Goal: Complete application form: Complete application form

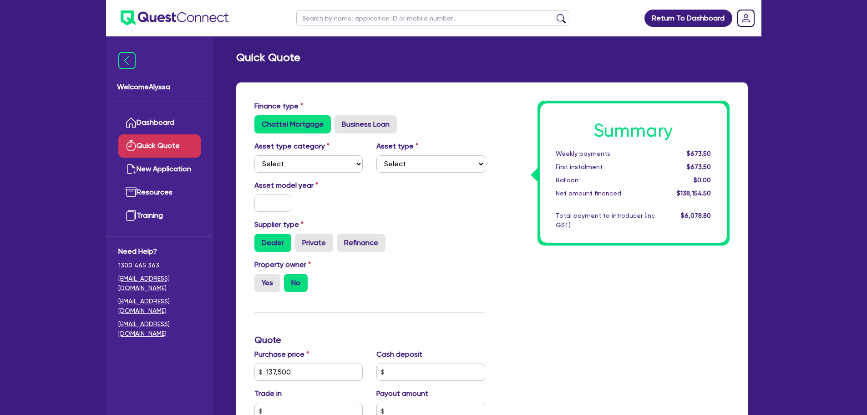
scroll to position [233, 0]
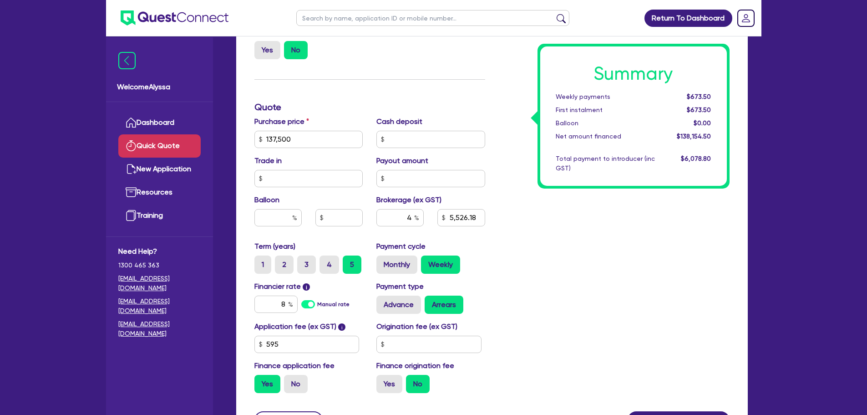
click at [328, 79] on hr at bounding box center [369, 79] width 231 height 0
click at [339, 17] on input "text" at bounding box center [432, 18] width 273 height 16
type input "[PERSON_NAME]"
click button "submit" at bounding box center [561, 20] width 15 height 13
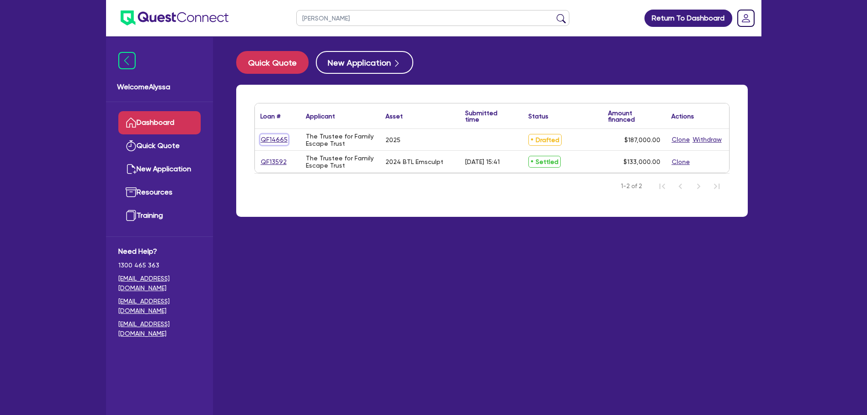
click at [272, 140] on link "QF14665" at bounding box center [274, 139] width 28 height 10
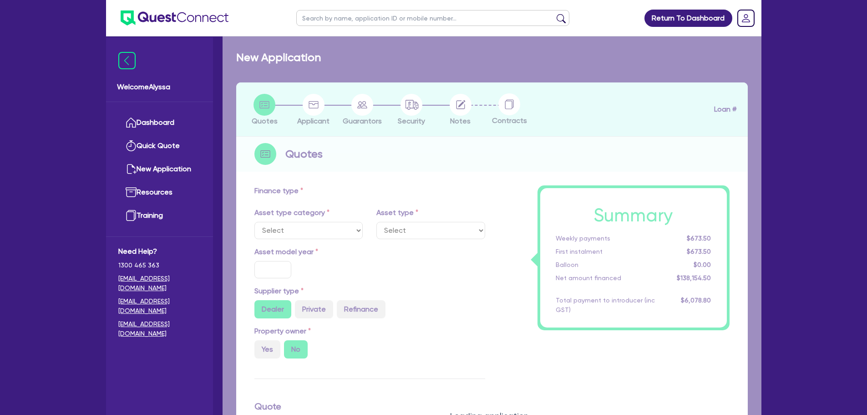
select select "TERTIARY_ASSETS"
type input "2025"
type input "187,000"
type input "17.49"
select select "BEAUTY_EQUIPMENT"
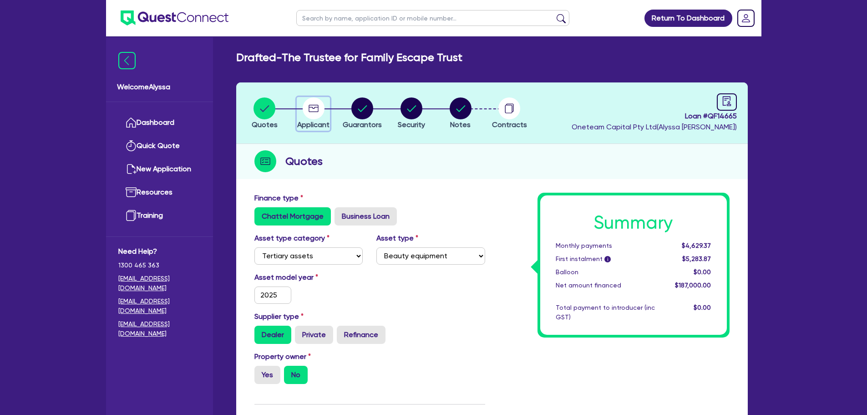
click at [311, 114] on circle "button" at bounding box center [314, 108] width 22 height 22
select select "TRUST"
select select "HEALTH_BEAUTY"
select select "HAIR_BEAUTY_SALONS"
select select "QLD"
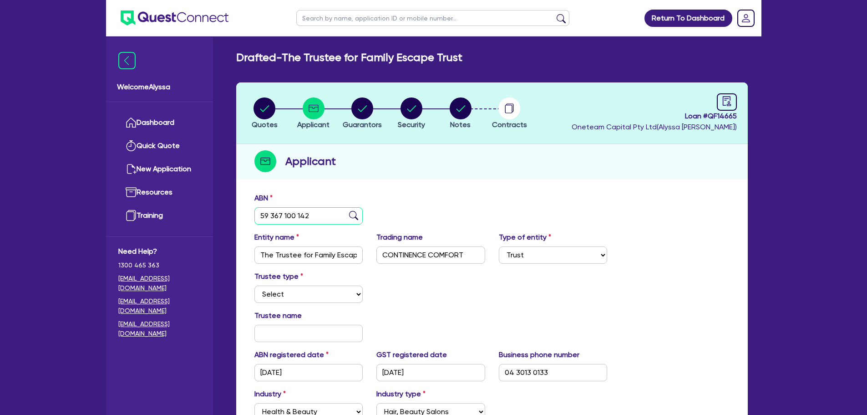
drag, startPoint x: 318, startPoint y: 217, endPoint x: 253, endPoint y: 211, distance: 64.9
click at [253, 211] on div "ABN 59 367 100 142" at bounding box center [309, 209] width 122 height 32
click at [364, 113] on circle "button" at bounding box center [362, 108] width 22 height 22
select select "MRS"
select select "QLD"
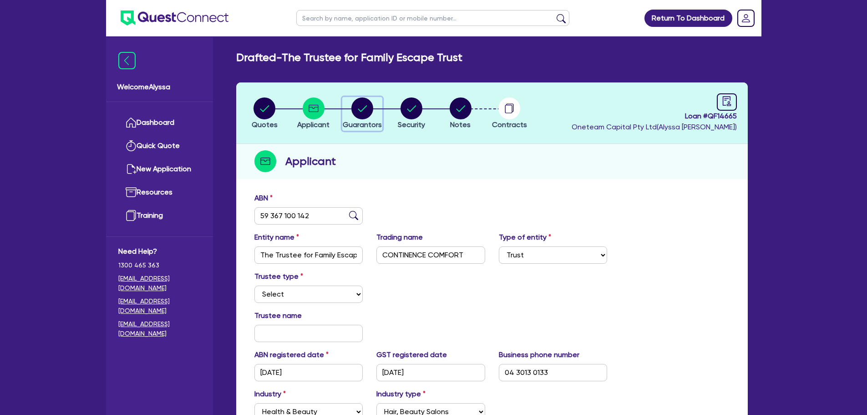
select select "MARRIED"
select select "QLD"
select select "VEHICLE"
select select "CASH"
select select "OTHER"
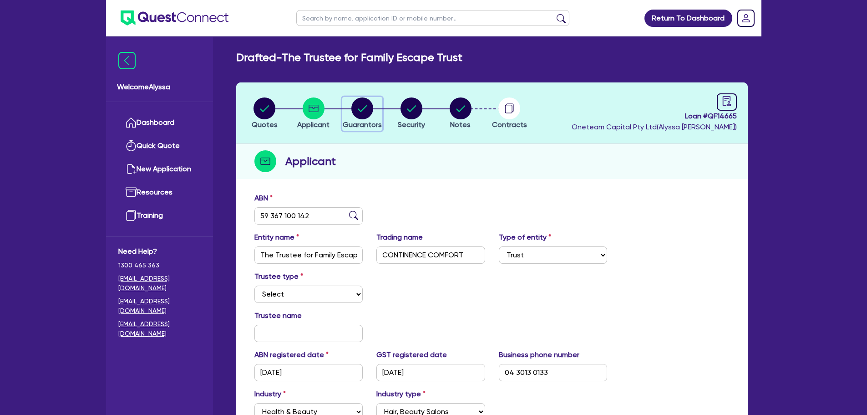
select select "HOUSEHOLD_PERSONAL"
select select "VEHICLE_LOAN"
select select "CREDIT_CARD"
select select "MR"
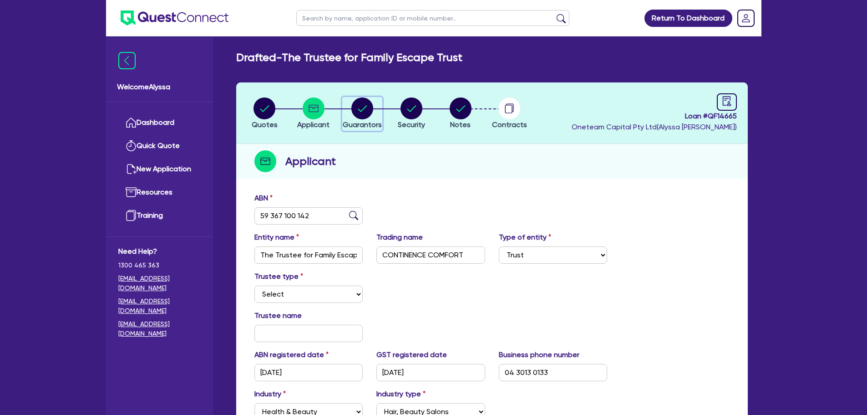
select select "QLD"
select select "MARRIED"
select select "QLD"
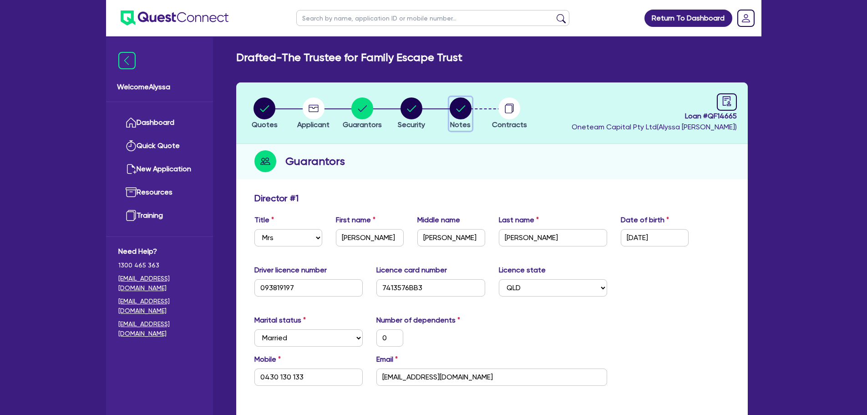
click at [464, 109] on circle "button" at bounding box center [461, 108] width 22 height 22
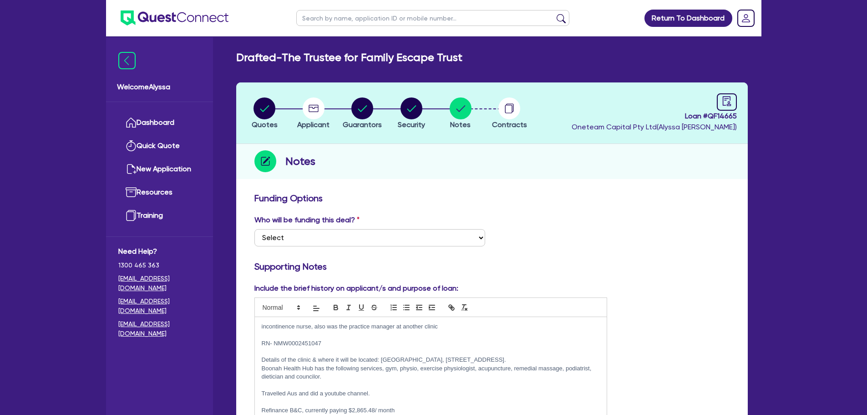
click at [386, 20] on input "text" at bounding box center [432, 18] width 273 height 16
type input "[PERSON_NAME]"
click button "submit" at bounding box center [561, 20] width 15 height 13
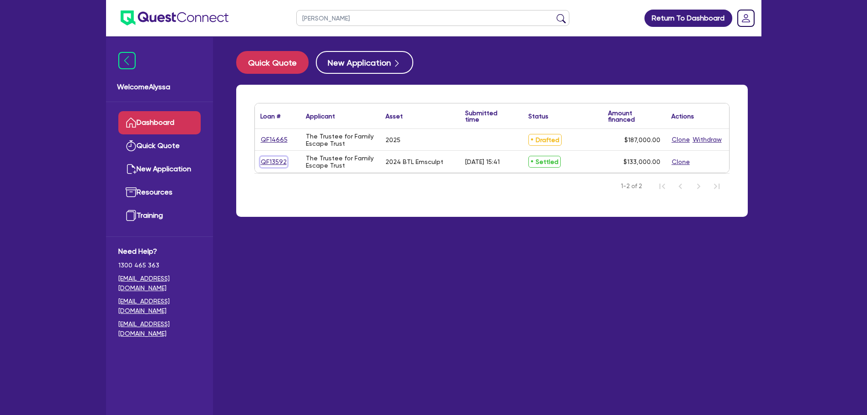
click at [265, 162] on link "QF13592" at bounding box center [273, 162] width 27 height 10
select select "TERTIARY_ASSETS"
select select "BEAUTY_EQUIPMENT"
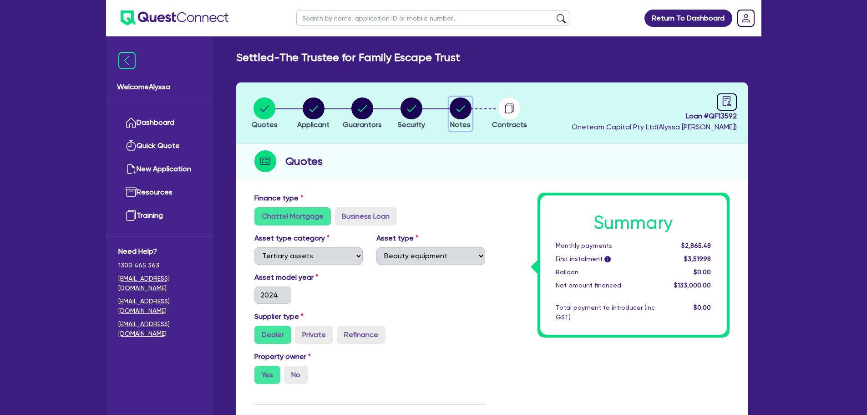
click at [455, 117] on circle "button" at bounding box center [461, 108] width 22 height 22
select select "Other"
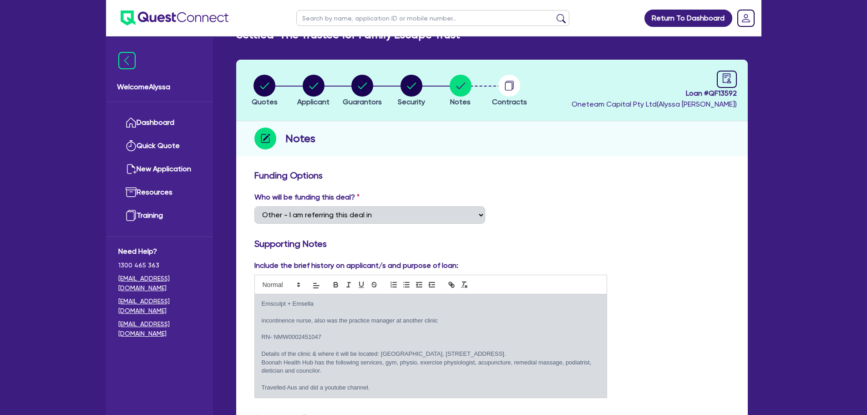
scroll to position [20, 0]
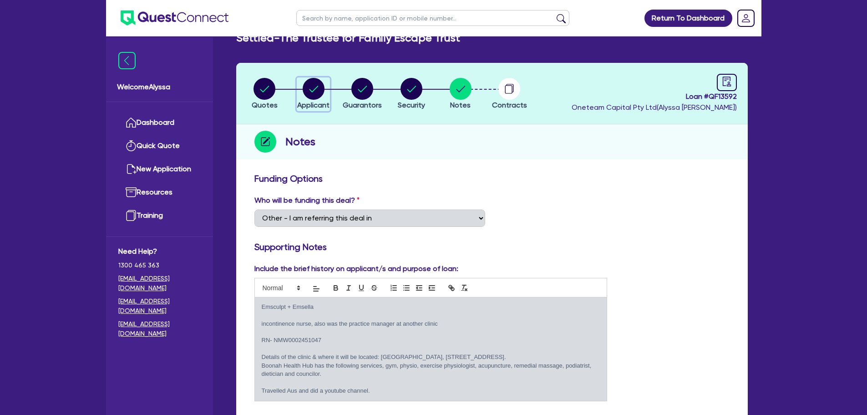
click at [314, 92] on circle "button" at bounding box center [314, 89] width 22 height 22
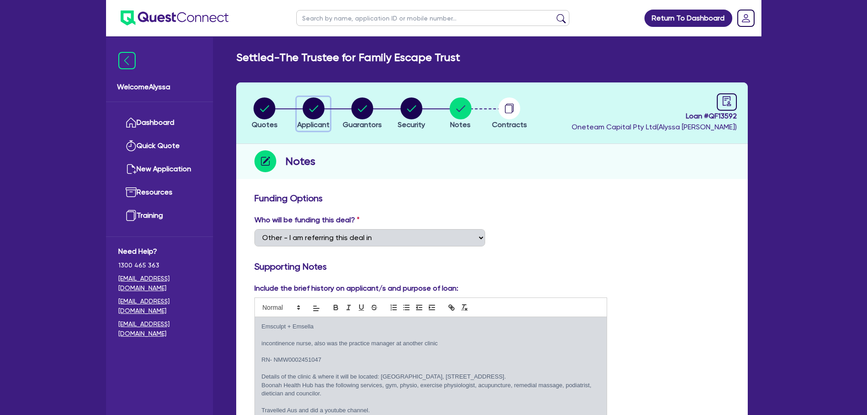
select select "TRUST"
select select "COMPANY"
select select "HEALTH_BEAUTY"
select select "HAIR_BEAUTY_SALONS"
select select "QLD"
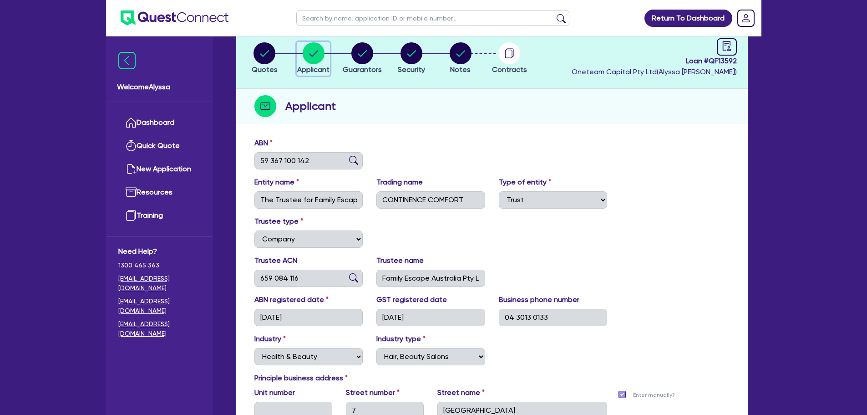
scroll to position [57, 0]
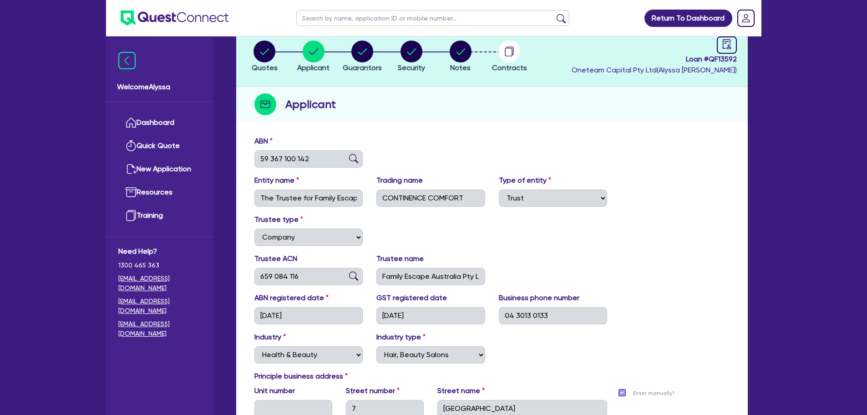
click at [350, 19] on input "text" at bounding box center [432, 18] width 273 height 16
type input "[PERSON_NAME]"
click button "submit" at bounding box center [561, 20] width 15 height 13
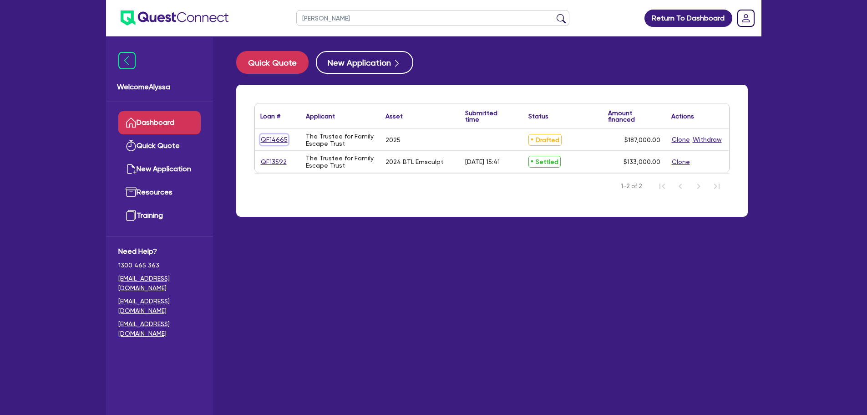
click at [272, 143] on link "QF14665" at bounding box center [274, 139] width 28 height 10
select select "TERTIARY_ASSETS"
select select "BEAUTY_EQUIPMENT"
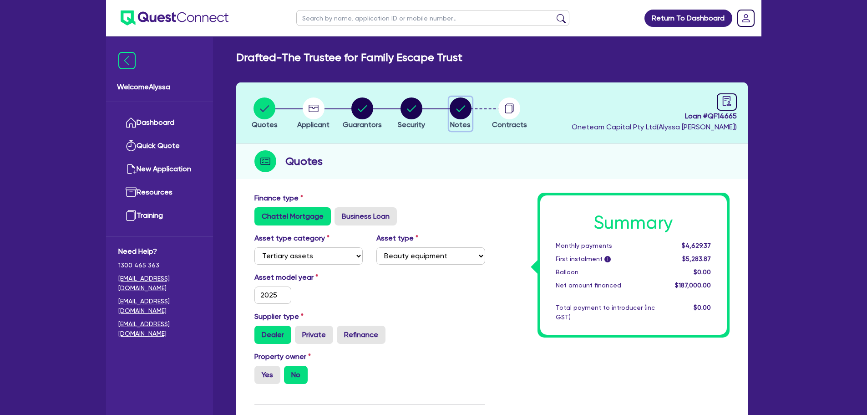
click at [454, 104] on circle "button" at bounding box center [461, 108] width 22 height 22
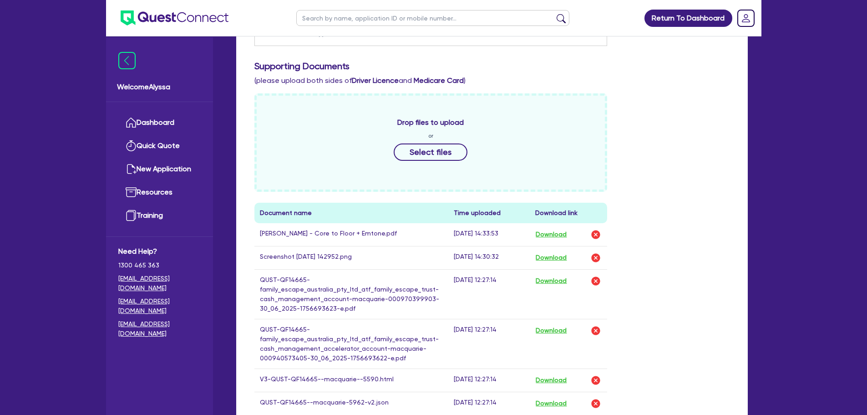
scroll to position [386, 0]
click at [558, 380] on button "Download" at bounding box center [551, 379] width 32 height 12
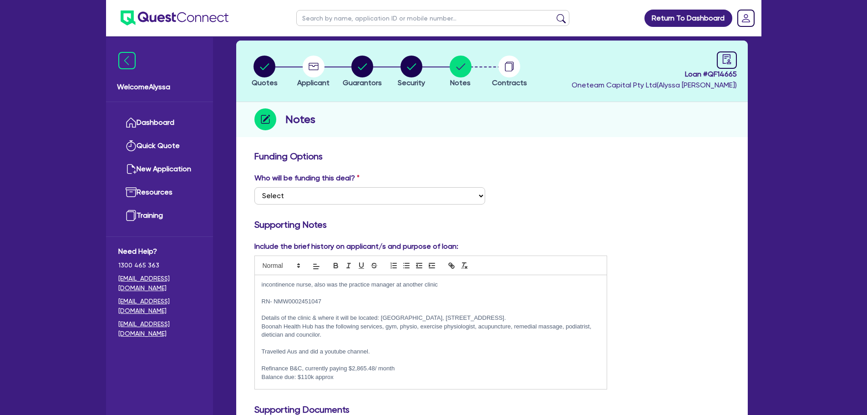
scroll to position [0, 0]
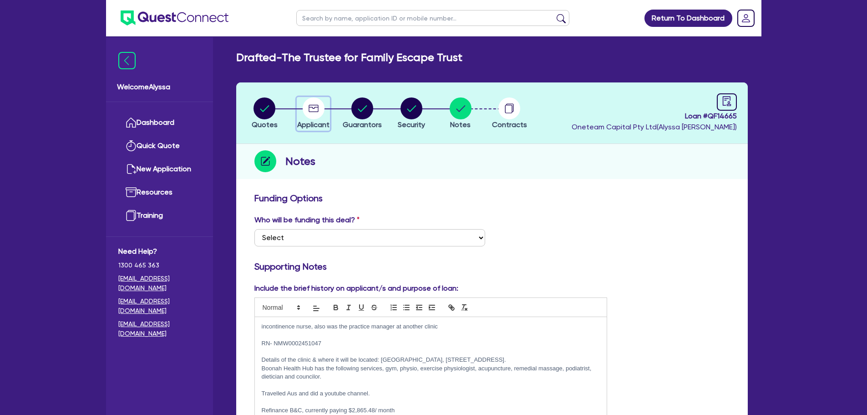
click at [312, 101] on circle "button" at bounding box center [314, 108] width 22 height 22
select select "TRUST"
select select "HEALTH_BEAUTY"
select select "HAIR_BEAUTY_SALONS"
select select "QLD"
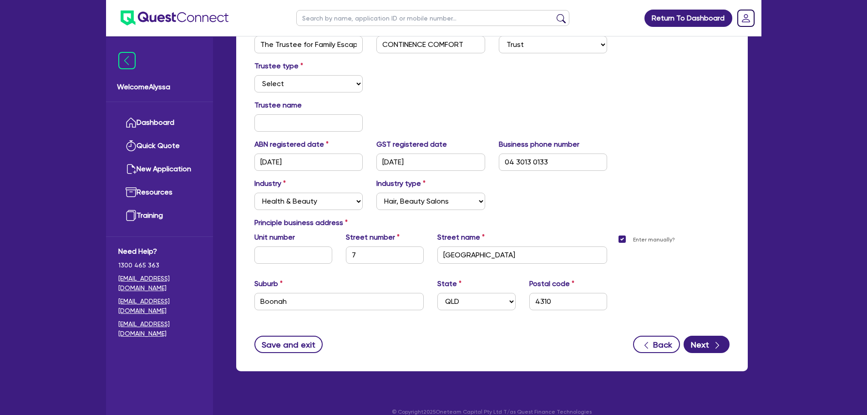
scroll to position [212, 0]
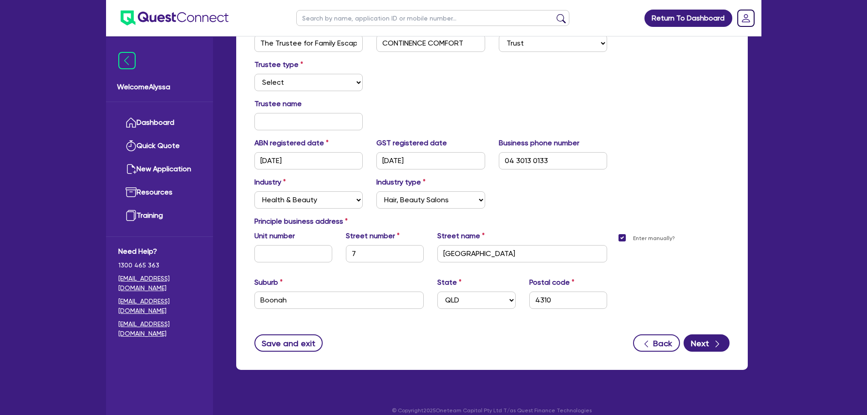
click at [633, 237] on label "Enter manually?" at bounding box center [654, 238] width 42 height 9
click at [624, 237] on input "Enter manually?" at bounding box center [624, 237] width 7 height 9
checkbox input "false"
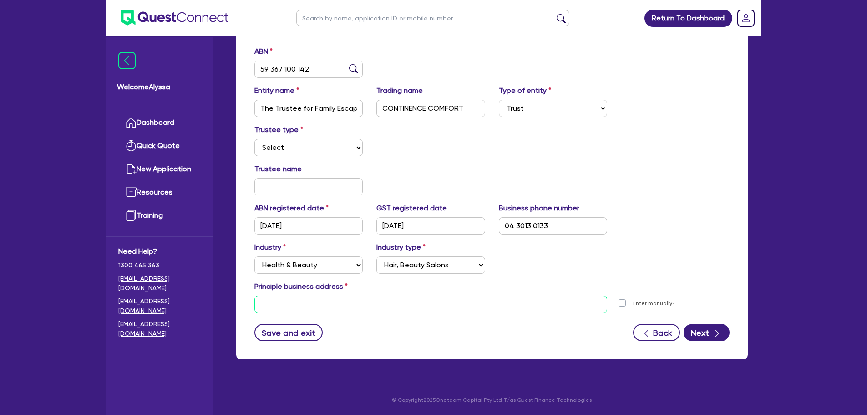
click at [395, 300] on input "text" at bounding box center [430, 303] width 353 height 17
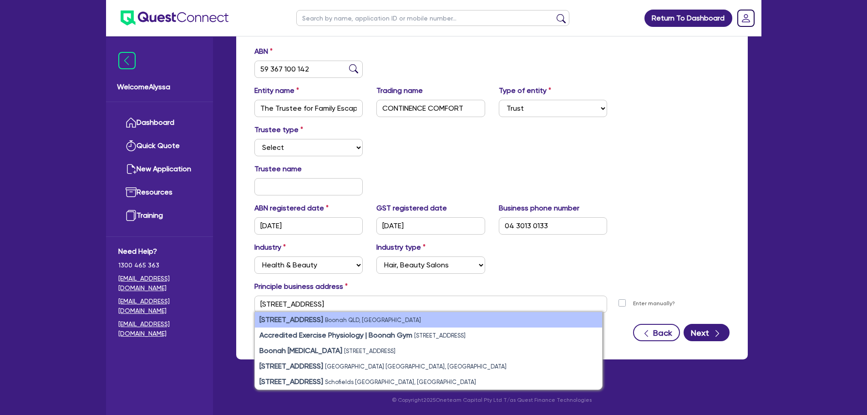
click at [347, 316] on small "Boonah QLD, [GEOGRAPHIC_DATA]" at bounding box center [373, 319] width 96 height 7
type input "[STREET_ADDRESS]"
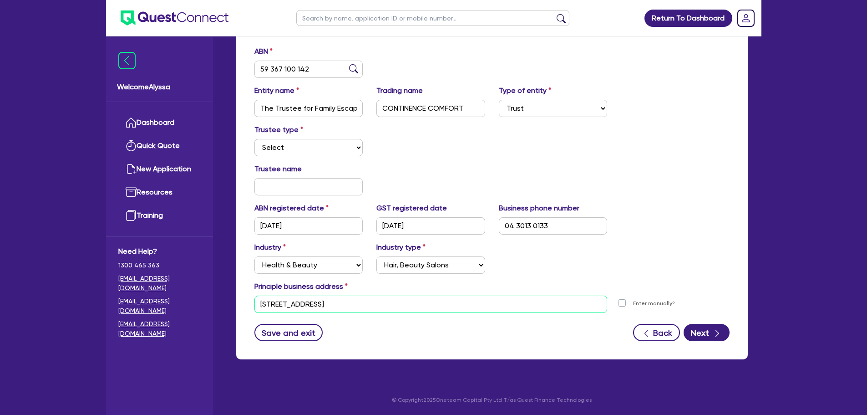
drag, startPoint x: 343, startPoint y: 299, endPoint x: 251, endPoint y: 290, distance: 92.4
click at [251, 290] on div "Principle business address [STREET_ADDRESS] [STREET_ADDRESS] Postal code 4310 E…" at bounding box center [492, 297] width 489 height 32
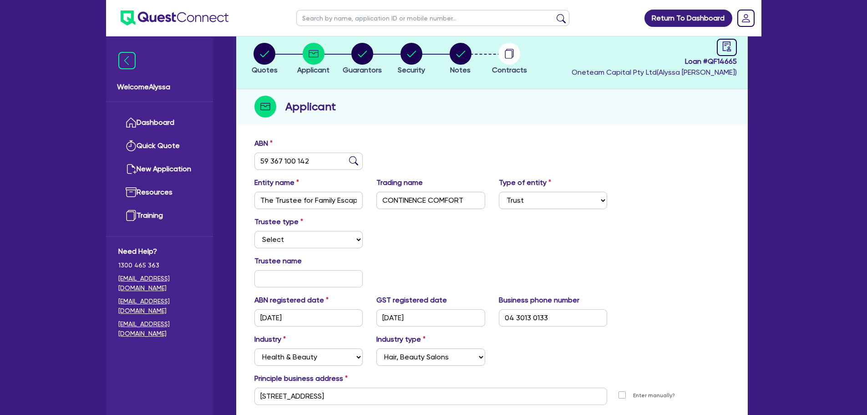
scroll to position [55, 0]
click at [355, 59] on circle "button" at bounding box center [362, 53] width 22 height 22
select select "MRS"
select select "QLD"
select select "MARRIED"
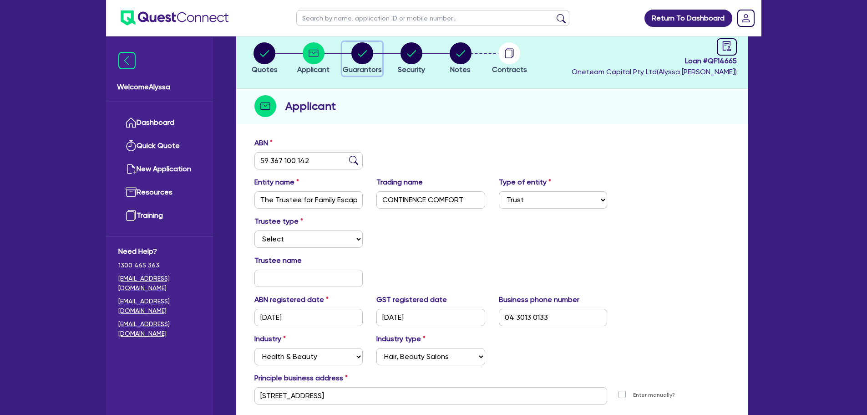
select select "QLD"
select select "VEHICLE"
select select "CASH"
select select "OTHER"
select select "HOUSEHOLD_PERSONAL"
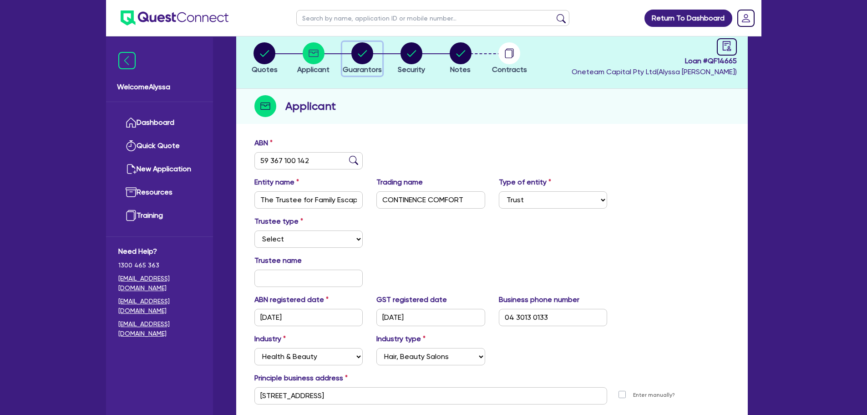
select select "VEHICLE_LOAN"
select select "CREDIT_CARD"
select select "MR"
select select "QLD"
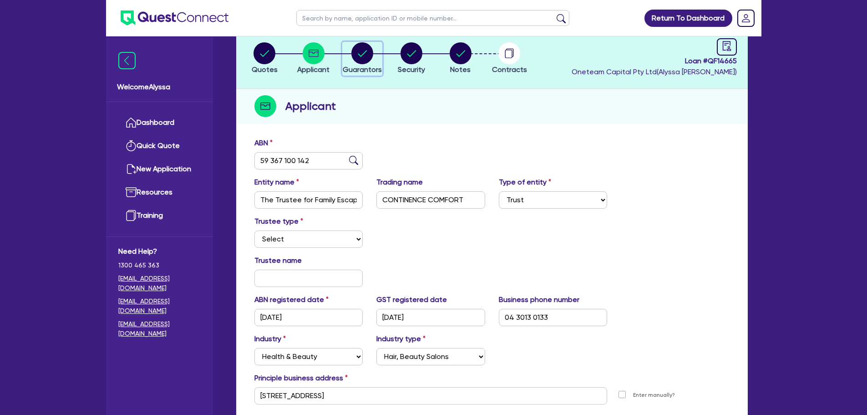
select select "MARRIED"
select select "QLD"
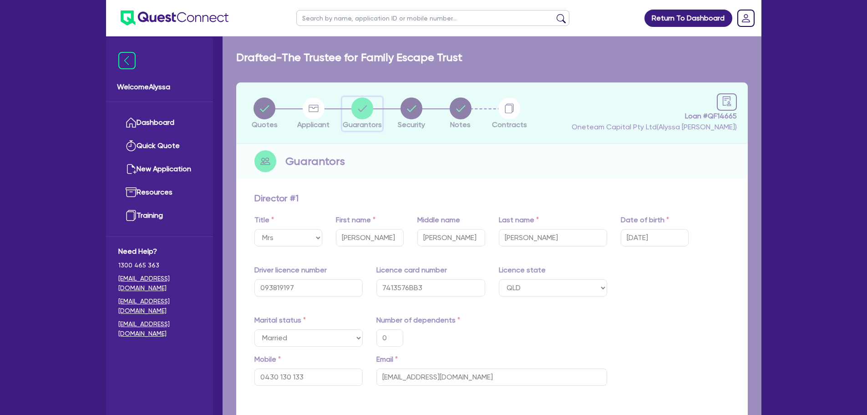
type input "0"
type input "0430 130 133"
type input "205,000"
type input "60,000"
type input "438,000"
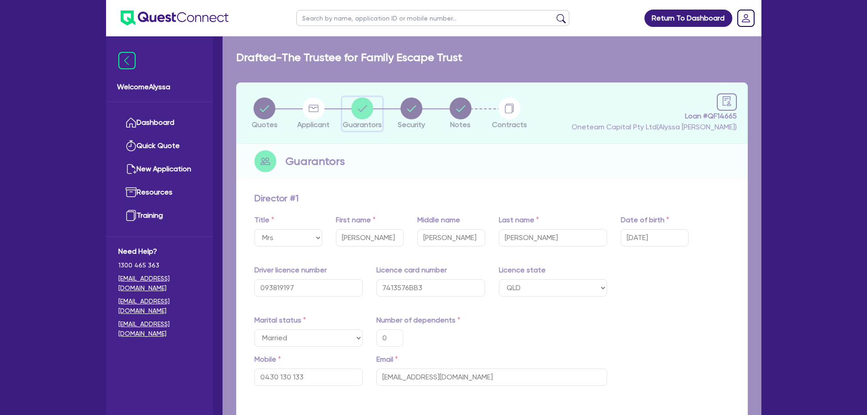
type input "60,000"
type input "72,890"
type input "1,635"
type input "6,000"
type input "5,000"
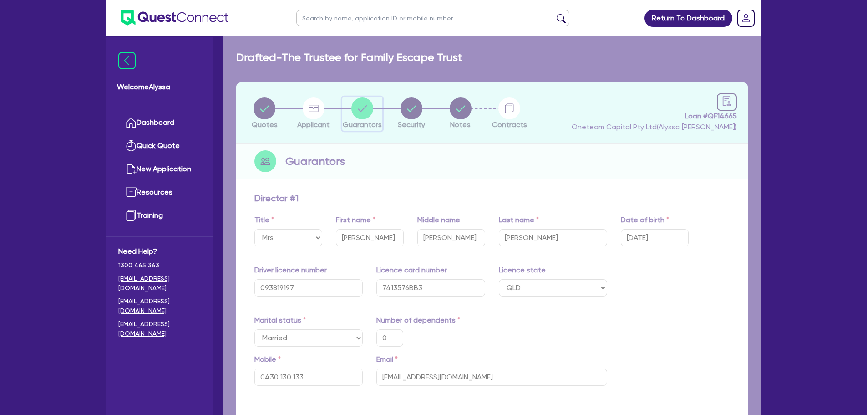
type input "0"
type input "0430 130 133"
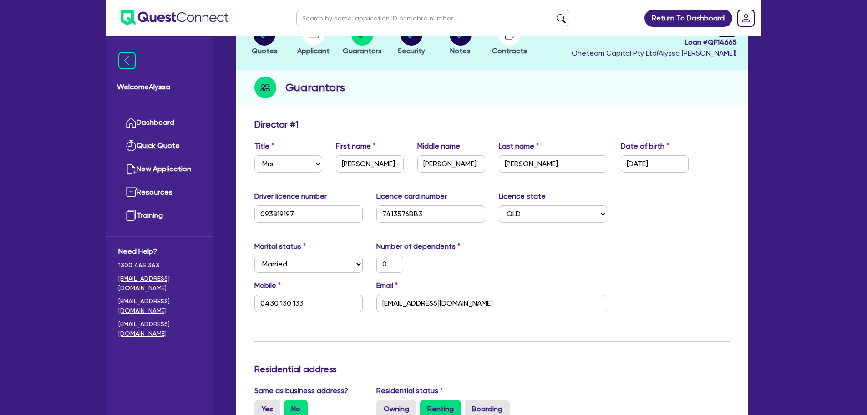
scroll to position [101, 0]
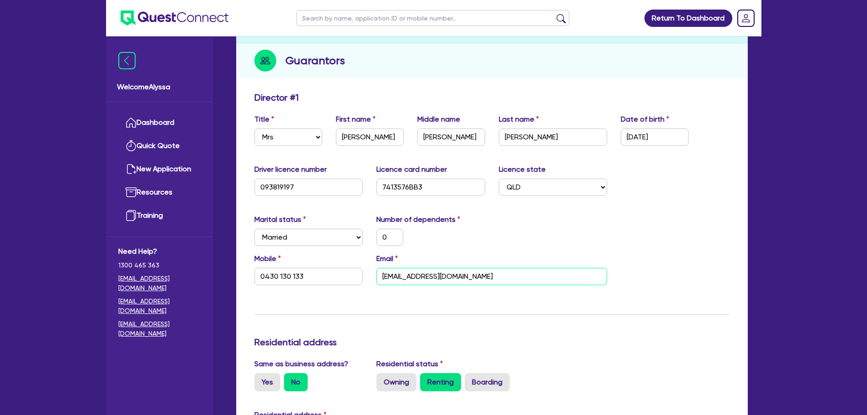
drag, startPoint x: 506, startPoint y: 282, endPoint x: 362, endPoint y: 282, distance: 143.4
click at [362, 282] on div "Mobile [PHONE_NUMBER] Email [EMAIL_ADDRESS][DOMAIN_NAME]" at bounding box center [492, 272] width 489 height 39
drag, startPoint x: 310, startPoint y: 275, endPoint x: 240, endPoint y: 271, distance: 70.2
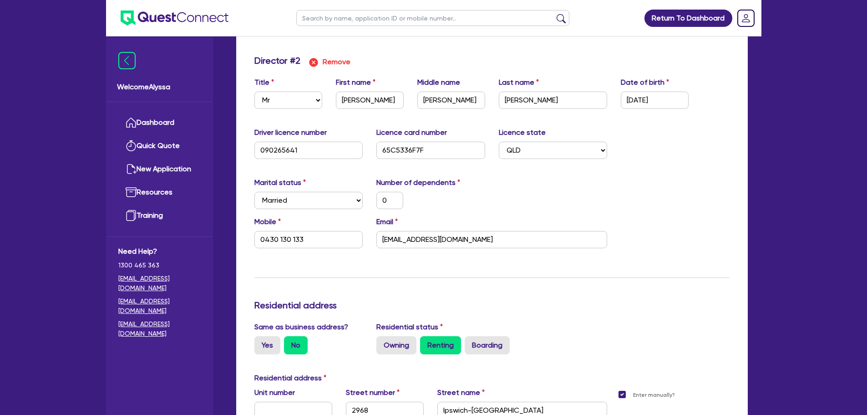
scroll to position [1097, 0]
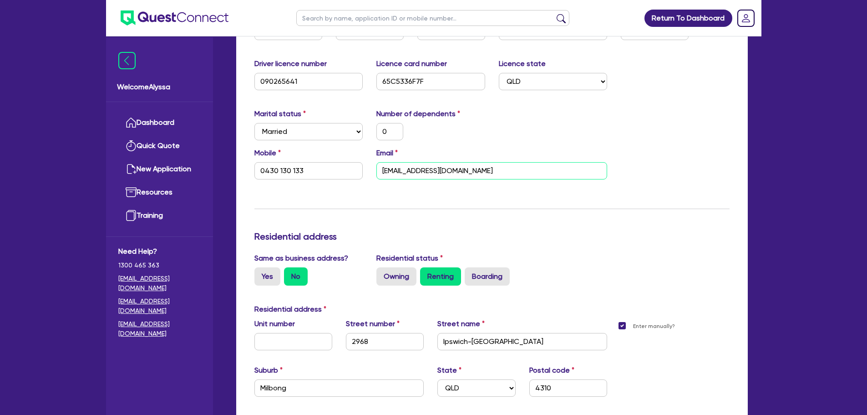
drag, startPoint x: 501, startPoint y: 177, endPoint x: 375, endPoint y: 167, distance: 126.8
click at [375, 167] on div "Email [EMAIL_ADDRESS][DOMAIN_NAME]" at bounding box center [492, 163] width 244 height 32
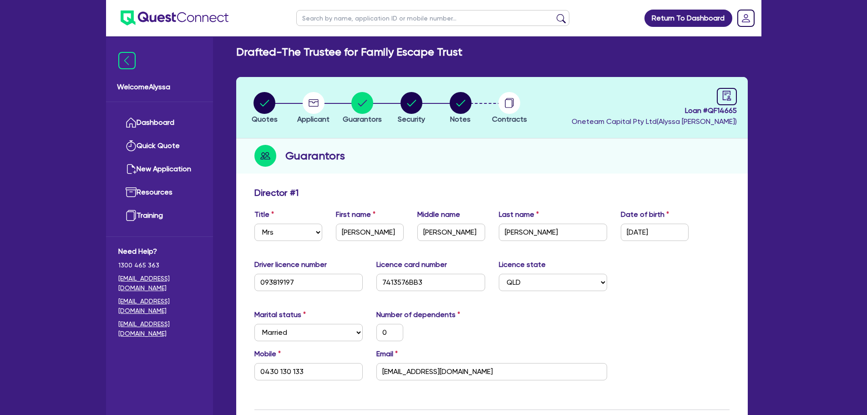
scroll to position [0, 0]
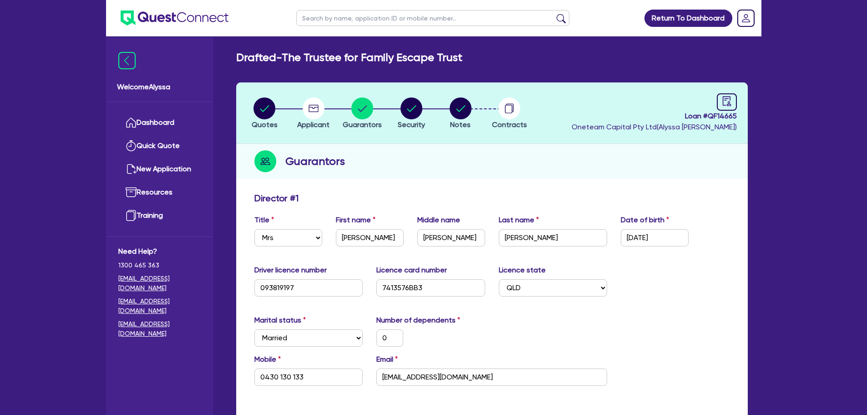
click at [327, 20] on input "text" at bounding box center [432, 18] width 273 height 16
type input "[PERSON_NAME]"
click button "submit" at bounding box center [561, 20] width 15 height 13
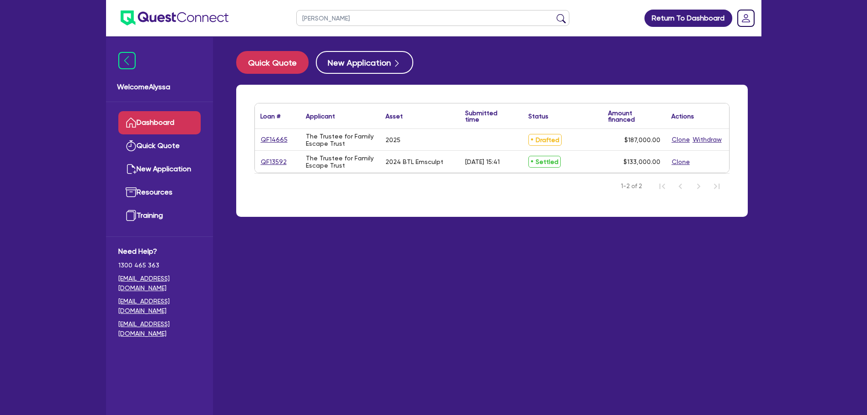
click at [269, 156] on div "QF13592" at bounding box center [278, 162] width 46 height 22
click at [274, 165] on link "QF13592" at bounding box center [273, 162] width 27 height 10
select select "TERTIARY_ASSETS"
select select "BEAUTY_EQUIPMENT"
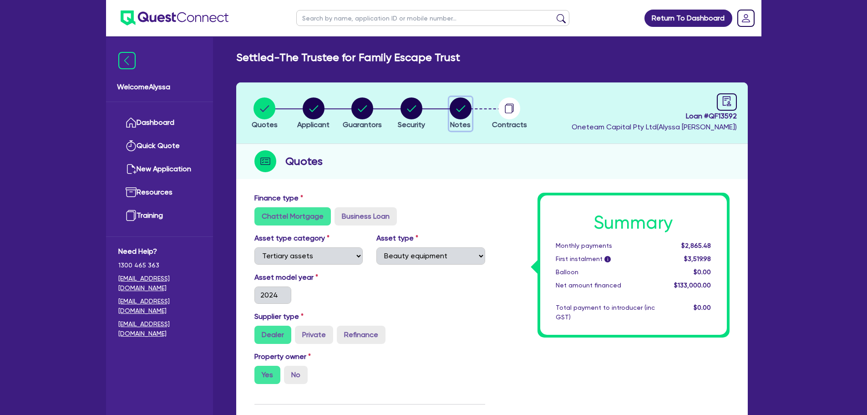
click at [461, 107] on circle "button" at bounding box center [461, 108] width 22 height 22
select select "Other"
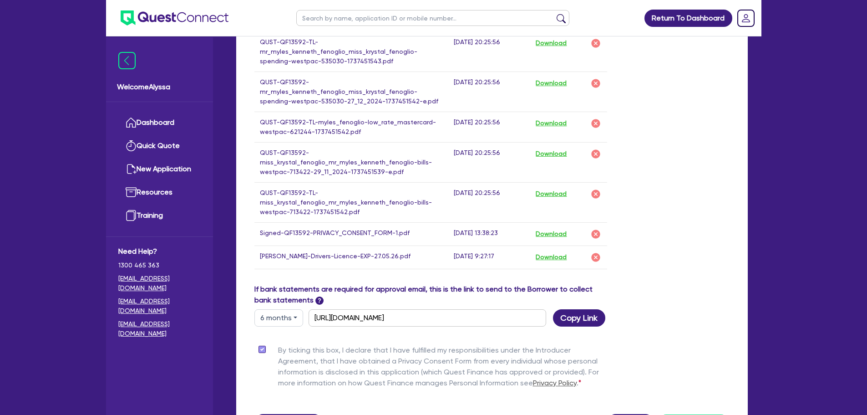
scroll to position [806, 0]
click at [551, 255] on button "Download" at bounding box center [551, 257] width 32 height 12
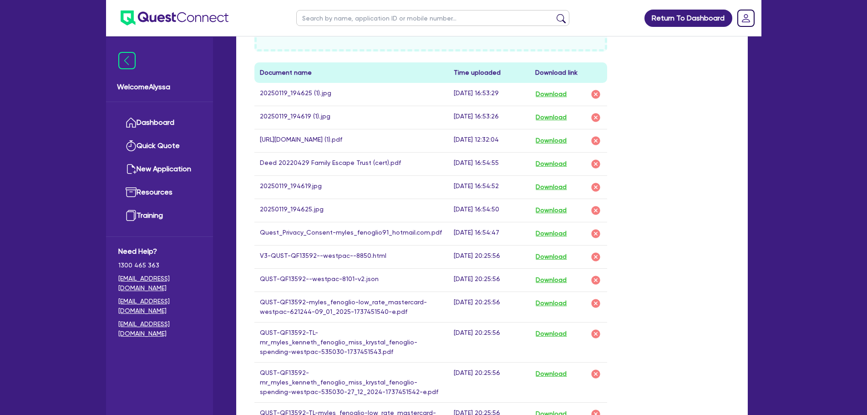
scroll to position [514, 0]
click at [551, 95] on button "Download" at bounding box center [551, 95] width 32 height 12
click at [549, 114] on button "Download" at bounding box center [551, 118] width 32 height 12
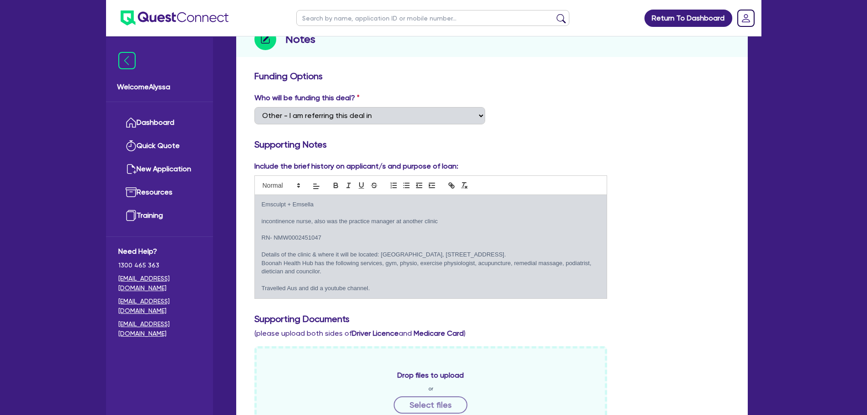
scroll to position [124, 0]
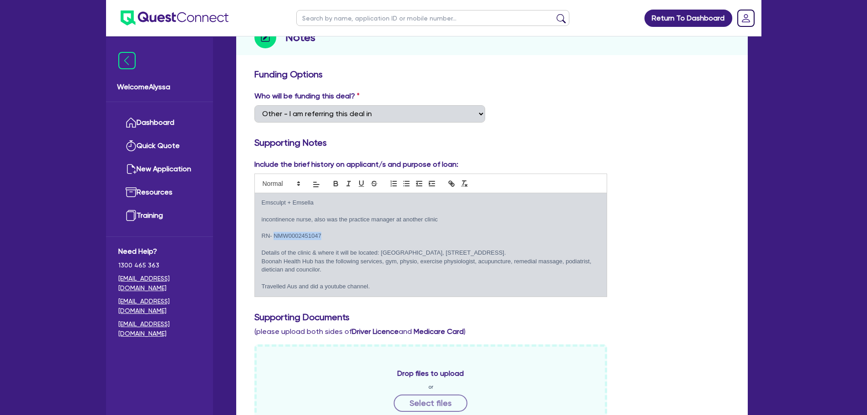
drag, startPoint x: 322, startPoint y: 236, endPoint x: 274, endPoint y: 237, distance: 47.4
click at [274, 237] on p "RN- NMW0002451047" at bounding box center [431, 236] width 339 height 8
copy p "NMW0002451047"
click at [320, 20] on input "text" at bounding box center [432, 18] width 273 height 16
type input "[PERSON_NAME]"
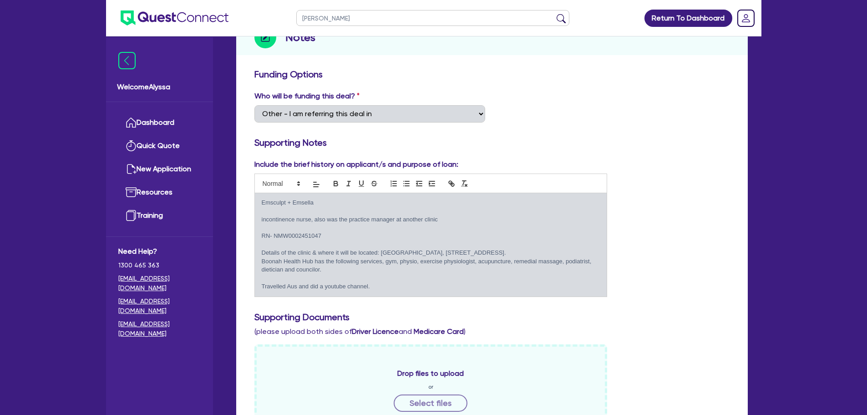
click button "submit" at bounding box center [561, 20] width 15 height 13
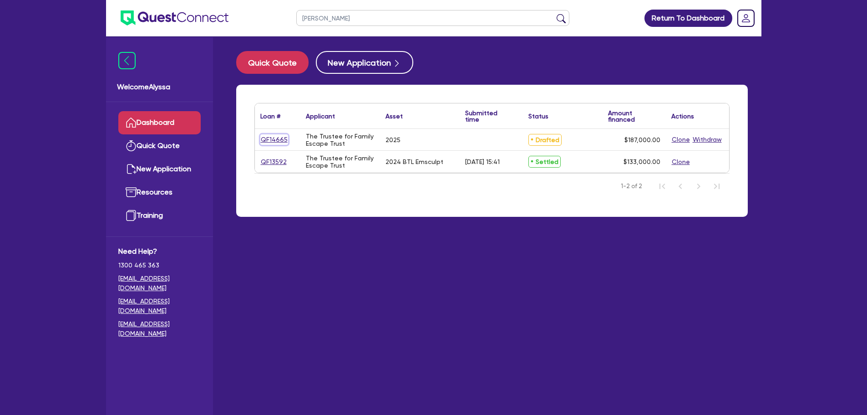
click at [269, 142] on link "QF14665" at bounding box center [274, 139] width 28 height 10
select select "TERTIARY_ASSETS"
select select "BEAUTY_EQUIPMENT"
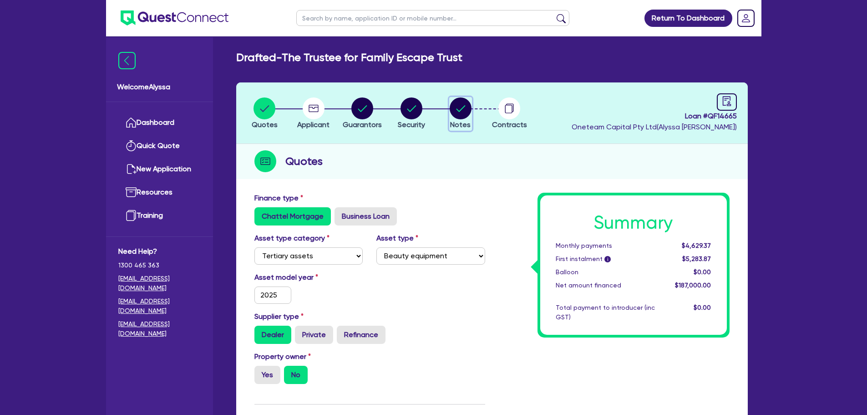
click at [464, 107] on circle "button" at bounding box center [461, 108] width 22 height 22
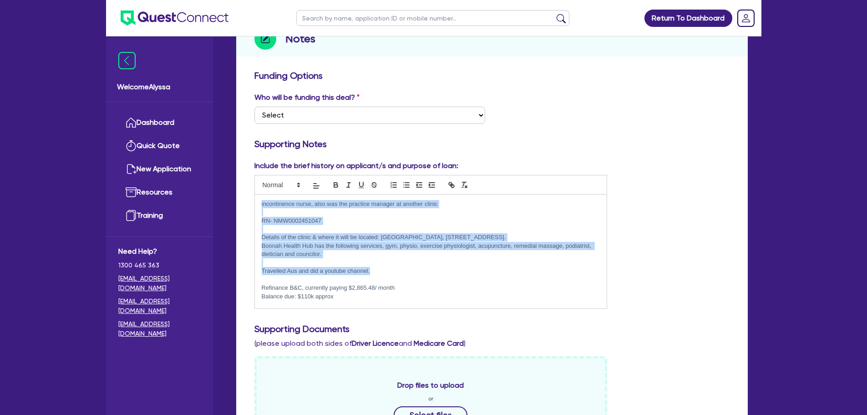
drag, startPoint x: 260, startPoint y: 204, endPoint x: 388, endPoint y: 272, distance: 145.4
click at [388, 272] on div "incontinence nurse, also was the practice manager at another clinic RN- NMW0002…" at bounding box center [431, 251] width 352 height 114
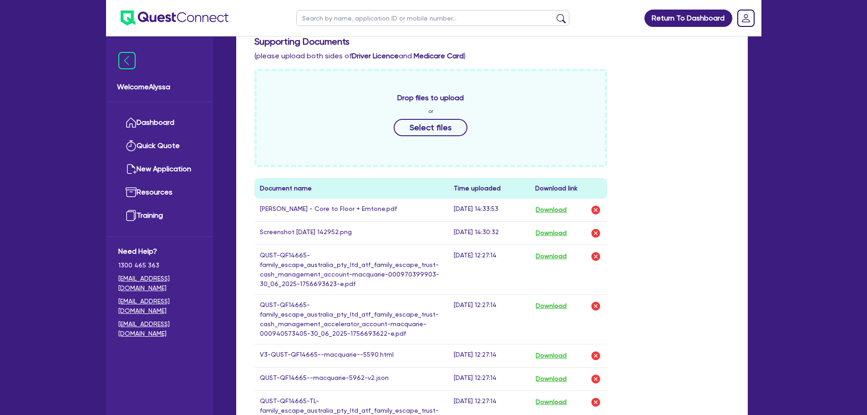
scroll to position [410, 0]
click at [554, 208] on button "Download" at bounding box center [551, 209] width 32 height 12
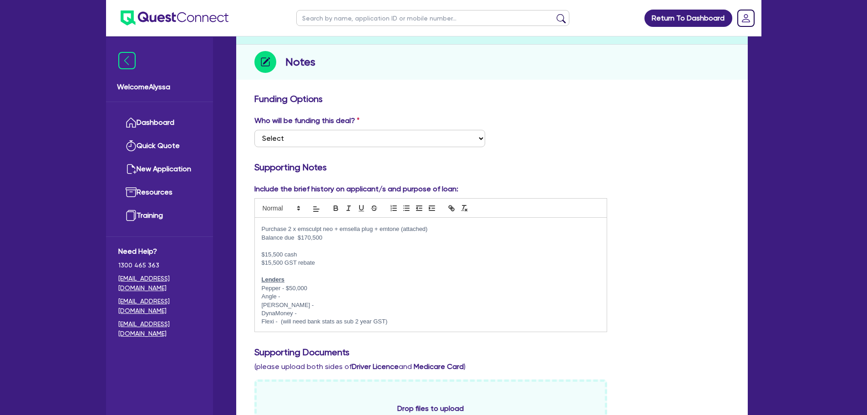
scroll to position [0, 0]
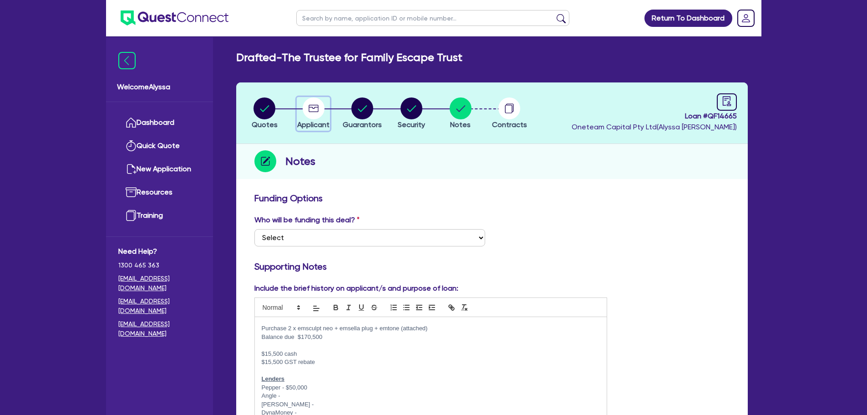
click at [314, 110] on circle "button" at bounding box center [314, 108] width 22 height 22
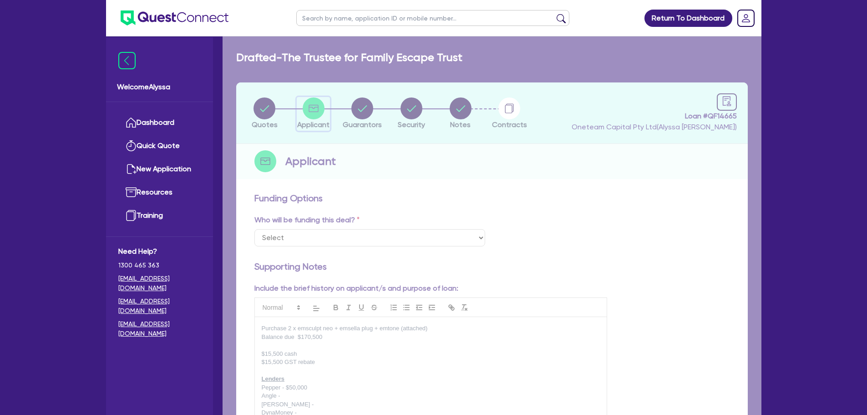
select select "TRUST"
select select "HEALTH_BEAUTY"
select select "HAIR_BEAUTY_SALONS"
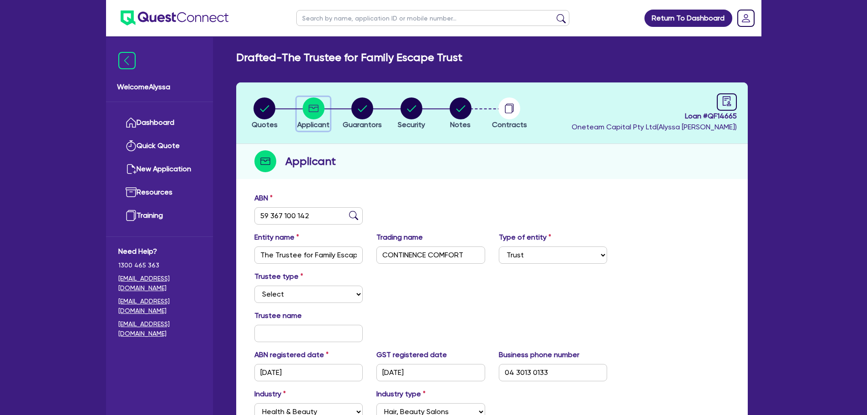
scroll to position [147, 0]
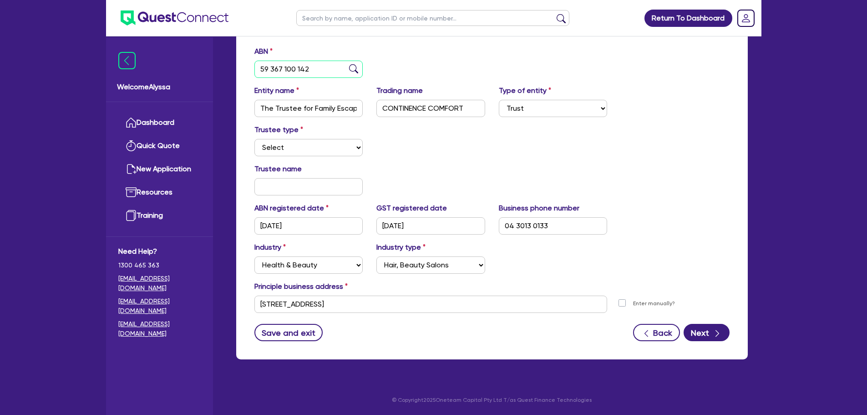
drag, startPoint x: 294, startPoint y: 68, endPoint x: 262, endPoint y: 63, distance: 33.1
click at [262, 63] on input "59 367 100 142" at bounding box center [308, 69] width 109 height 17
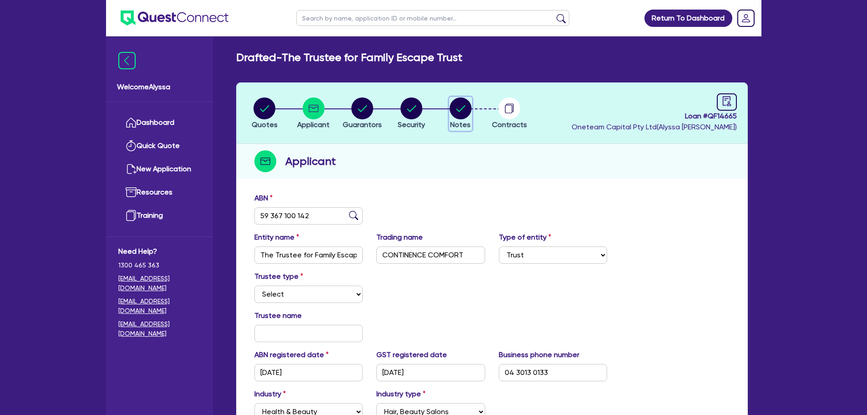
click at [459, 115] on circle "button" at bounding box center [461, 108] width 22 height 22
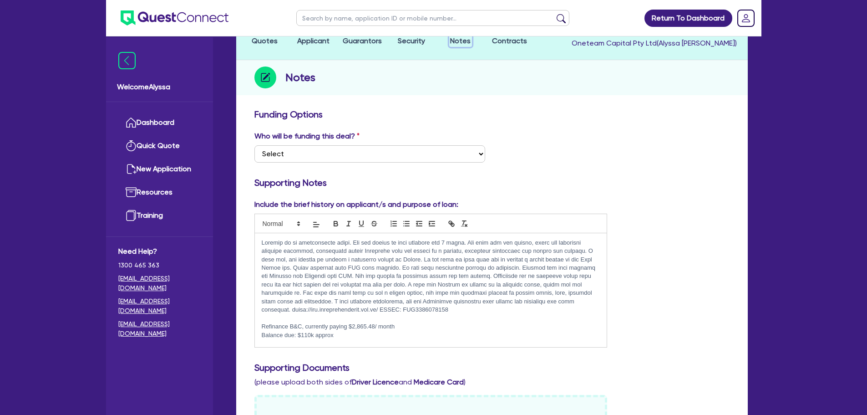
scroll to position [84, 0]
click at [395, 269] on p at bounding box center [431, 276] width 339 height 76
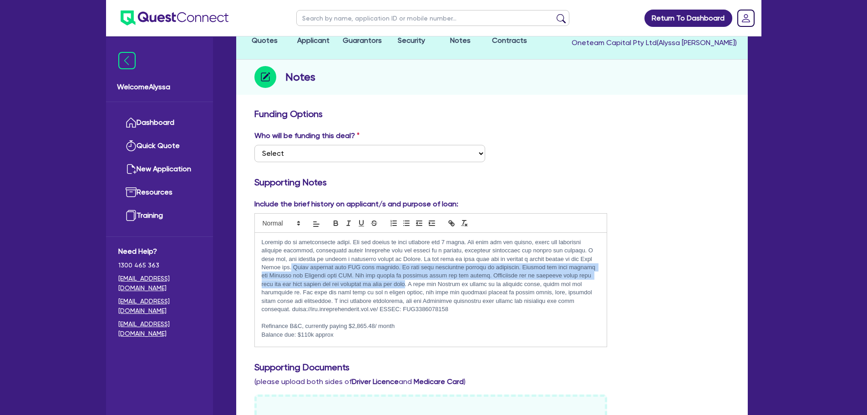
drag, startPoint x: 291, startPoint y: 265, endPoint x: 416, endPoint y: 288, distance: 126.2
click at [416, 288] on p at bounding box center [431, 276] width 339 height 76
copy p "Quest partners with BTL very closely. We help them facilitate rentals to custom…"
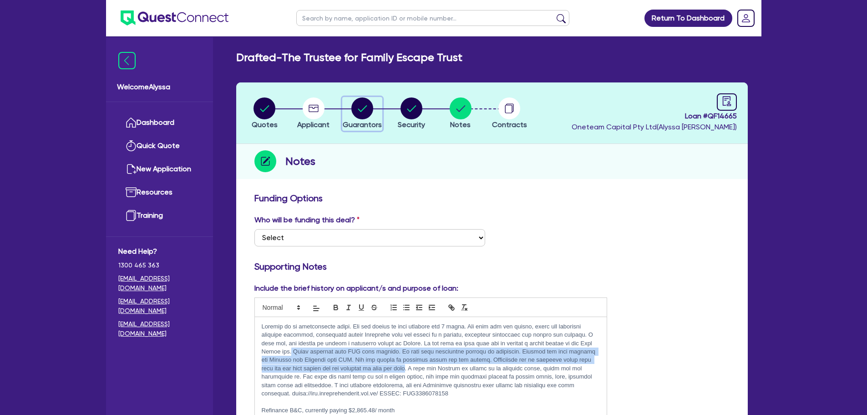
click at [360, 118] on circle "button" at bounding box center [362, 108] width 22 height 22
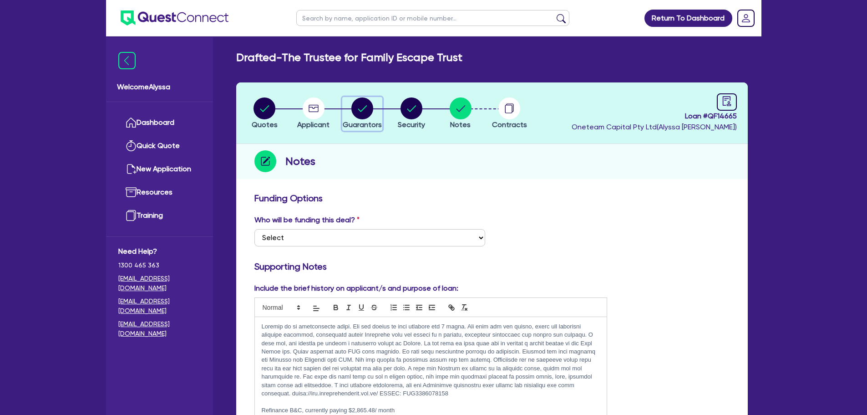
select select "MRS"
select select "QLD"
select select "MARRIED"
select select "QLD"
select select "VEHICLE"
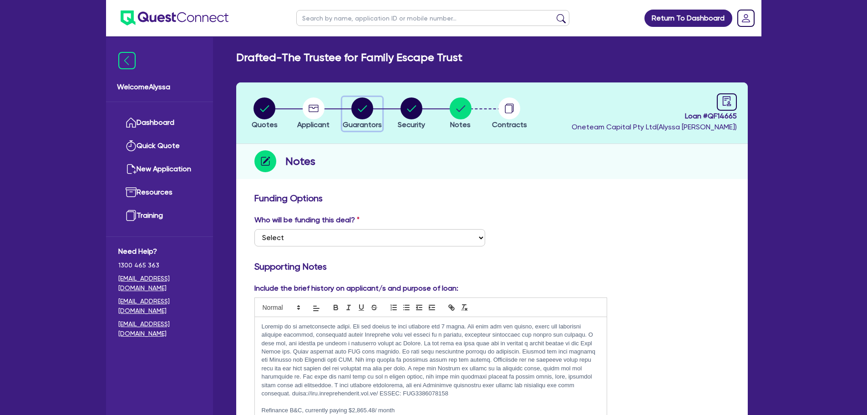
select select "CASH"
select select "OTHER"
select select "HOUSEHOLD_PERSONAL"
select select "VEHICLE_LOAN"
select select "CREDIT_CARD"
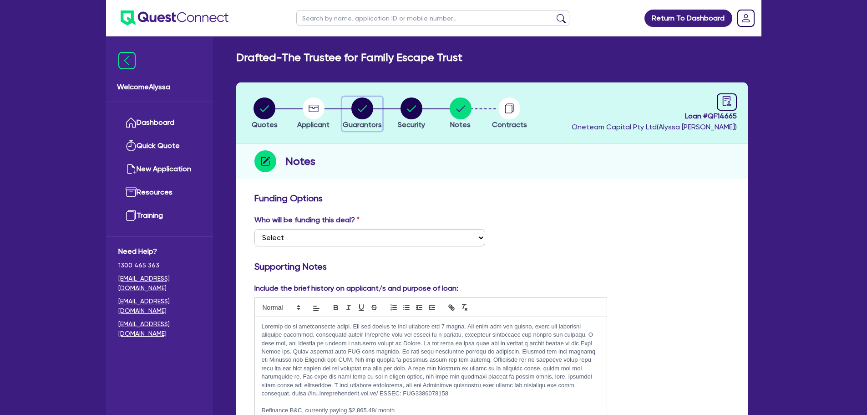
select select "CREDIT_CARD"
select select "MR"
select select "QLD"
select select "MARRIED"
select select "QLD"
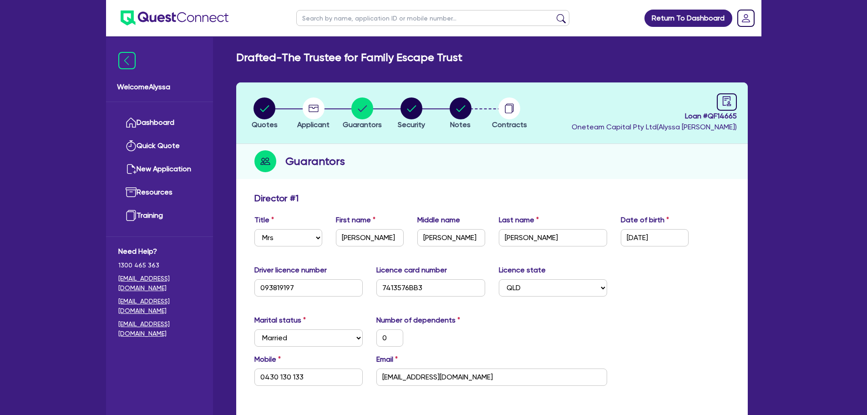
scroll to position [74, 0]
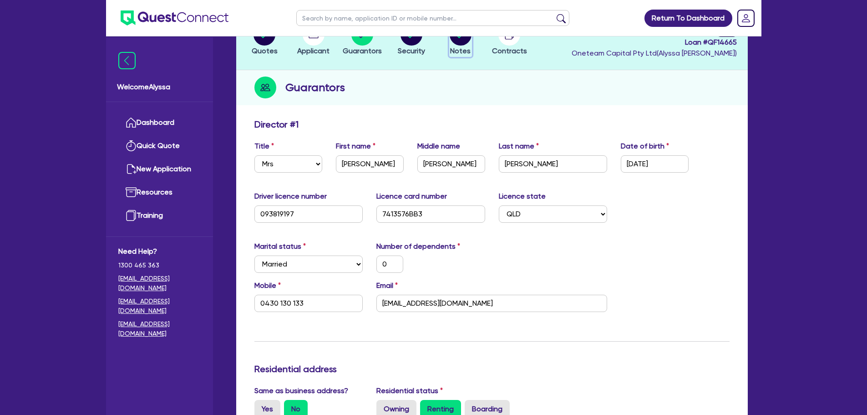
click at [460, 48] on span "Notes" at bounding box center [460, 50] width 20 height 9
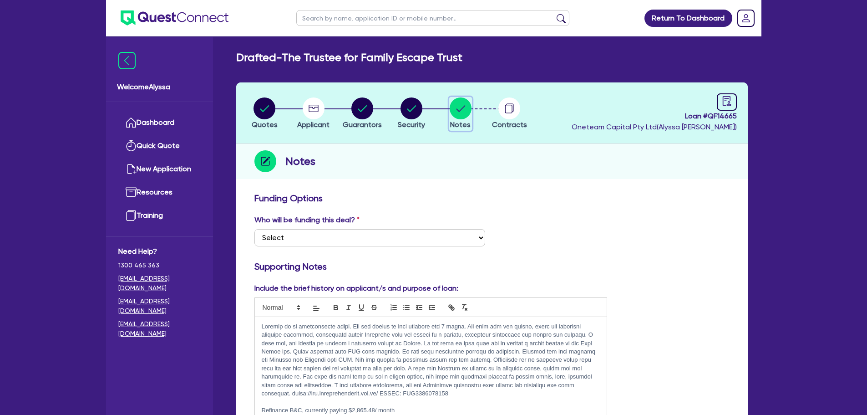
click at [456, 107] on circle "button" at bounding box center [461, 108] width 22 height 22
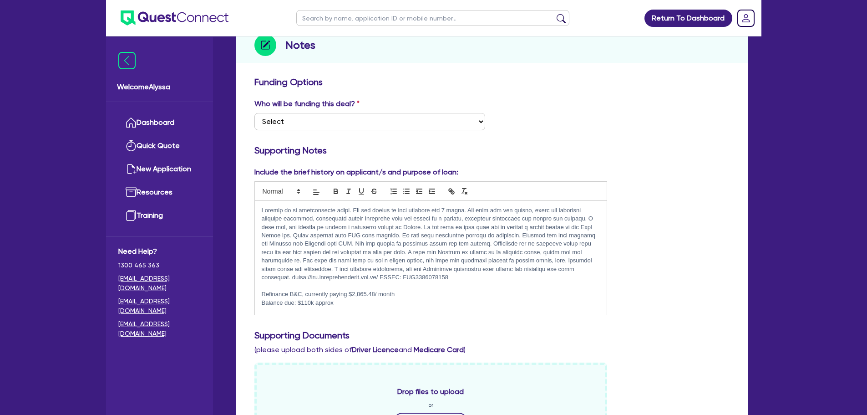
scroll to position [117, 0]
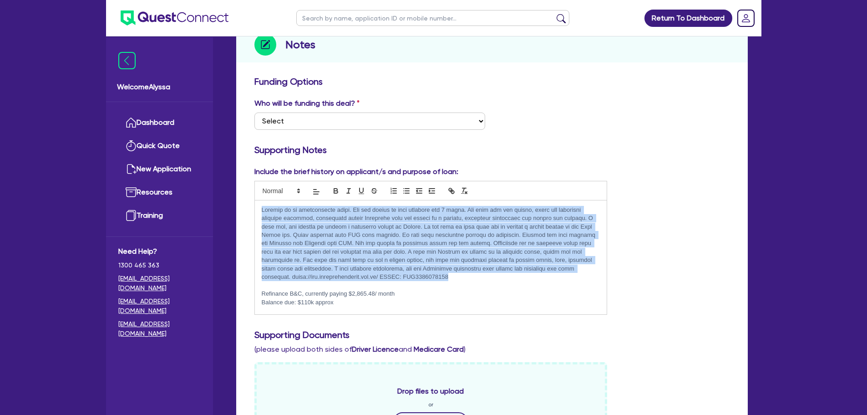
drag, startPoint x: 438, startPoint y: 279, endPoint x: 257, endPoint y: 209, distance: 194.1
click at [257, 209] on div "Refinance B&C, currently paying $2,865.48/ month Balance due: $110k approx Purc…" at bounding box center [431, 257] width 352 height 114
copy p "[PERSON_NAME] is an incontinence nurse. She has worked in this industry for 5 y…"
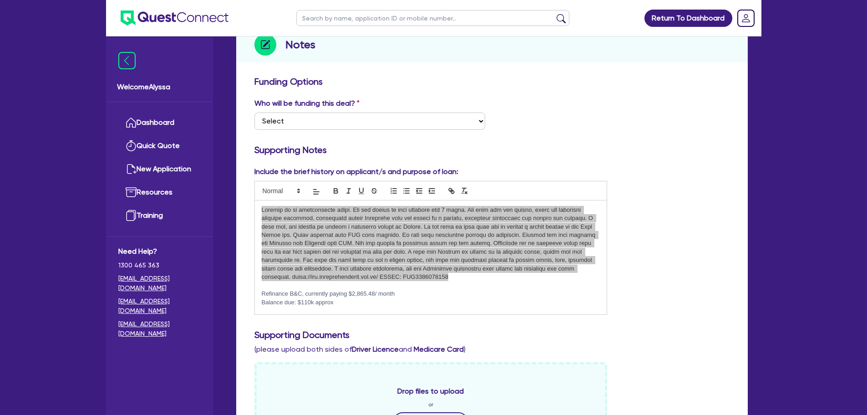
scroll to position [0, 0]
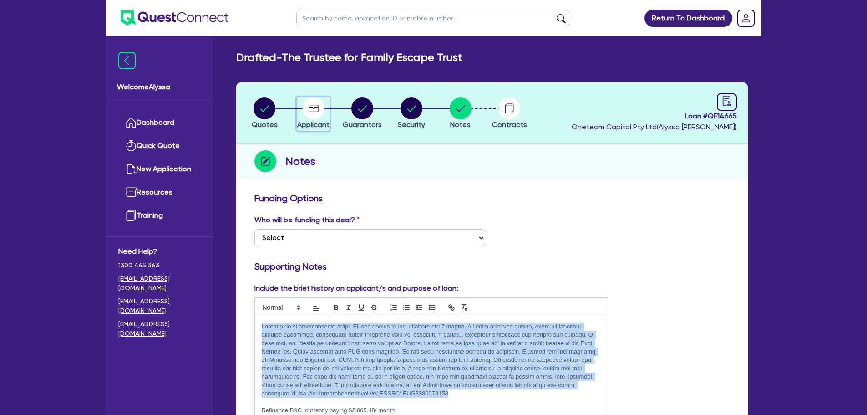
click at [313, 109] on circle "button" at bounding box center [314, 108] width 22 height 22
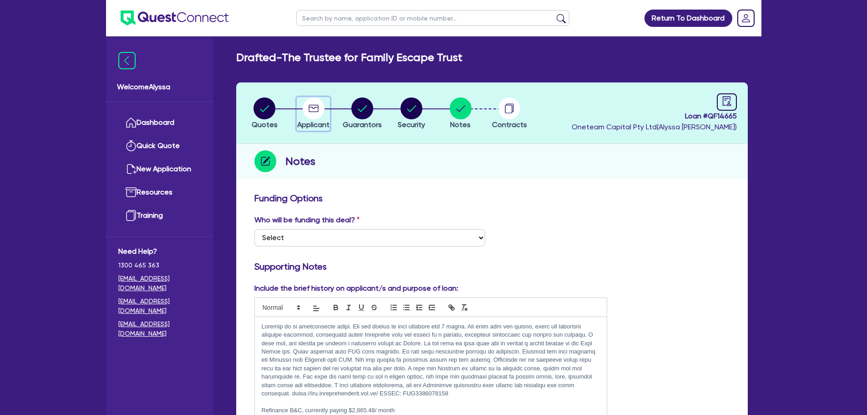
select select "TRUST"
select select "HEALTH_BEAUTY"
select select "HAIR_BEAUTY_SALONS"
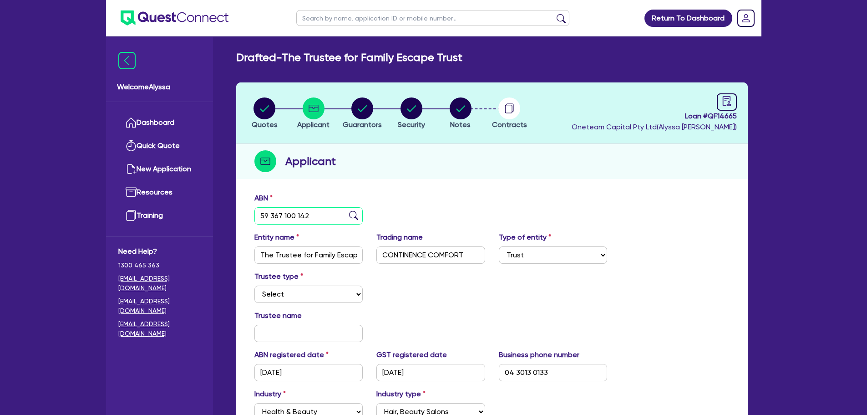
drag, startPoint x: 311, startPoint y: 216, endPoint x: 245, endPoint y: 217, distance: 66.0
click at [245, 217] on div "ABN 59 367 100 142 Entity name The Trustee for Family Escape Trust Trading name…" at bounding box center [492, 347] width 512 height 318
click at [271, 334] on input "text" at bounding box center [308, 332] width 109 height 17
click at [266, 298] on select "Select Individual Company" at bounding box center [308, 293] width 109 height 17
select select "COMPANY"
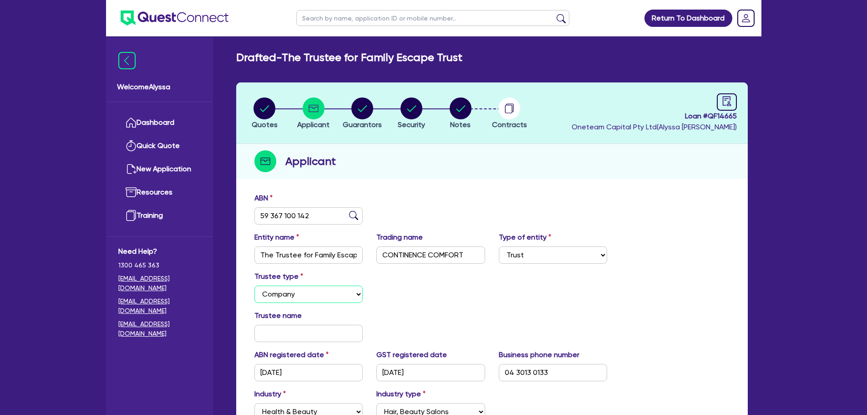
click at [254, 285] on select "Select Individual Company" at bounding box center [308, 293] width 109 height 17
click at [270, 331] on input "text" at bounding box center [308, 332] width 109 height 17
paste input "659 084 116"
type input "659 084 116"
click at [445, 337] on input "text" at bounding box center [430, 332] width 109 height 17
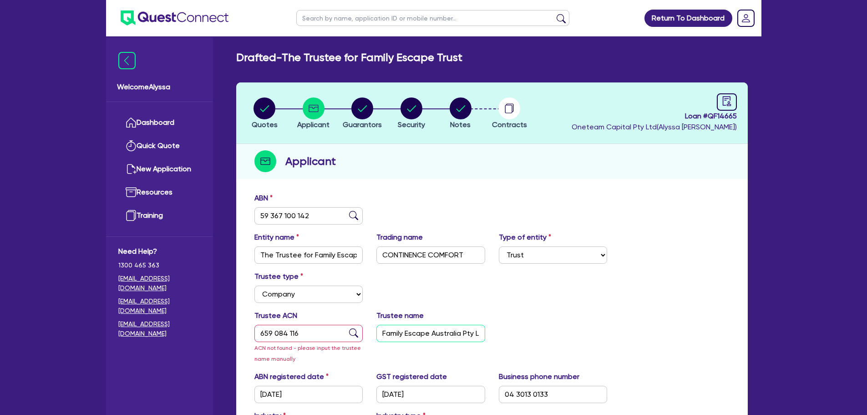
scroll to position [0, 7]
type input "Family Escape Australia Pty Ltd"
click at [557, 328] on div "Trustee ACN 659 084 116 ACN not found - please input the trustee name manually …" at bounding box center [492, 340] width 489 height 61
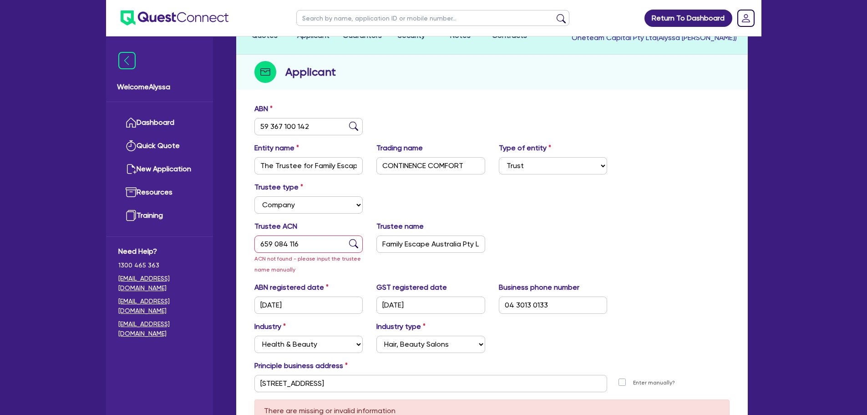
scroll to position [90, 0]
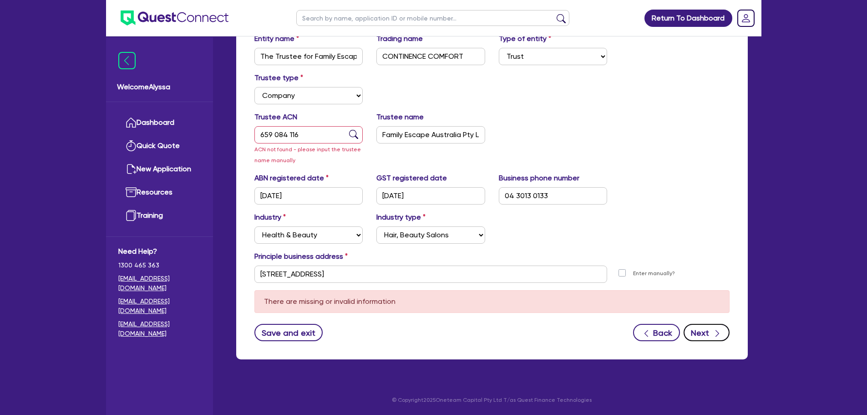
click at [715, 329] on icon "button" at bounding box center [717, 333] width 9 height 9
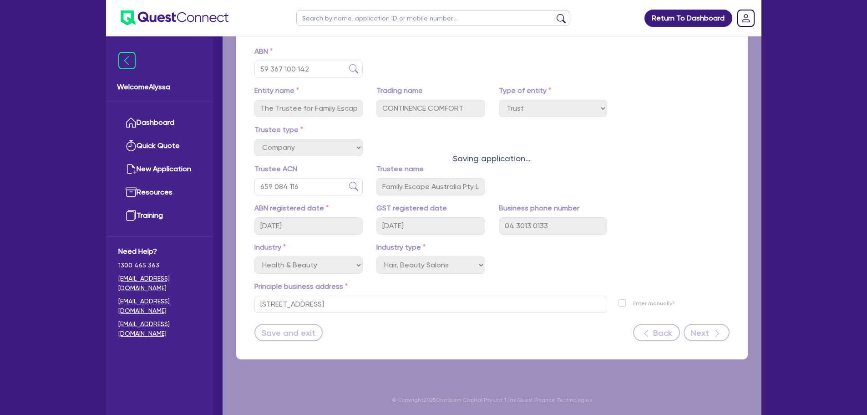
scroll to position [147, 0]
select select "MRS"
select select "QLD"
select select "MARRIED"
select select "QLD"
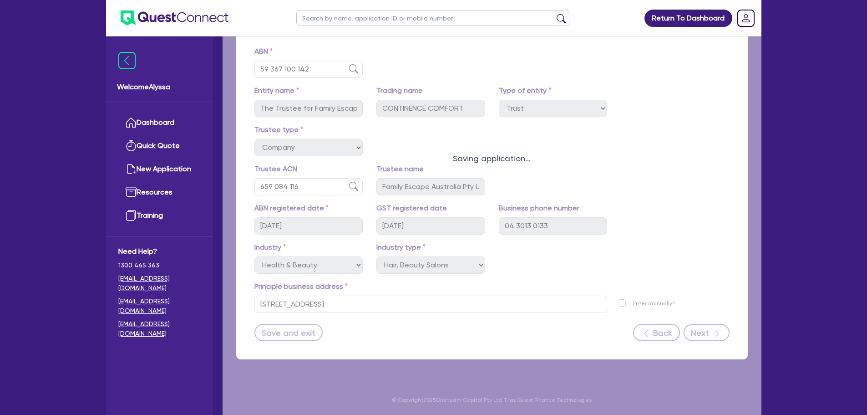
select select "VEHICLE"
select select "CASH"
select select "OTHER"
select select "HOUSEHOLD_PERSONAL"
select select "VEHICLE_LOAN"
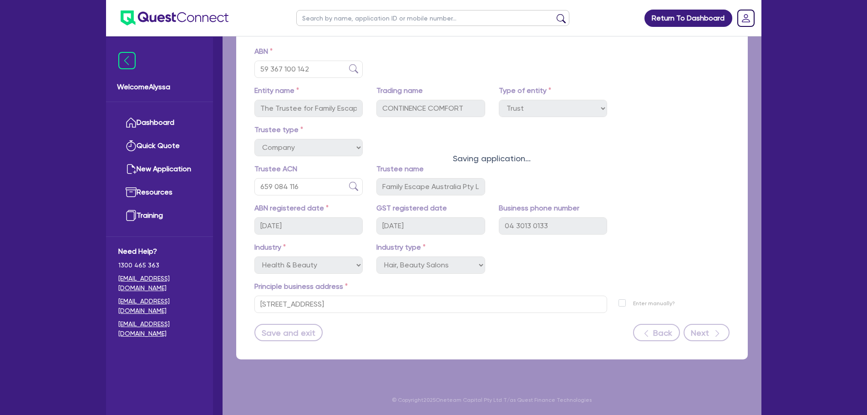
select select "CREDIT_CARD"
select select "MR"
select select "QLD"
select select "MARRIED"
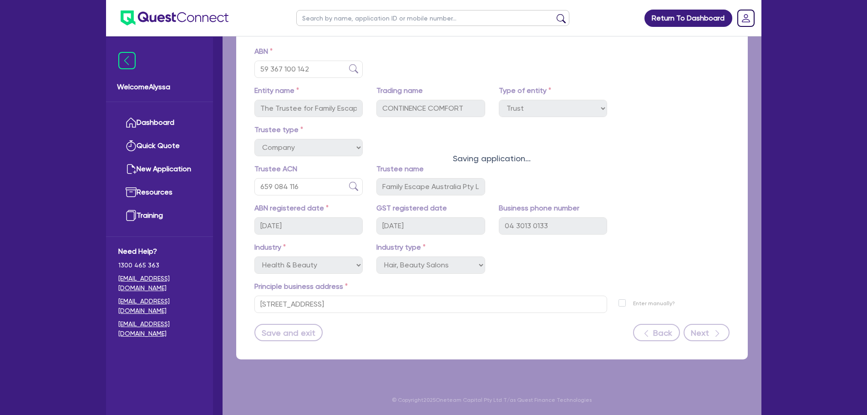
select select "QLD"
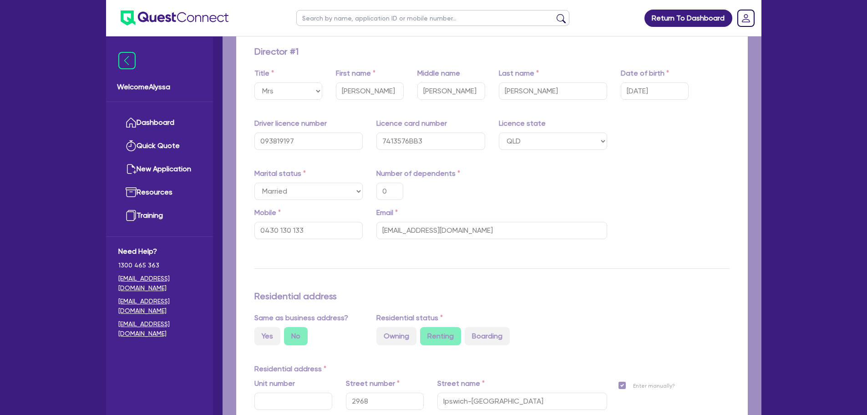
type input "0"
type input "0430 130 133"
type input "205,000"
type input "60,000"
type input "438,000"
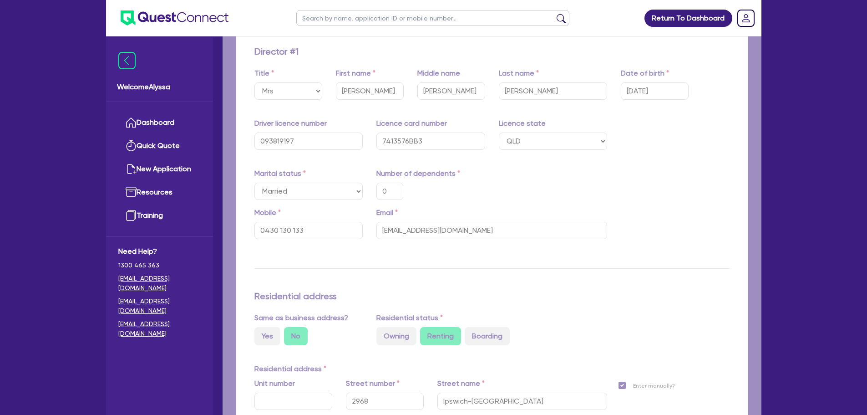
type input "60,000"
type input "72,890"
type input "1,635"
type input "6,000"
type input "5,000"
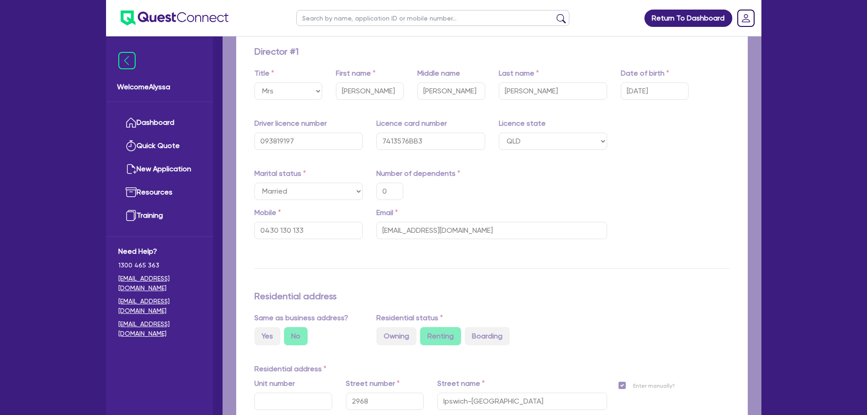
type input "0"
type input "0430 130 133"
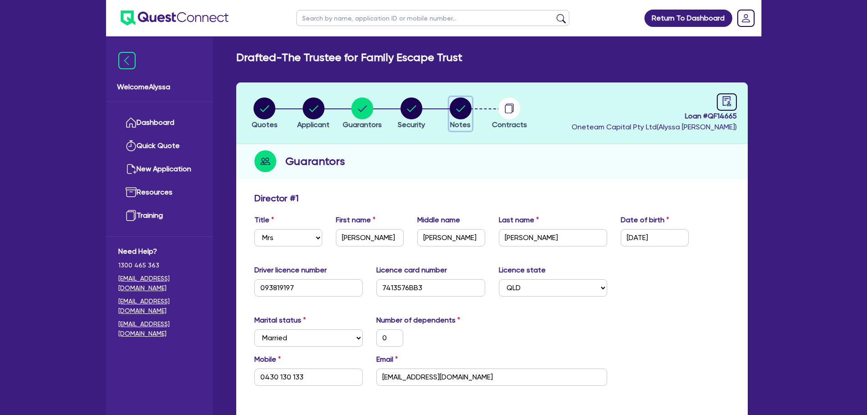
click at [456, 112] on circle "button" at bounding box center [461, 108] width 22 height 22
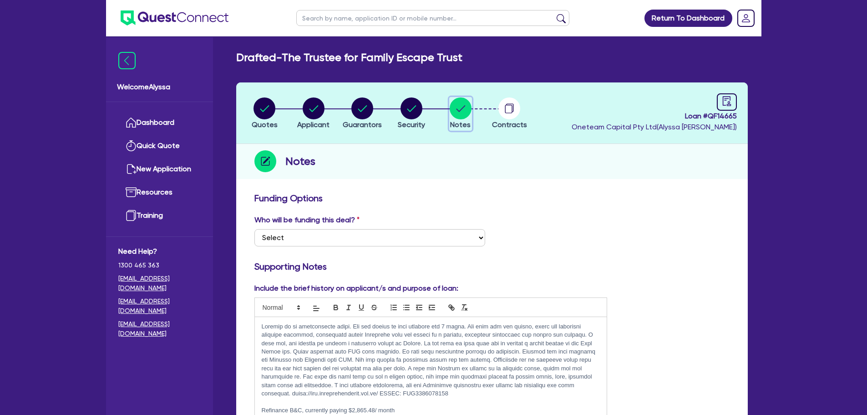
scroll to position [79, 0]
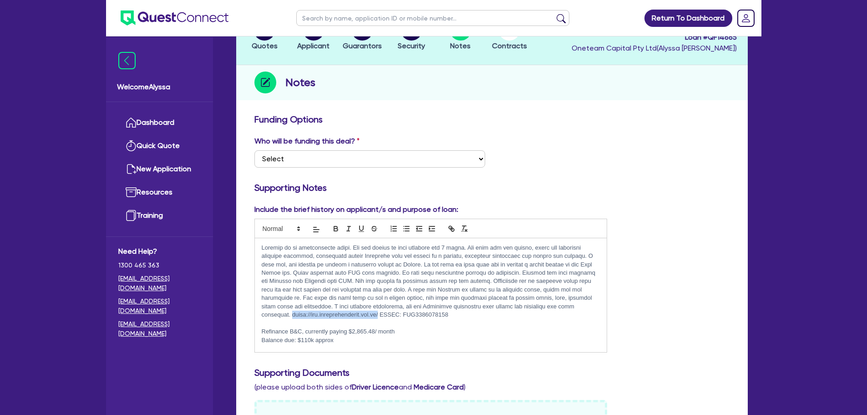
drag, startPoint x: 360, startPoint y: 313, endPoint x: 261, endPoint y: 312, distance: 98.3
click at [262, 312] on p at bounding box center [431, 281] width 339 height 76
copy p "[URL][DOMAIN_NAME]"
drag, startPoint x: 321, startPoint y: 277, endPoint x: 260, endPoint y: 282, distance: 61.2
click at [260, 282] on div "Refinance B&C, currently paying $2,865.48/ month Balance due: $110k approx Purc…" at bounding box center [431, 295] width 352 height 114
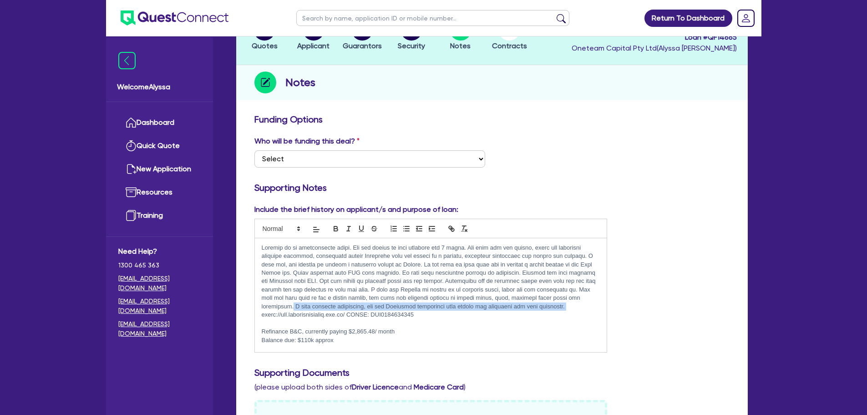
drag, startPoint x: 569, startPoint y: 304, endPoint x: 292, endPoint y: 304, distance: 276.7
click at [292, 304] on p at bounding box center [431, 281] width 339 height 76
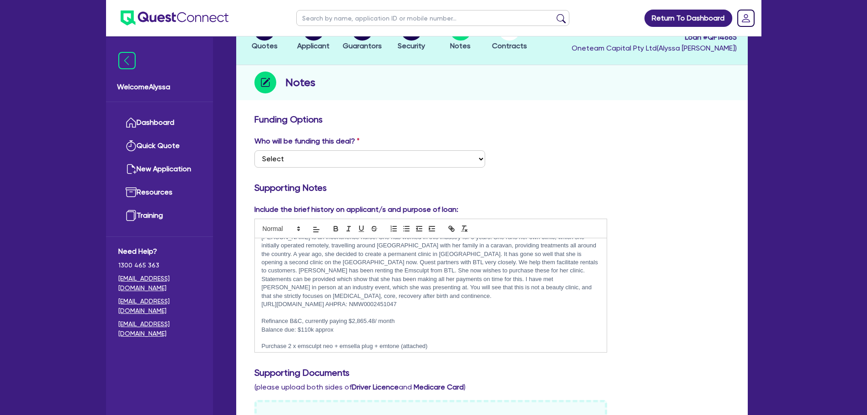
scroll to position [0, 0]
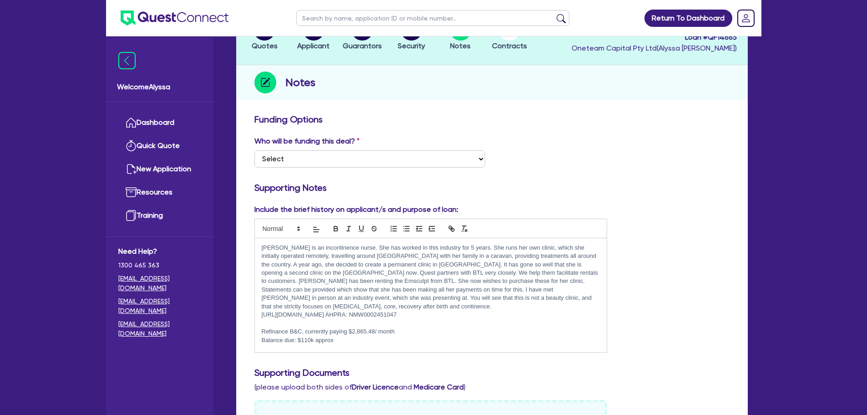
drag, startPoint x: 437, startPoint y: 304, endPoint x: 252, endPoint y: 242, distance: 194.7
click at [252, 242] on div "Include the brief history on applicant/s and purpose of loan: [URL][DOMAIN_NAME…" at bounding box center [431, 278] width 367 height 148
copy div "[PERSON_NAME] is an incontinence nurse. She has worked in this industry for 5 y…"
click at [319, 44] on span "Applicant" at bounding box center [313, 45] width 32 height 9
select select "TRUST"
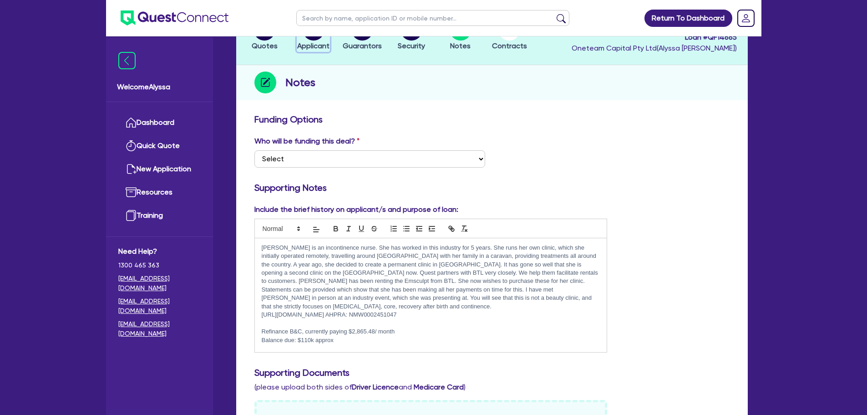
select select "COMPANY"
select select "HEALTH_BEAUTY"
select select "HAIR_BEAUTY_SALONS"
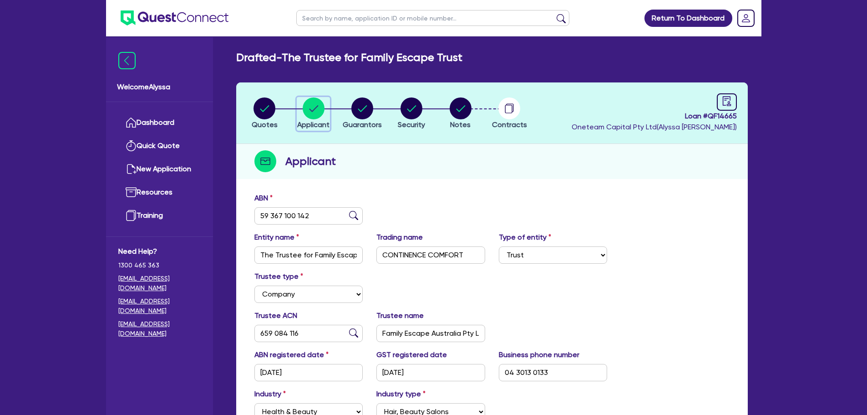
scroll to position [147, 0]
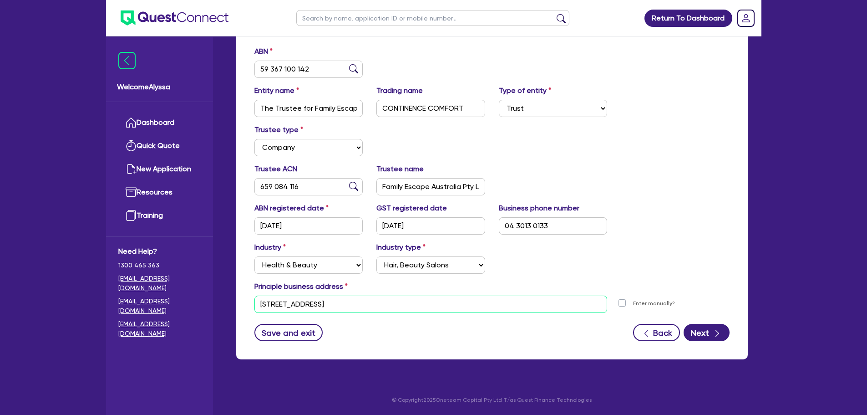
drag, startPoint x: 381, startPoint y: 311, endPoint x: 252, endPoint y: 307, distance: 128.9
click at [252, 307] on div "[STREET_ADDRESS]" at bounding box center [431, 303] width 367 height 17
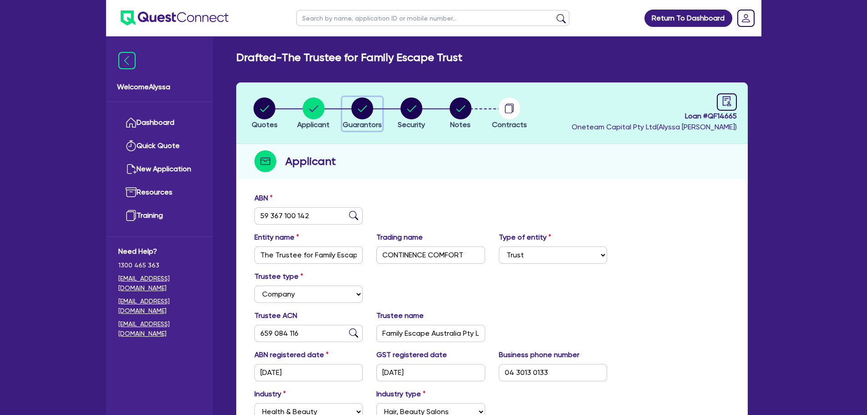
click at [361, 113] on circle "button" at bounding box center [362, 108] width 22 height 22
select select "MRS"
select select "QLD"
select select "MARRIED"
select select "QLD"
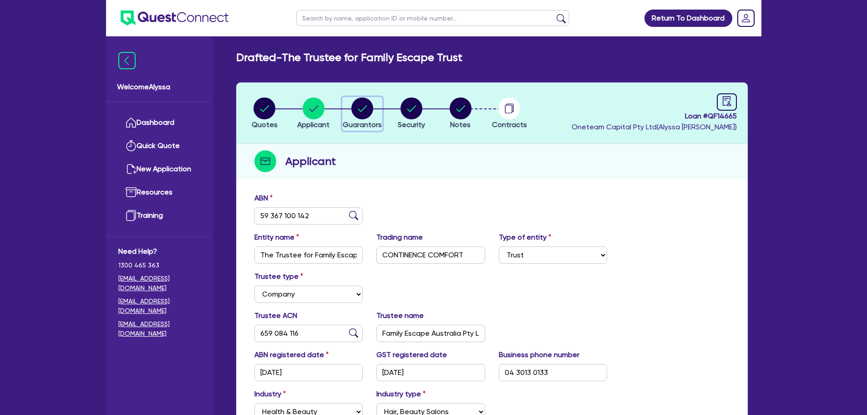
select select "VEHICLE"
select select "CASH"
select select "OTHER"
select select "HOUSEHOLD_PERSONAL"
select select "VEHICLE_LOAN"
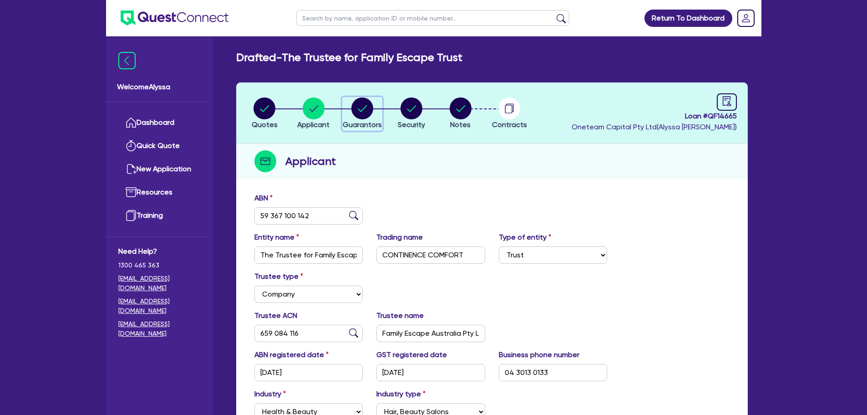
select select "CREDIT_CARD"
select select "MR"
select select "QLD"
select select "MARRIED"
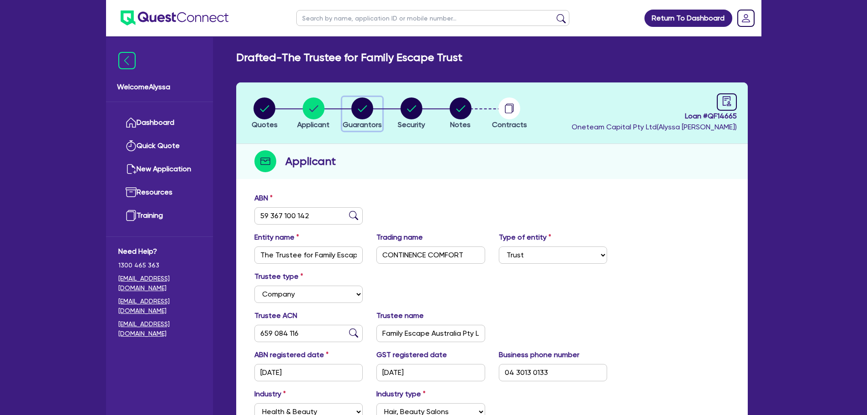
select select "QLD"
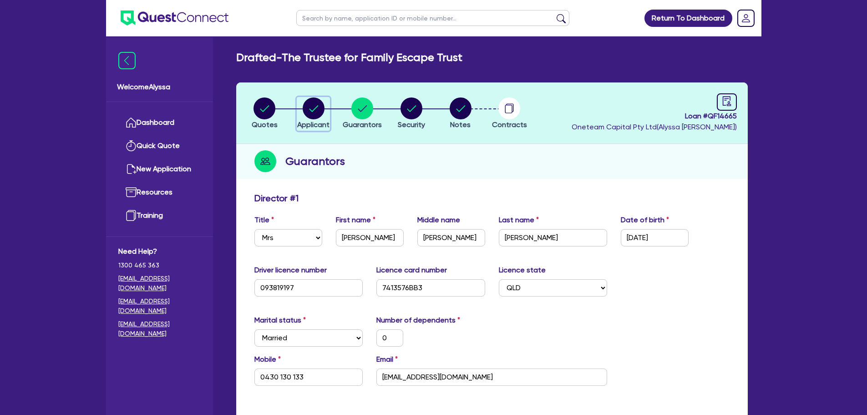
click at [326, 122] on span "Applicant" at bounding box center [313, 124] width 32 height 9
select select "TRUST"
select select "COMPANY"
select select "HEALTH_BEAUTY"
select select "HAIR_BEAUTY_SALONS"
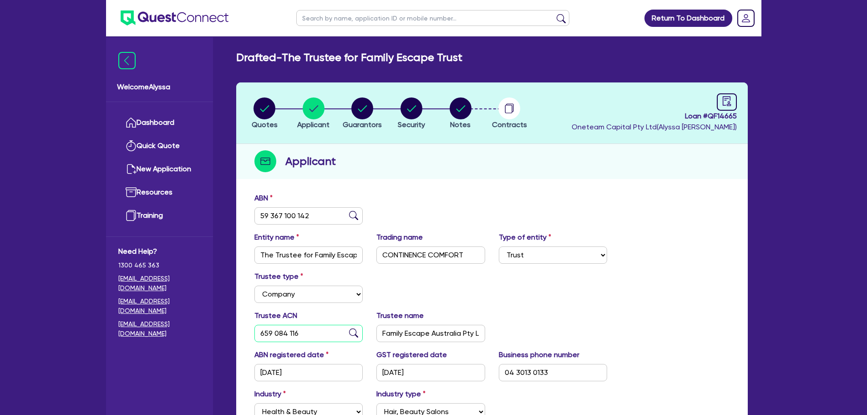
drag, startPoint x: 319, startPoint y: 335, endPoint x: 252, endPoint y: 326, distance: 67.9
click at [252, 326] on div "Trustee ACN 659 084 116" at bounding box center [309, 326] width 122 height 32
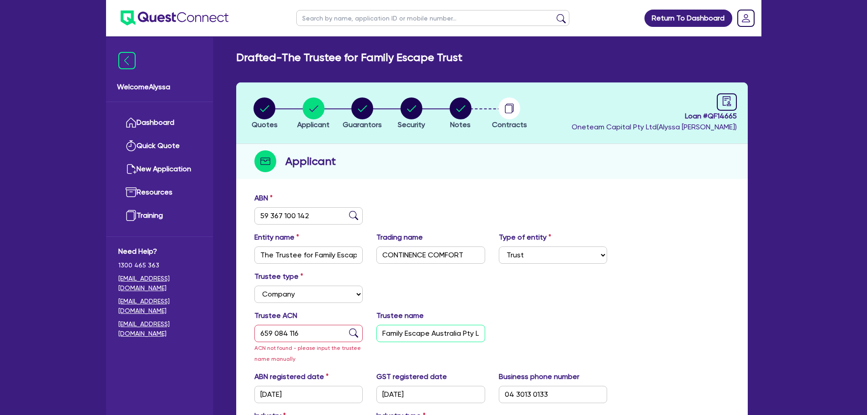
scroll to position [0, 7]
drag, startPoint x: 381, startPoint y: 331, endPoint x: 502, endPoint y: 334, distance: 120.6
click at [502, 334] on div "Trustee ACN 659 084 116 ACN not found - please input the trustee name manually …" at bounding box center [492, 340] width 489 height 61
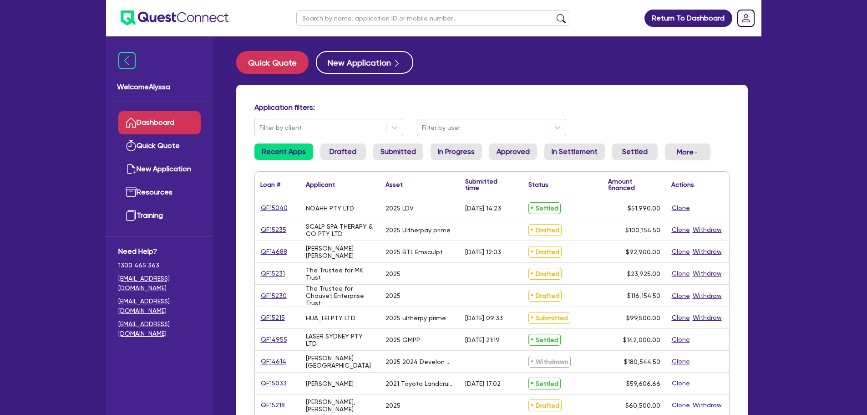
click at [350, 18] on input "text" at bounding box center [432, 18] width 273 height 16
type input "[PERSON_NAME]"
click at [554, 14] on button "submit" at bounding box center [561, 20] width 15 height 13
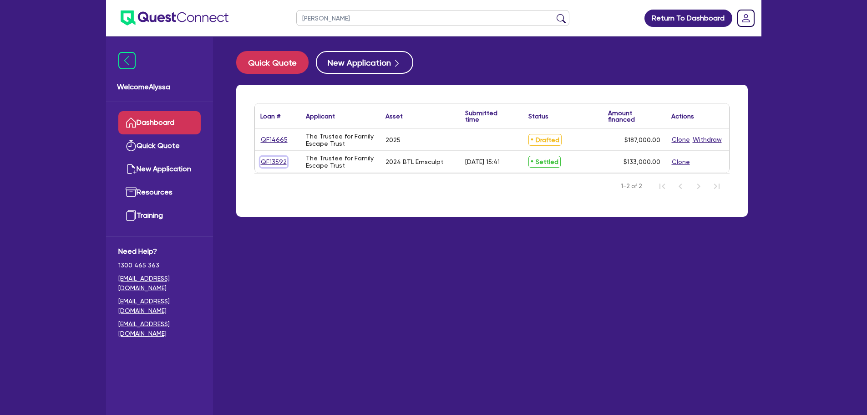
click at [273, 162] on link "QF13592" at bounding box center [273, 162] width 27 height 10
select select "TERTIARY_ASSETS"
select select "BEAUTY_EQUIPMENT"
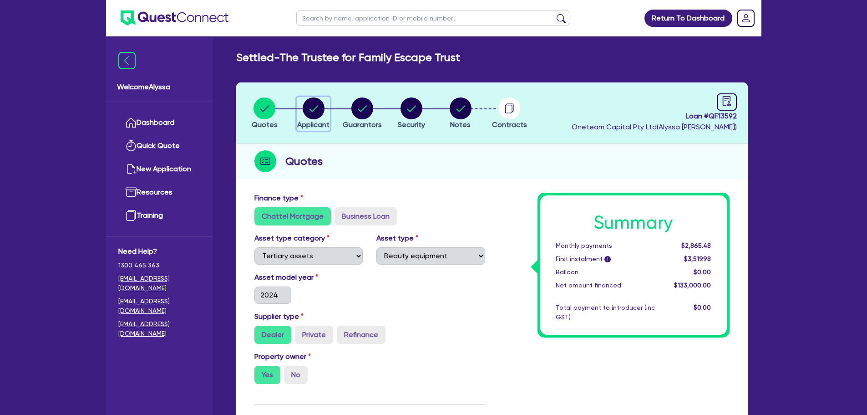
click at [314, 108] on circle "button" at bounding box center [314, 108] width 22 height 22
select select "TRUST"
select select "COMPANY"
select select "HEALTH_BEAUTY"
select select "HAIR_BEAUTY_SALONS"
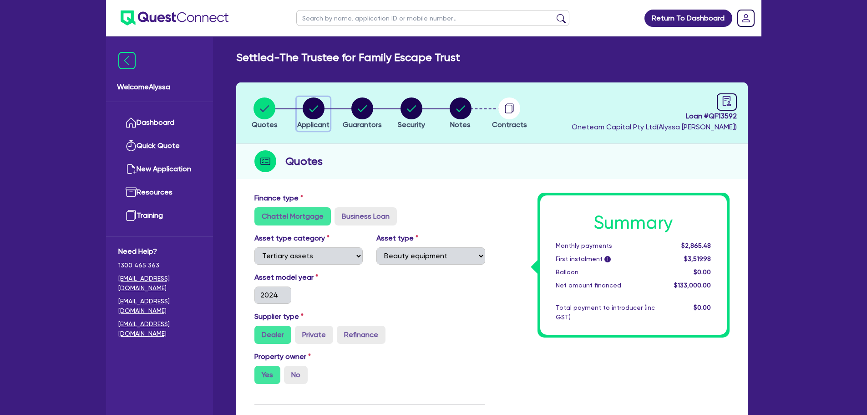
select select "QLD"
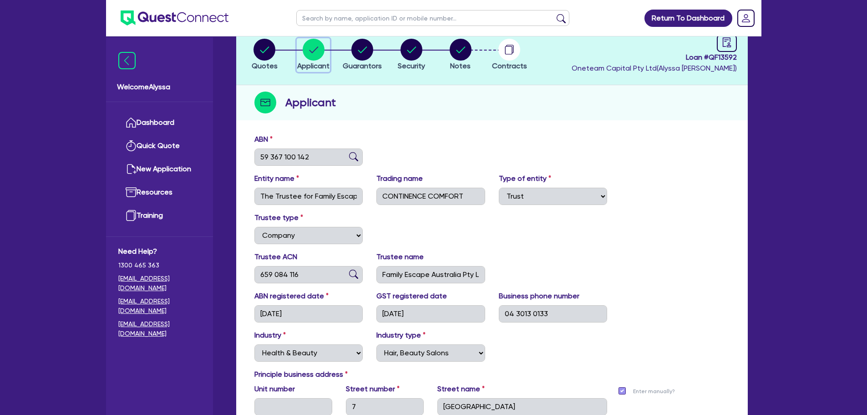
scroll to position [59, 0]
drag, startPoint x: 310, startPoint y: 270, endPoint x: 255, endPoint y: 265, distance: 55.3
click at [255, 265] on div "659 084 116" at bounding box center [308, 273] width 109 height 17
click at [362, 59] on circle "button" at bounding box center [362, 49] width 22 height 22
select select "MRS"
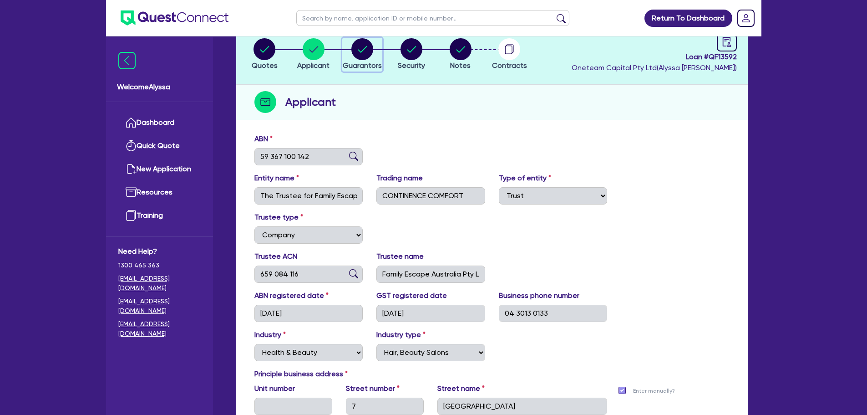
select select "QLD"
select select "MARRIED"
select select "QLD"
select select "VEHICLE"
select select "CASH"
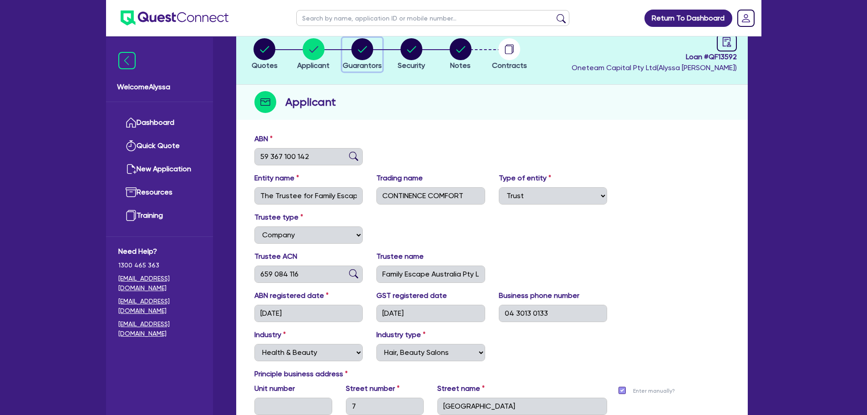
select select "OTHER"
select select "HOUSEHOLD_PERSONAL"
select select "VEHICLE_LOAN"
select select "CREDIT_CARD"
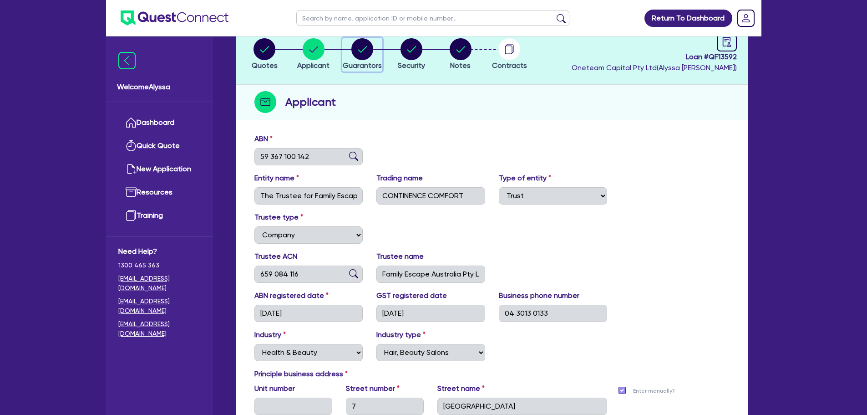
select select "MR"
select select "QLD"
select select "MARRIED"
select select "QLD"
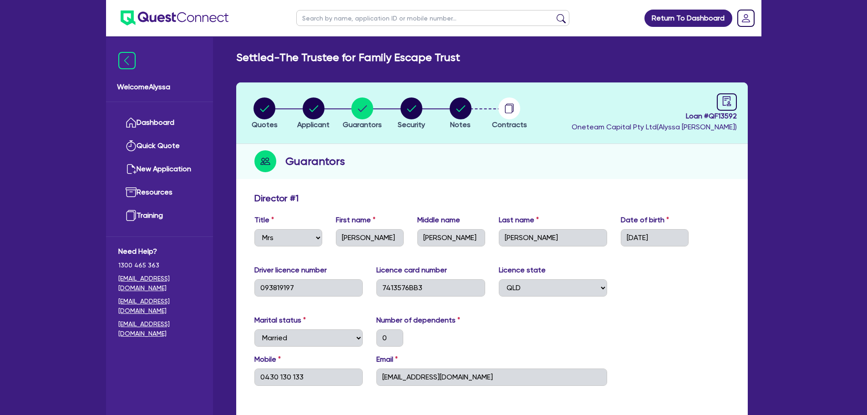
click at [359, 20] on input "text" at bounding box center [432, 18] width 273 height 16
type input "[PERSON_NAME]"
click button "submit" at bounding box center [561, 20] width 15 height 13
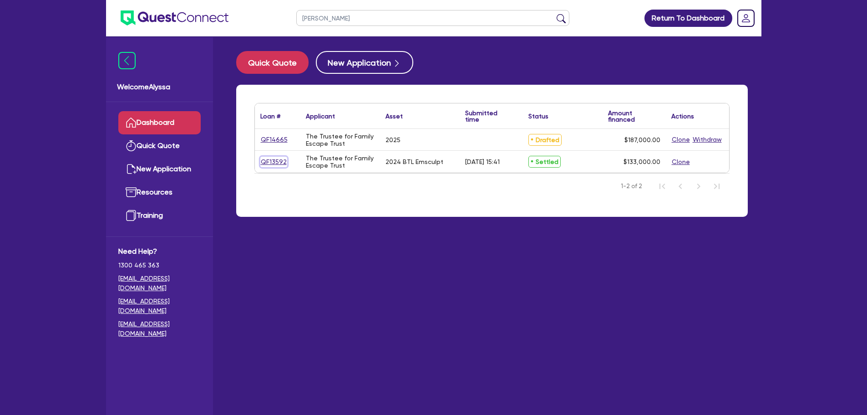
click at [267, 161] on link "QF13592" at bounding box center [273, 162] width 27 height 10
select select "TERTIARY_ASSETS"
select select "BEAUTY_EQUIPMENT"
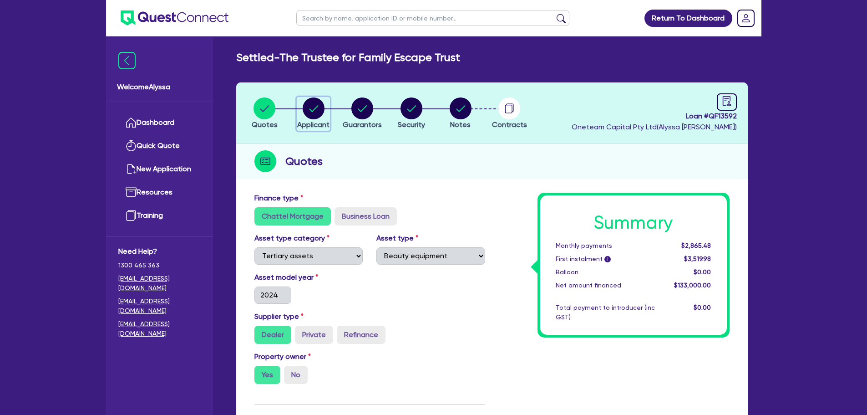
click at [319, 110] on circle "button" at bounding box center [314, 108] width 22 height 22
select select "TRUST"
select select "COMPANY"
select select "HEALTH_BEAUTY"
select select "HAIR_BEAUTY_SALONS"
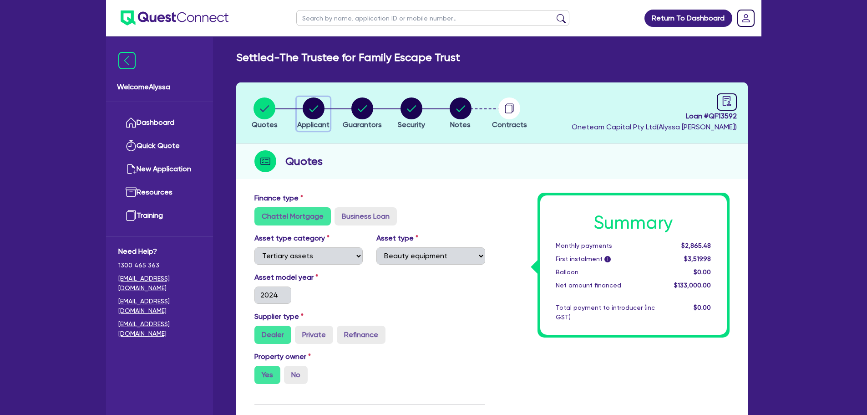
select select "QLD"
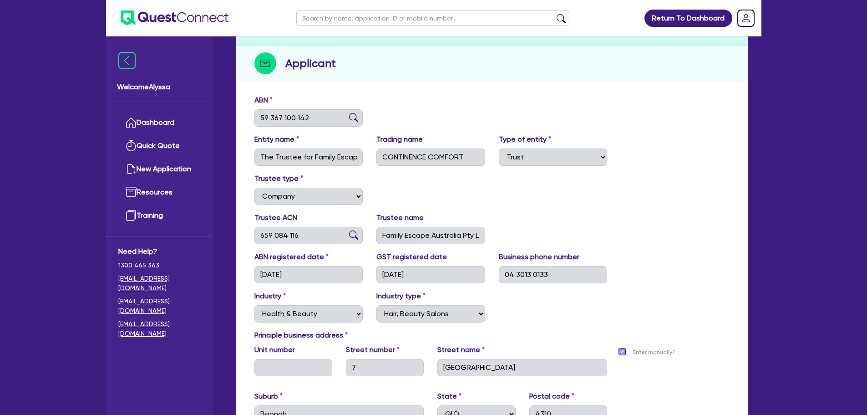
scroll to position [117, 0]
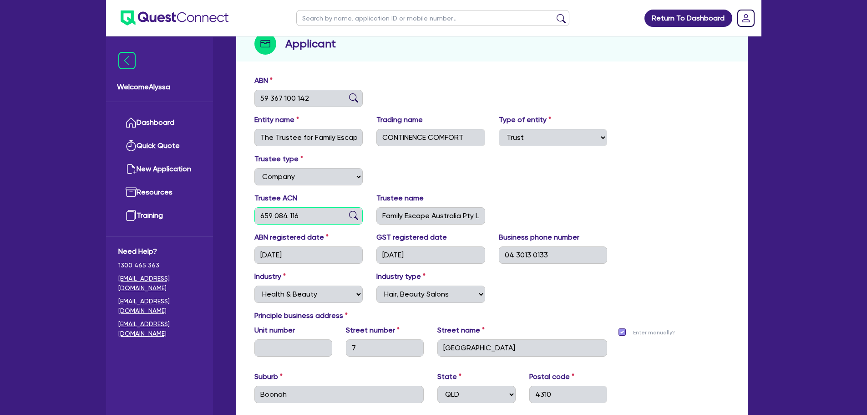
drag, startPoint x: 299, startPoint y: 219, endPoint x: 255, endPoint y: 219, distance: 43.2
click at [255, 219] on input "659 084 116" at bounding box center [308, 215] width 109 height 17
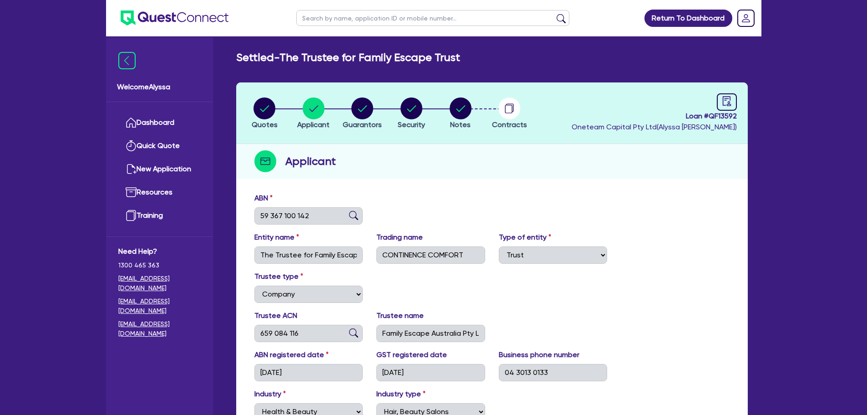
click at [338, 20] on input "text" at bounding box center [432, 18] width 273 height 16
click at [462, 97] on icon "button" at bounding box center [461, 108] width 22 height 22
select select "Other"
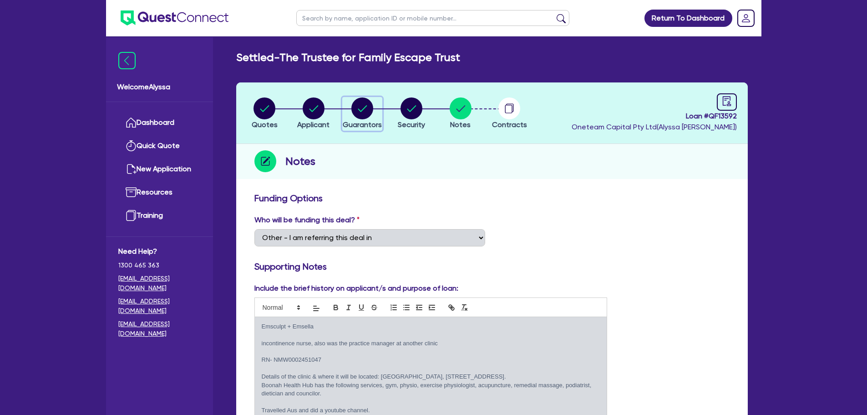
click at [356, 121] on span "Guarantors" at bounding box center [362, 124] width 39 height 9
select select "MRS"
select select "QLD"
select select "MARRIED"
select select "QLD"
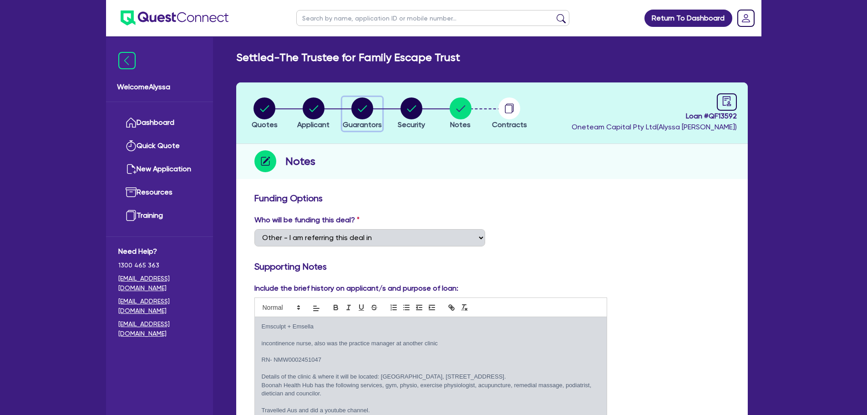
select select "VEHICLE"
select select "CASH"
select select "OTHER"
select select "HOUSEHOLD_PERSONAL"
select select "VEHICLE_LOAN"
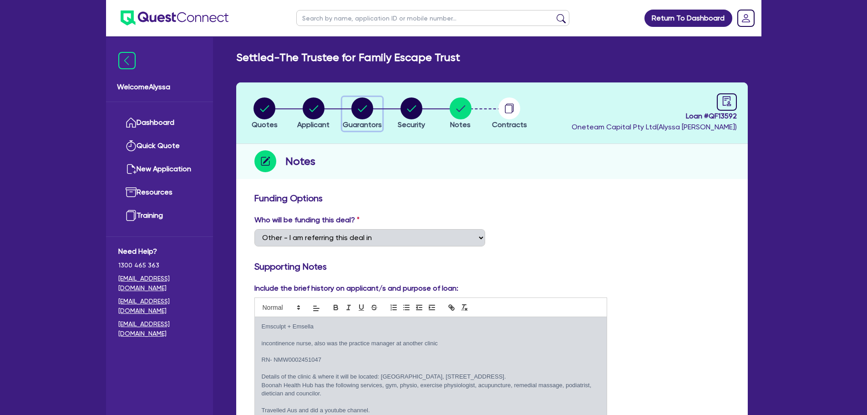
select select "CREDIT_CARD"
select select "MR"
select select "QLD"
select select "MARRIED"
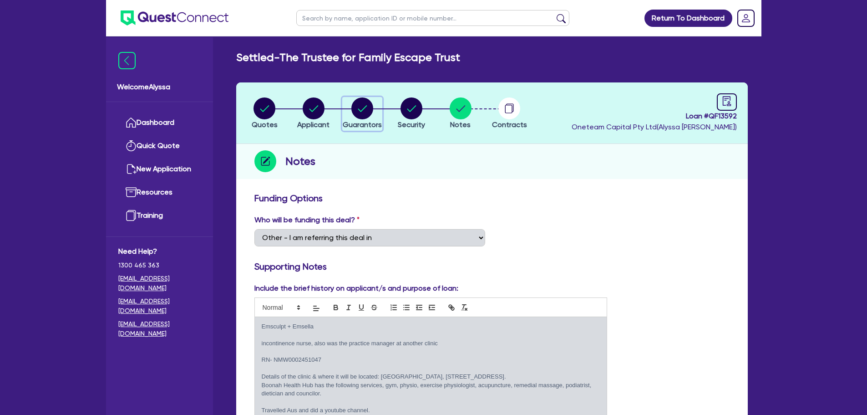
select select "QLD"
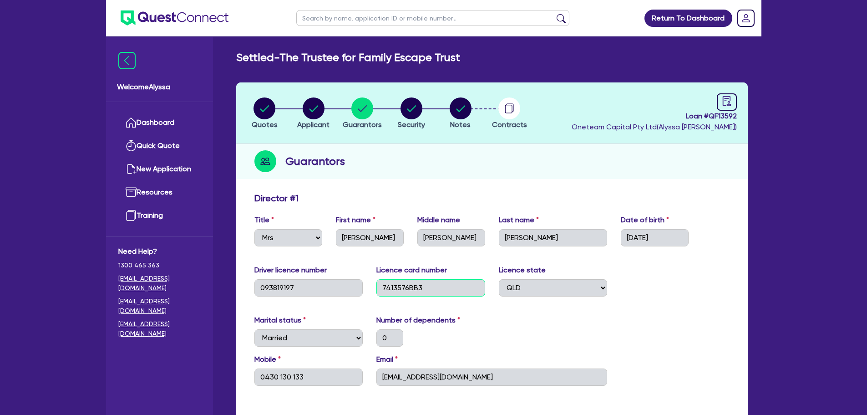
drag, startPoint x: 429, startPoint y: 289, endPoint x: 372, endPoint y: 284, distance: 57.0
click at [372, 284] on div "Licence card number 7413576BB3" at bounding box center [431, 280] width 122 height 32
click at [457, 114] on circle "button" at bounding box center [461, 108] width 22 height 22
select select "Other"
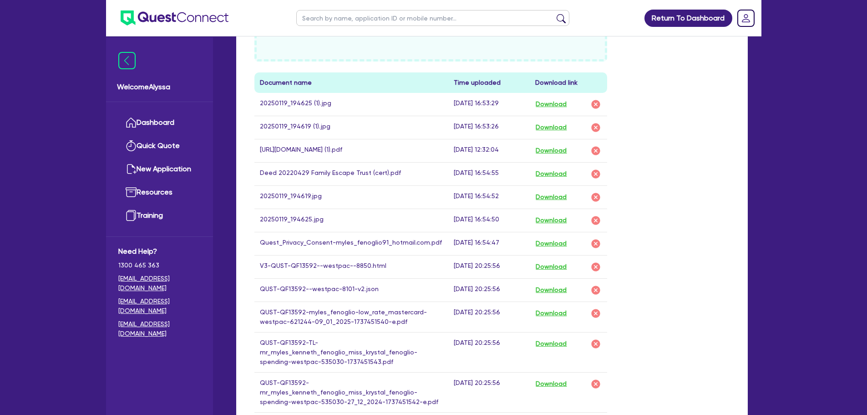
scroll to position [505, 0]
click at [555, 196] on button "Download" at bounding box center [551, 197] width 32 height 12
click at [550, 217] on button "Download" at bounding box center [551, 220] width 32 height 12
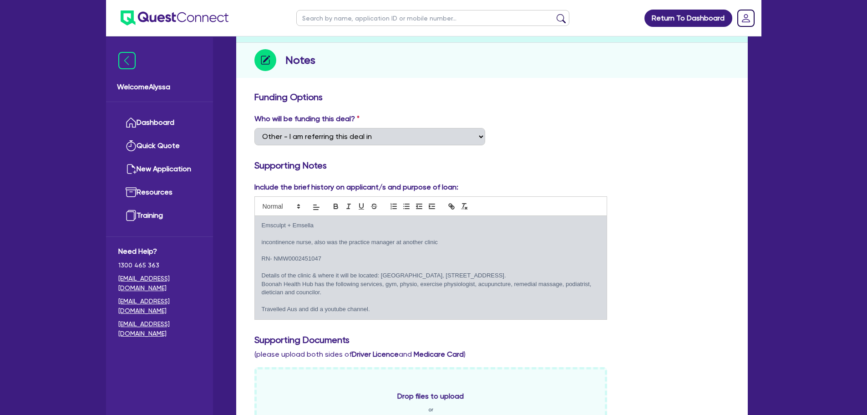
scroll to position [0, 0]
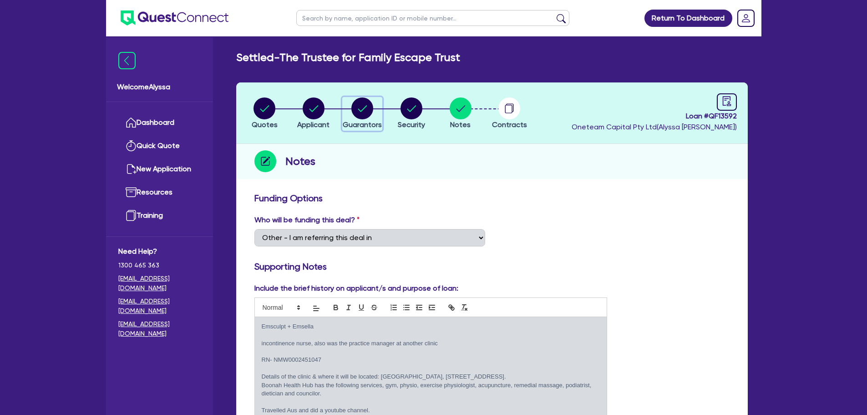
click at [356, 109] on circle "button" at bounding box center [362, 108] width 22 height 22
select select "MRS"
select select "QLD"
select select "MARRIED"
select select "QLD"
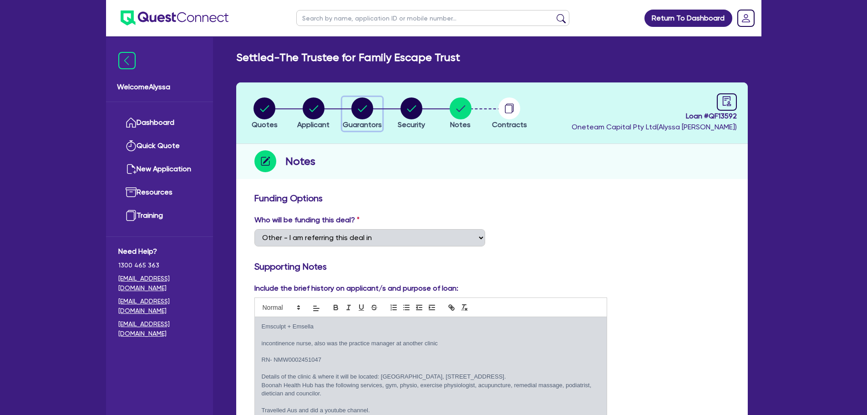
select select "VEHICLE"
select select "CASH"
select select "OTHER"
select select "HOUSEHOLD_PERSONAL"
select select "VEHICLE_LOAN"
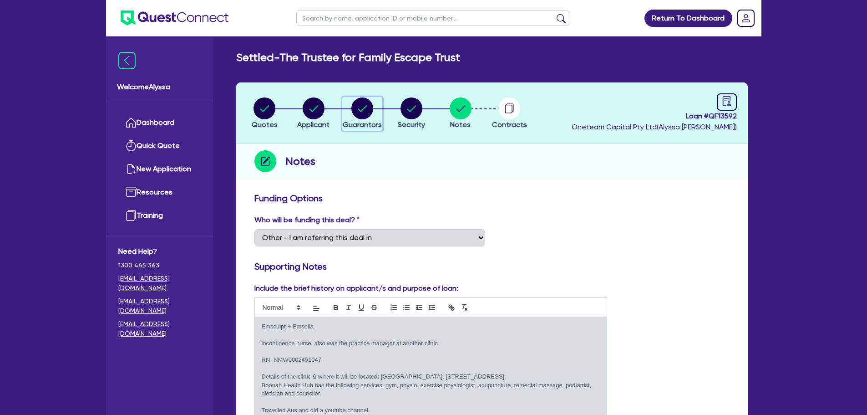
select select "CREDIT_CARD"
select select "MR"
select select "QLD"
select select "MARRIED"
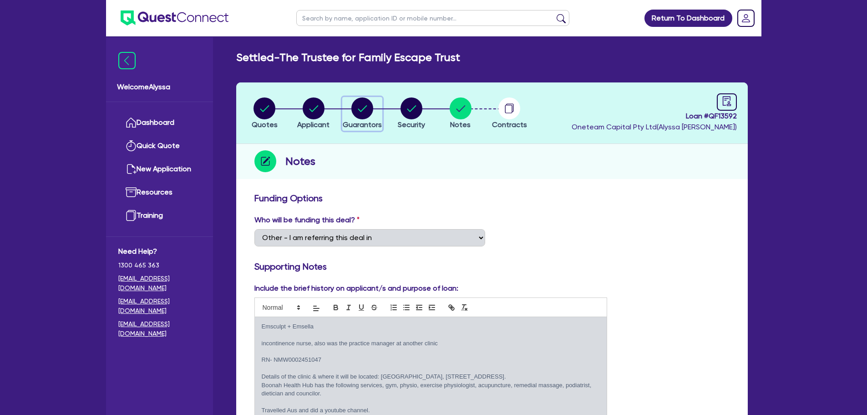
select select "QLD"
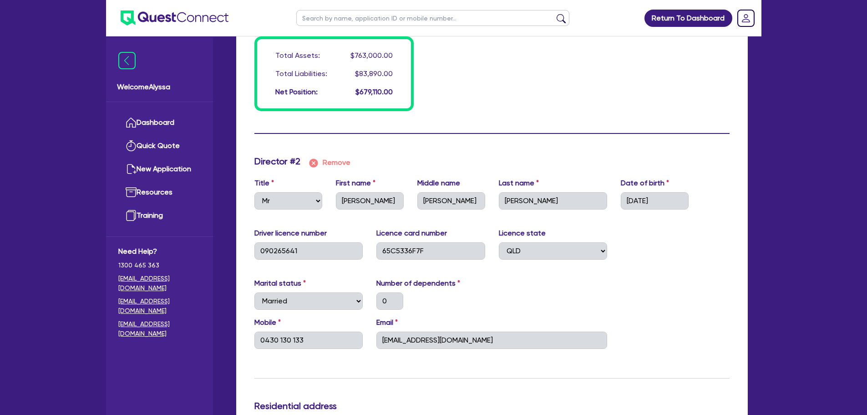
scroll to position [933, 0]
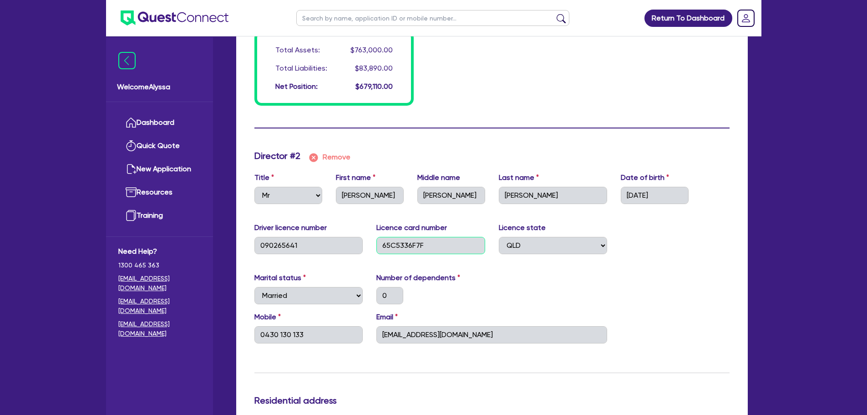
drag, startPoint x: 440, startPoint y: 247, endPoint x: 358, endPoint y: 250, distance: 81.5
click at [358, 250] on div "Driver licence number 090265641 Licence card number 65C5336F7F Licence state Se…" at bounding box center [492, 241] width 489 height 39
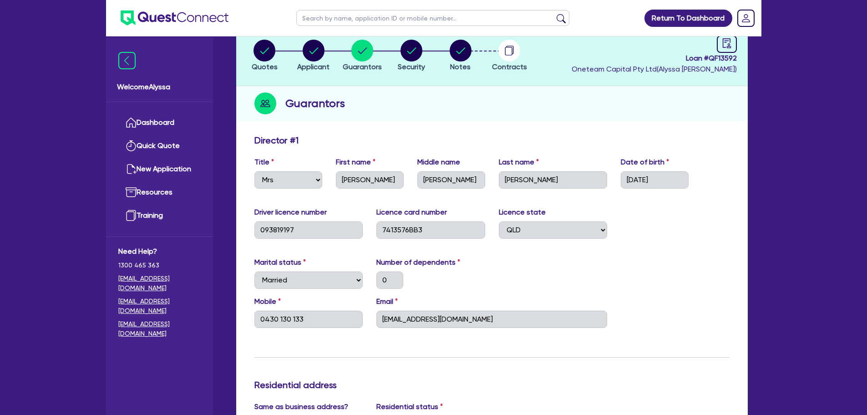
scroll to position [0, 0]
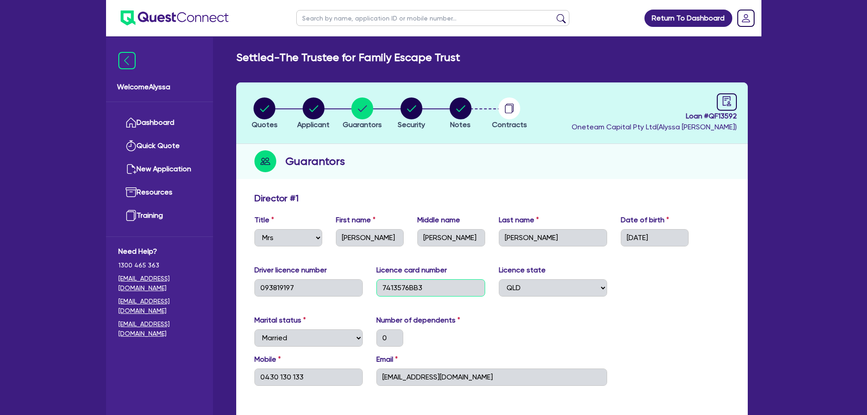
drag, startPoint x: 429, startPoint y: 292, endPoint x: 387, endPoint y: 293, distance: 41.9
click at [387, 293] on input "7413576BB3" at bounding box center [430, 287] width 109 height 17
drag, startPoint x: 512, startPoint y: 378, endPoint x: 380, endPoint y: 389, distance: 132.4
click at [380, 389] on div "Mobile [PHONE_NUMBER] Email [EMAIL_ADDRESS][DOMAIN_NAME]" at bounding box center [492, 373] width 489 height 39
drag, startPoint x: 303, startPoint y: 380, endPoint x: 252, endPoint y: 381, distance: 51.0
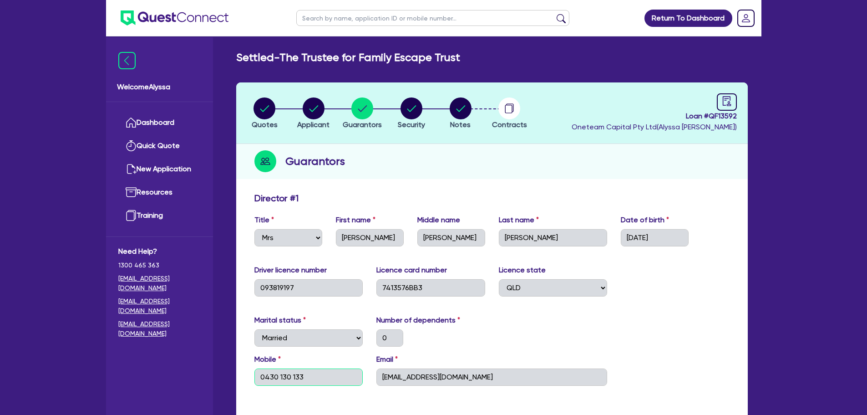
click at [252, 381] on div "Mobile 0430 130 133" at bounding box center [309, 370] width 122 height 32
click at [378, 18] on input "text" at bounding box center [432, 18] width 273 height 16
click at [311, 121] on span "Applicant" at bounding box center [313, 124] width 32 height 9
select select "TRUST"
select select "COMPANY"
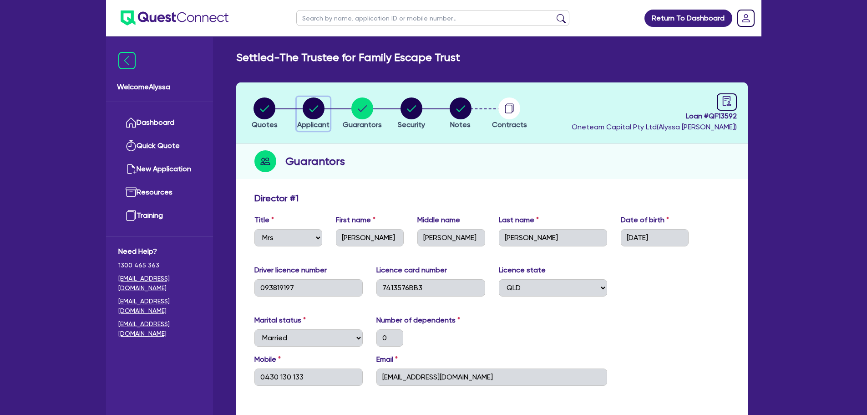
select select "HEALTH_BEAUTY"
select select "HAIR_BEAUTY_SALONS"
select select "QLD"
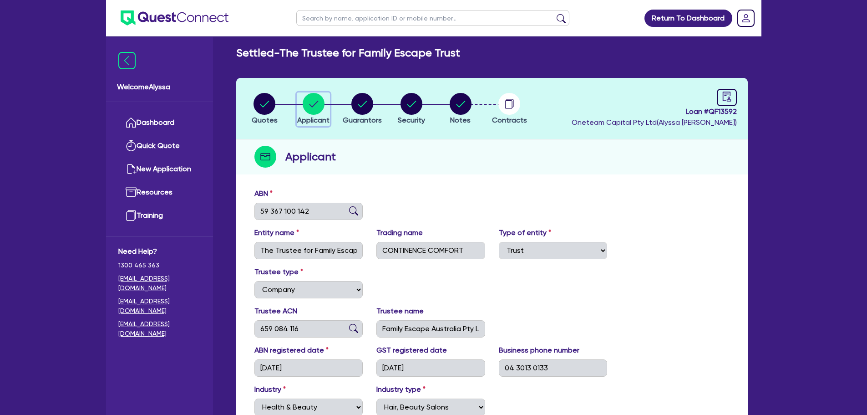
scroll to position [5, 0]
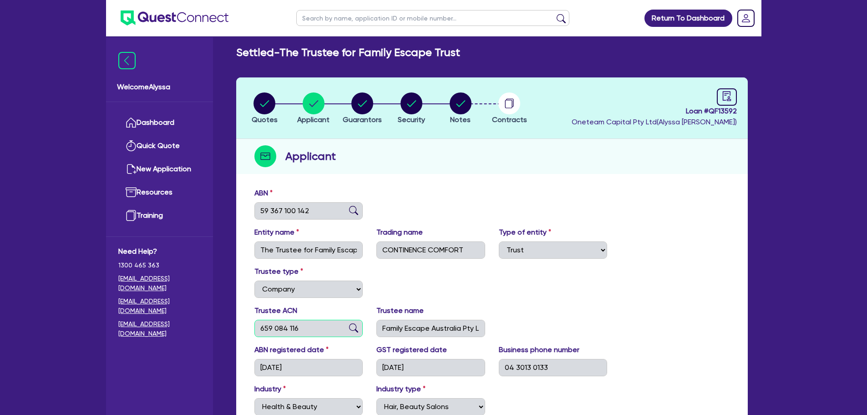
drag, startPoint x: 303, startPoint y: 333, endPoint x: 255, endPoint y: 331, distance: 47.8
click at [255, 331] on input "659 084 116" at bounding box center [308, 327] width 109 height 17
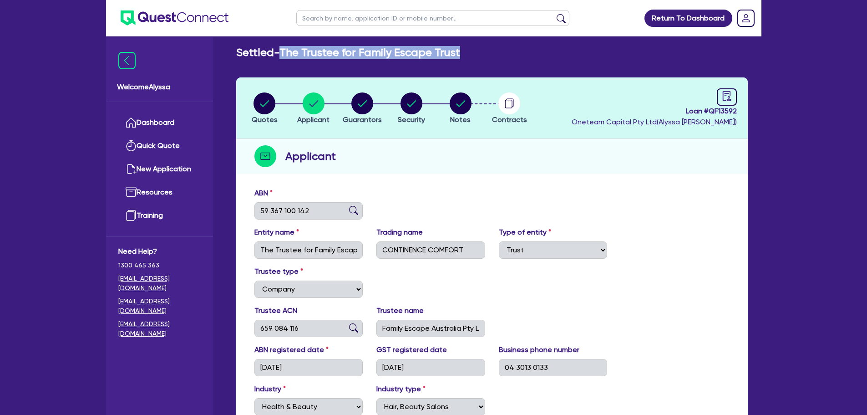
drag, startPoint x: 468, startPoint y: 56, endPoint x: 286, endPoint y: 47, distance: 181.8
click at [286, 47] on div "Settled - The Trustee for Family Escape Trust" at bounding box center [491, 52] width 525 height 13
copy h2 "he Trustee for Family Escape Trust"
click at [264, 105] on icon "button" at bounding box center [264, 103] width 9 height 6
select select "TERTIARY_ASSETS"
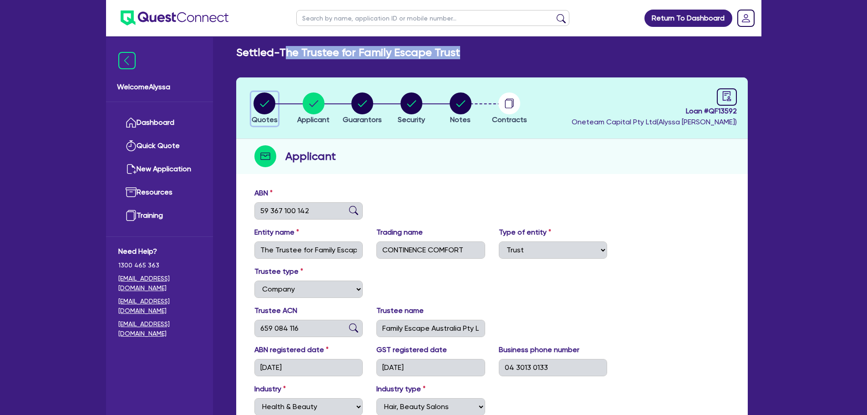
select select "BEAUTY_EQUIPMENT"
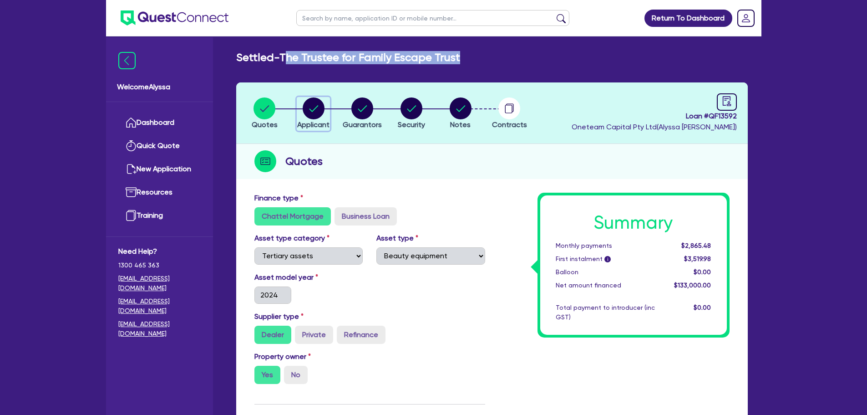
click at [319, 110] on circle "button" at bounding box center [314, 108] width 22 height 22
select select "TRUST"
select select "COMPANY"
select select "HEALTH_BEAUTY"
select select "HAIR_BEAUTY_SALONS"
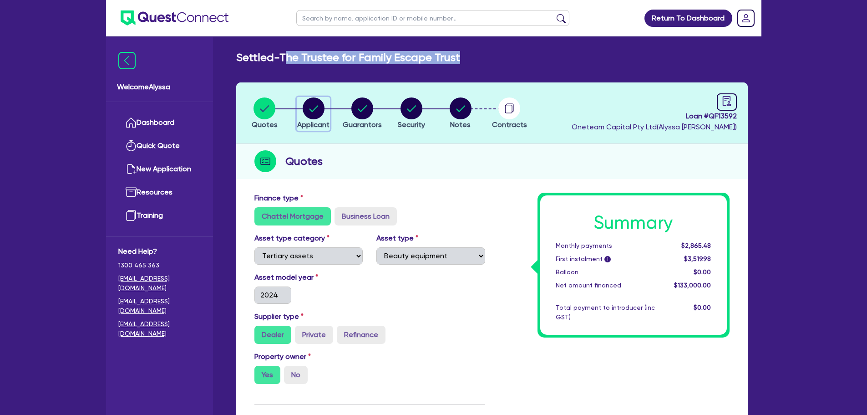
select select "QLD"
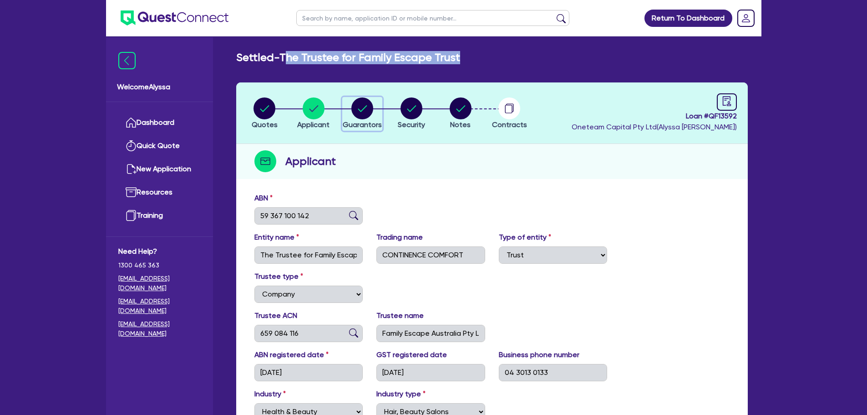
click at [362, 105] on circle "button" at bounding box center [362, 108] width 22 height 22
select select "MRS"
select select "QLD"
select select "MARRIED"
select select "QLD"
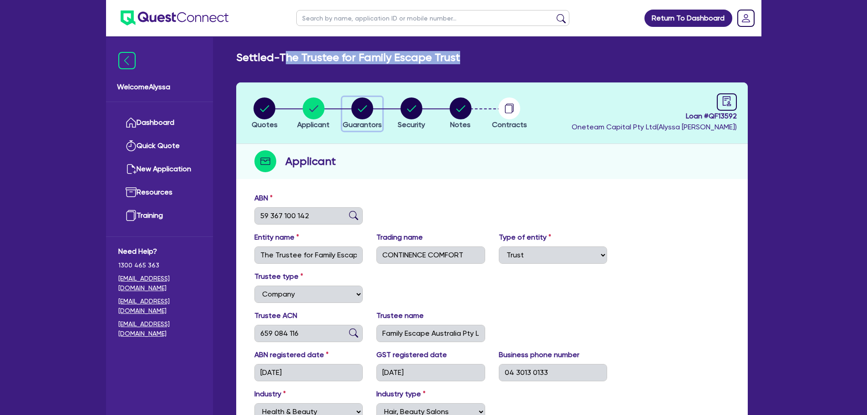
select select "VEHICLE"
select select "CASH"
select select "OTHER"
select select "HOUSEHOLD_PERSONAL"
select select "VEHICLE_LOAN"
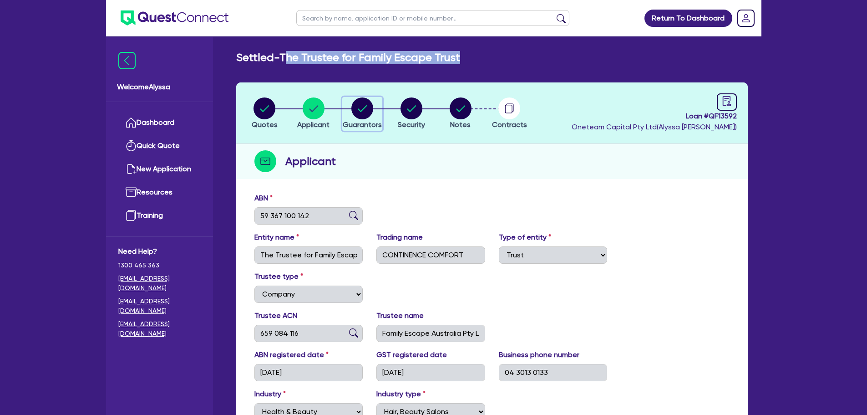
select select "CREDIT_CARD"
select select "MR"
select select "QLD"
select select "MARRIED"
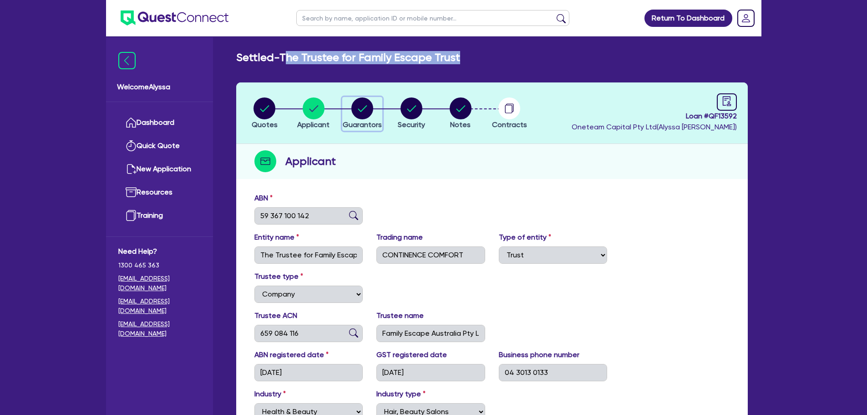
select select "QLD"
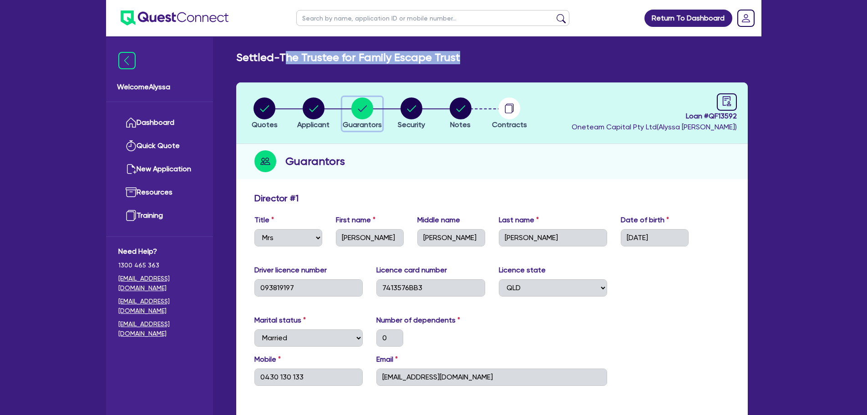
scroll to position [27, 0]
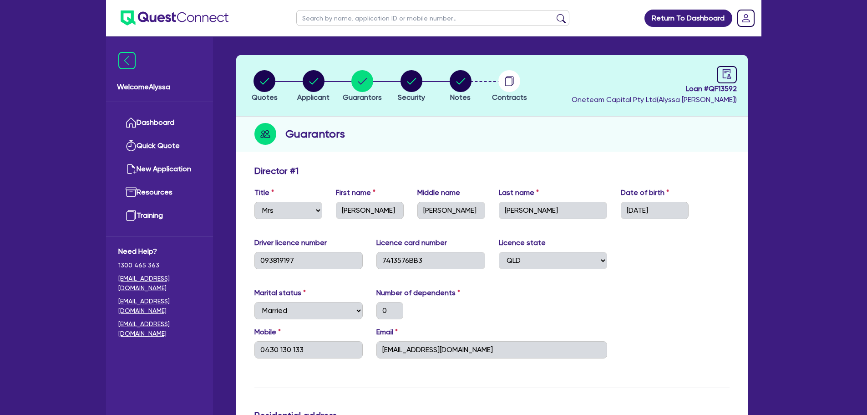
click at [322, 16] on input "text" at bounding box center [432, 18] width 273 height 16
type input "int"
click button "submit" at bounding box center [561, 20] width 15 height 13
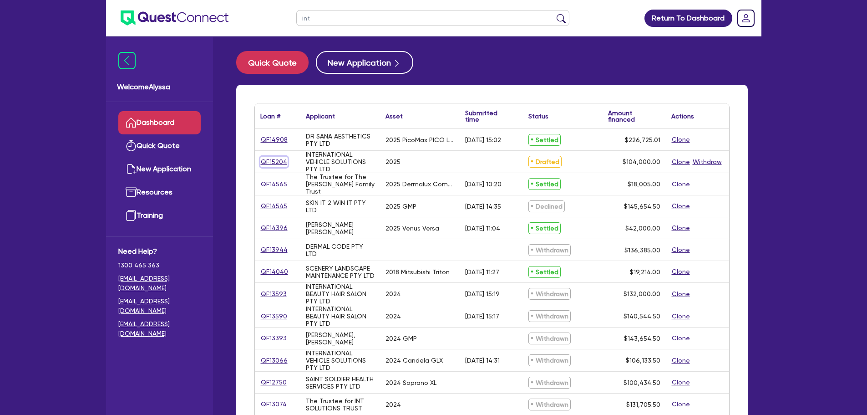
click at [269, 158] on link "QF15204" at bounding box center [273, 162] width 27 height 10
select select "TERTIARY_ASSETS"
select select "BEAUTY_EQUIPMENT"
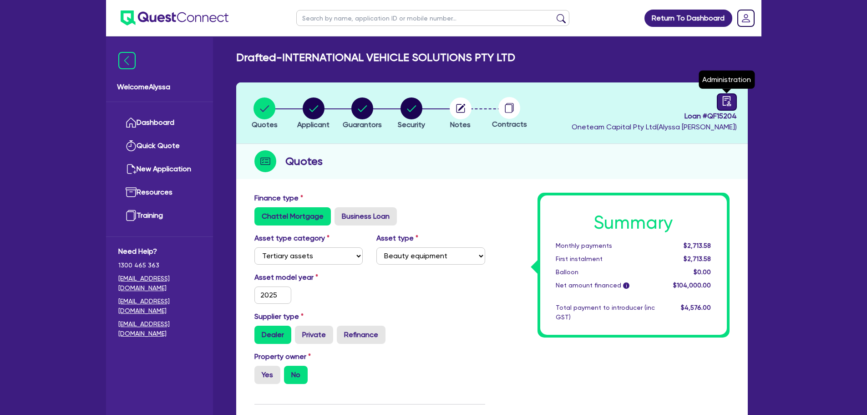
click at [728, 103] on icon "audit" at bounding box center [727, 101] width 10 height 10
select select "DRAFTED_NEW"
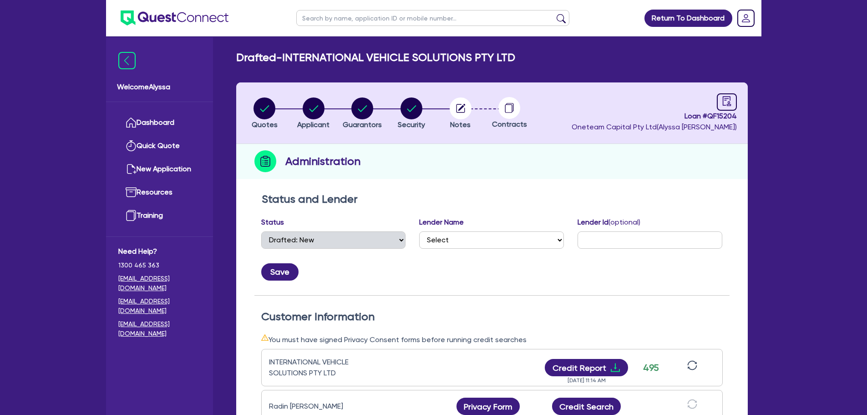
scroll to position [142, 0]
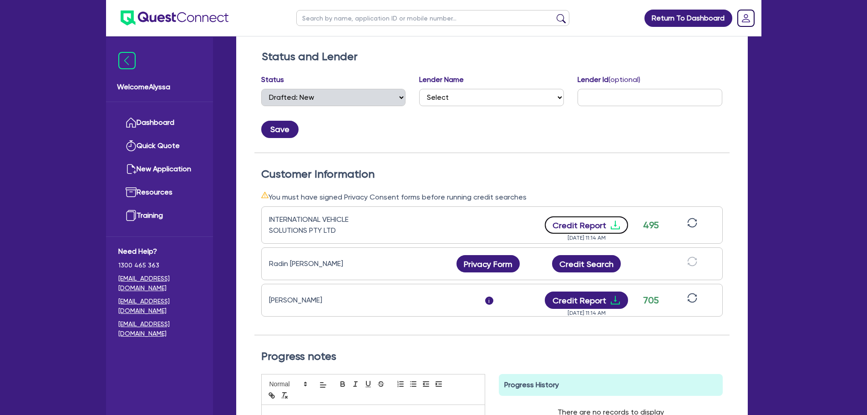
click at [587, 229] on button "Credit Report" at bounding box center [586, 224] width 83 height 17
click at [332, 18] on input "text" at bounding box center [432, 18] width 273 height 16
type input "havana"
click button "submit" at bounding box center [561, 20] width 15 height 13
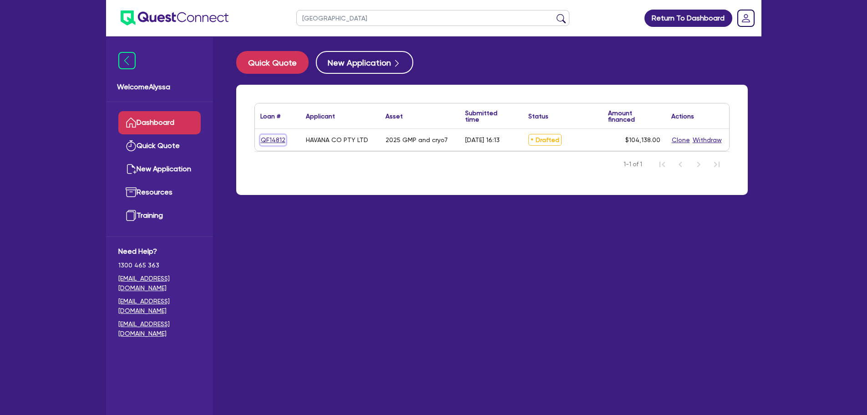
click at [276, 139] on link "QF14812" at bounding box center [272, 140] width 25 height 10
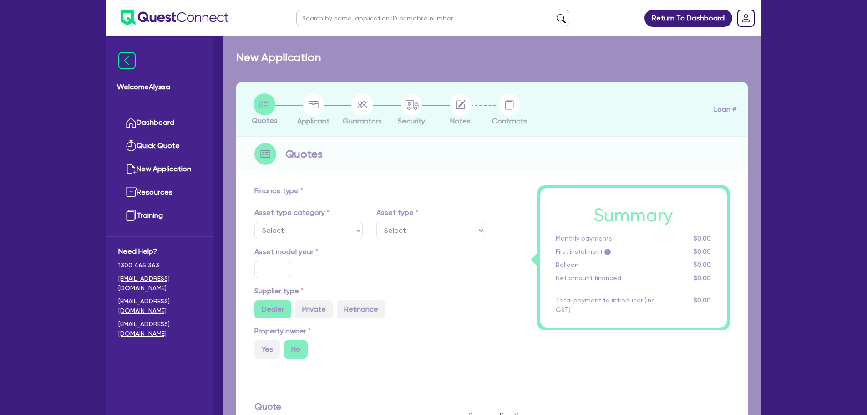
select select "TERTIARY_ASSETS"
type input "2025"
radio input "true"
type input "248,138"
type input "144,000"
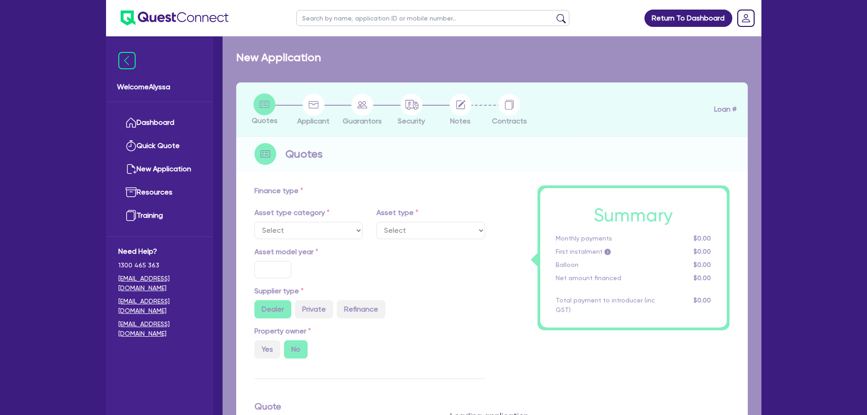
type input "4"
type input "4,165.52"
type input "17.95"
select select "BEAUTY_EQUIPMENT"
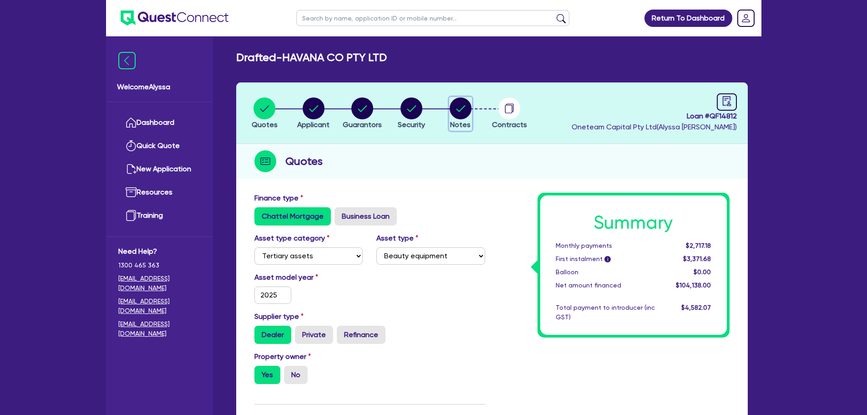
click at [460, 107] on circle "button" at bounding box center [461, 108] width 22 height 22
select select "Other"
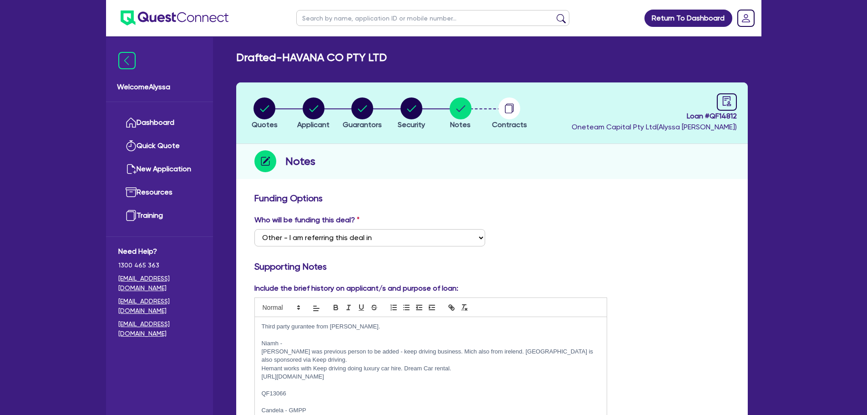
click at [310, 17] on input "text" at bounding box center [432, 18] width 273 height 16
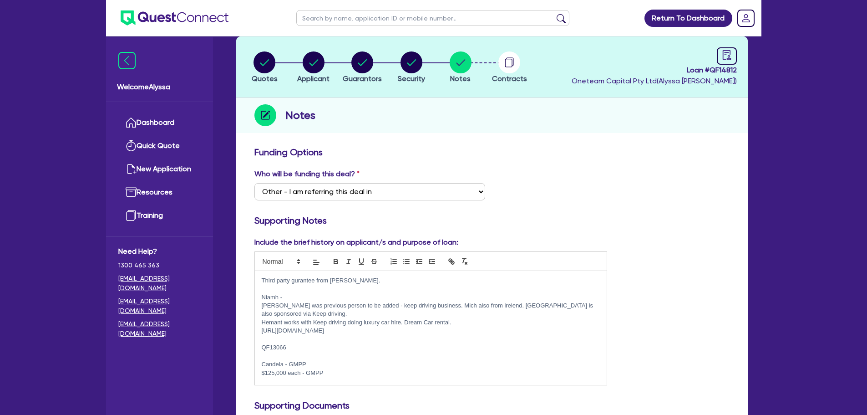
click at [346, 279] on p "Third party gurantee from Mick." at bounding box center [431, 280] width 339 height 8
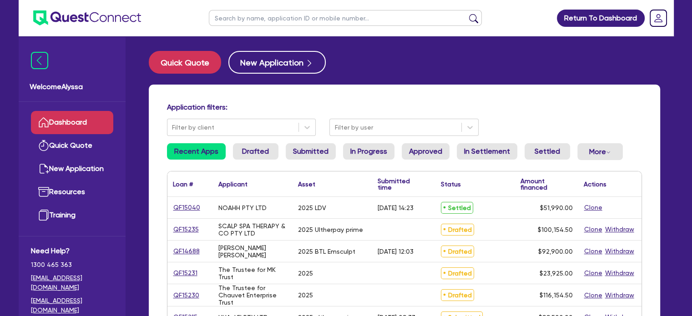
click at [261, 19] on input "text" at bounding box center [345, 18] width 273 height 16
type input "[PERSON_NAME]"
click at [466, 14] on button "submit" at bounding box center [473, 20] width 15 height 13
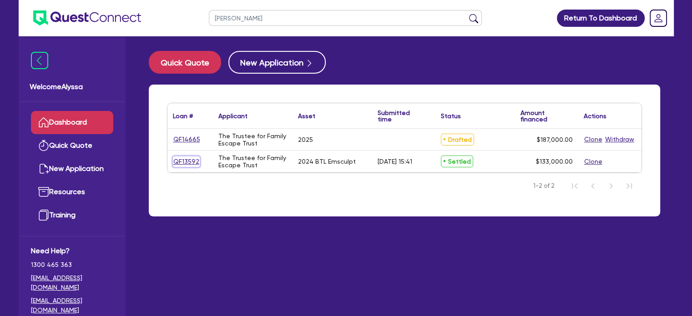
drag, startPoint x: 184, startPoint y: 162, endPoint x: 177, endPoint y: 164, distance: 7.9
click at [177, 164] on link "QF13592" at bounding box center [186, 162] width 27 height 10
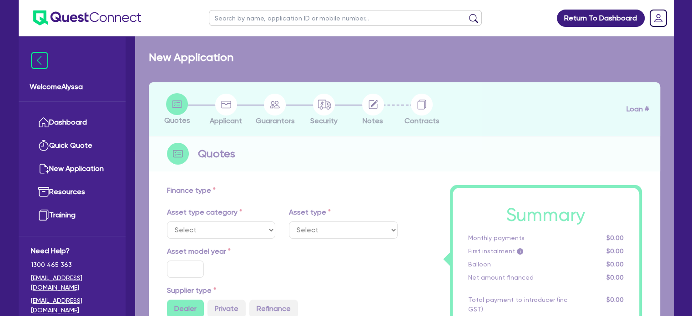
select select "TERTIARY_ASSETS"
type input "2024"
radio input "true"
type input "143,000"
type input "10,000"
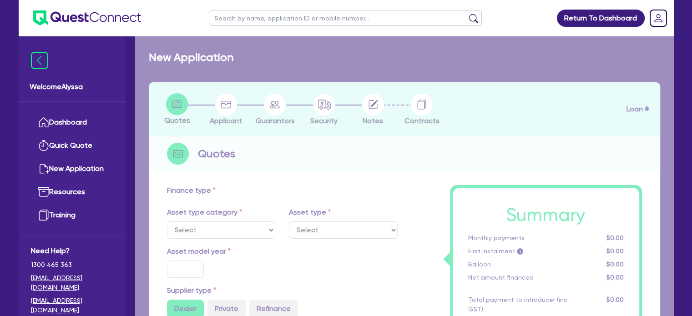
type input "11"
select select "BEAUTY_EQUIPMENT"
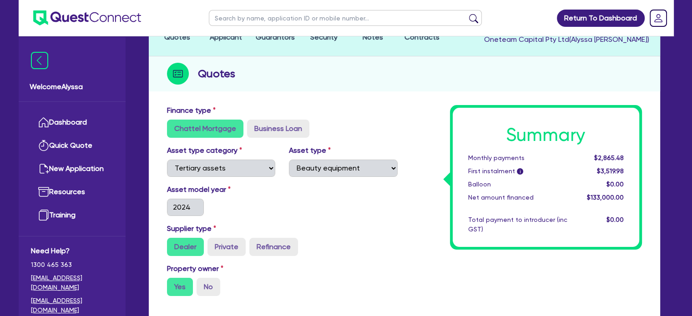
scroll to position [89, 0]
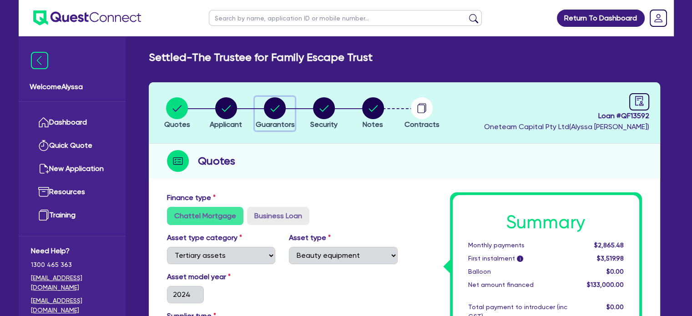
click at [266, 108] on circle "button" at bounding box center [275, 108] width 22 height 22
select select "MRS"
select select "QLD"
select select "MARRIED"
select select "QLD"
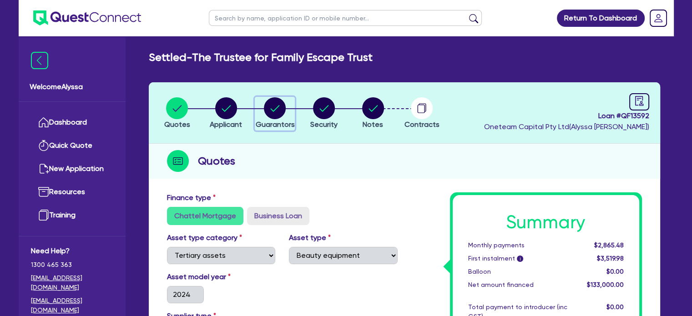
select select "VEHICLE"
select select "CASH"
select select "OTHER"
select select "HOUSEHOLD_PERSONAL"
select select "VEHICLE_LOAN"
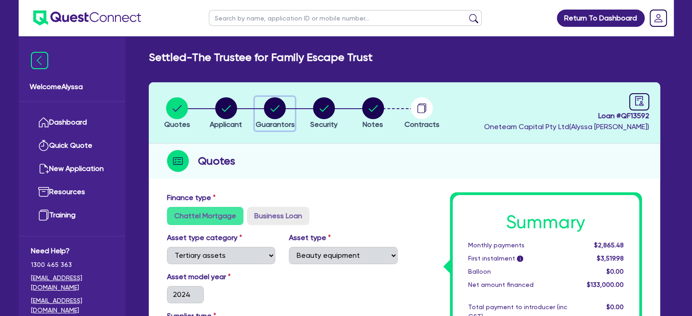
select select "CREDIT_CARD"
select select "MR"
select select "QLD"
select select "MARRIED"
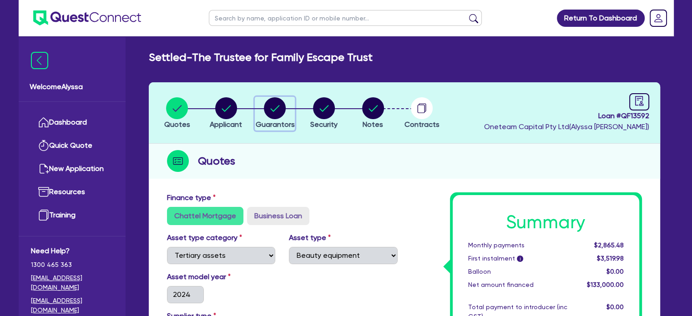
select select "QLD"
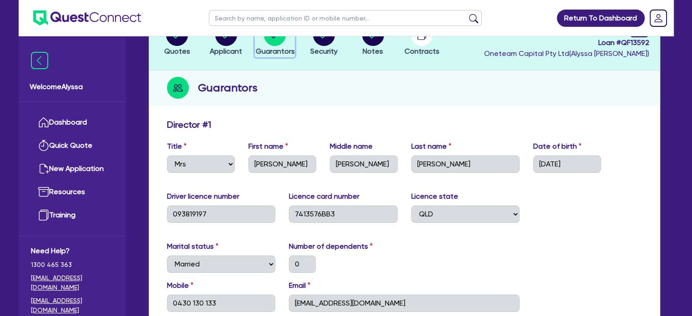
scroll to position [140, 0]
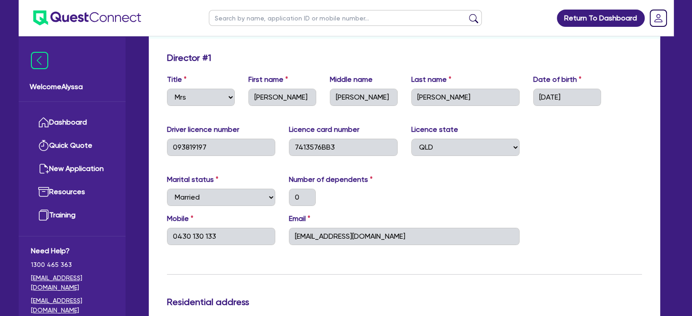
click at [226, 246] on div "Mobile [PHONE_NUMBER] Email [EMAIL_ADDRESS][DOMAIN_NAME]" at bounding box center [404, 232] width 489 height 39
drag, startPoint x: 224, startPoint y: 240, endPoint x: 152, endPoint y: 233, distance: 72.7
click at [229, 17] on input "text" at bounding box center [345, 18] width 273 height 16
type input "havana"
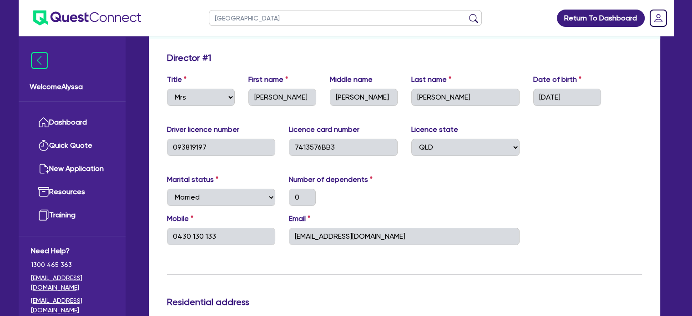
click button "submit" at bounding box center [473, 20] width 15 height 13
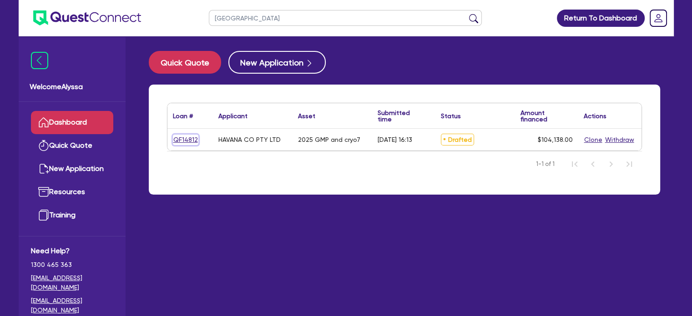
click at [181, 141] on link "QF14812" at bounding box center [185, 140] width 25 height 10
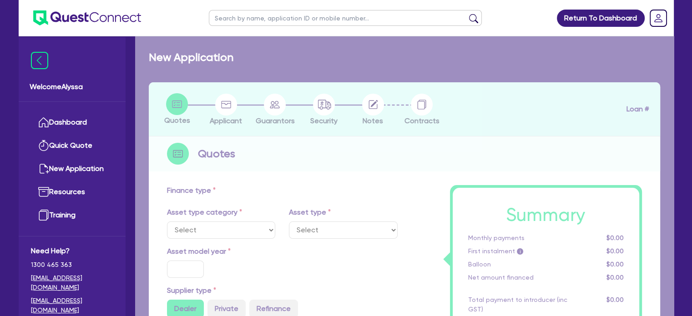
select select "TERTIARY_ASSETS"
type input "2025"
radio input "true"
type input "248,138"
type input "144,000"
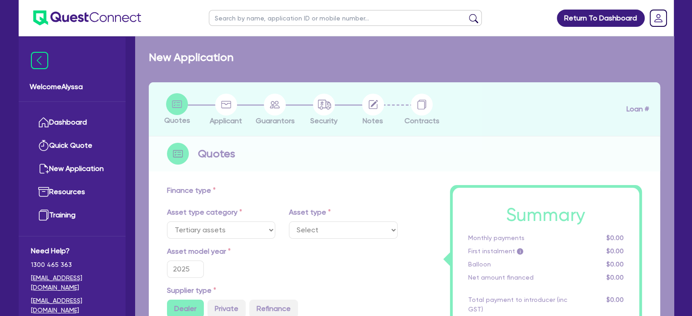
type input "30"
select select "BEAUTY_EQUIPMENT"
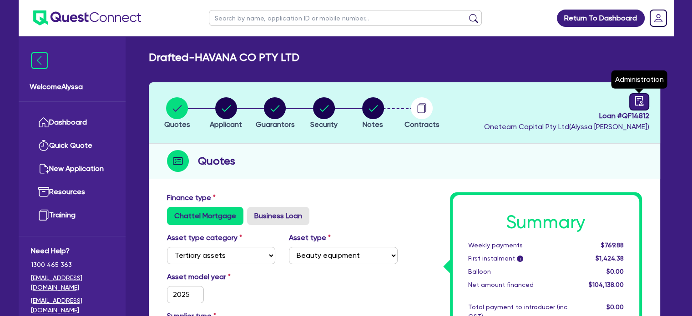
click at [642, 101] on icon "audit" at bounding box center [639, 101] width 8 height 10
select select "DRAFTED_AMENDED"
select select "Other"
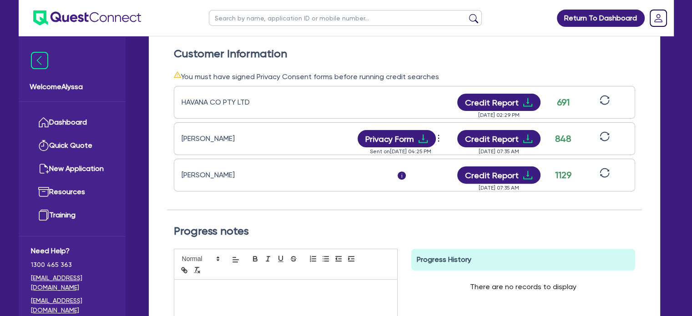
scroll to position [262, 0]
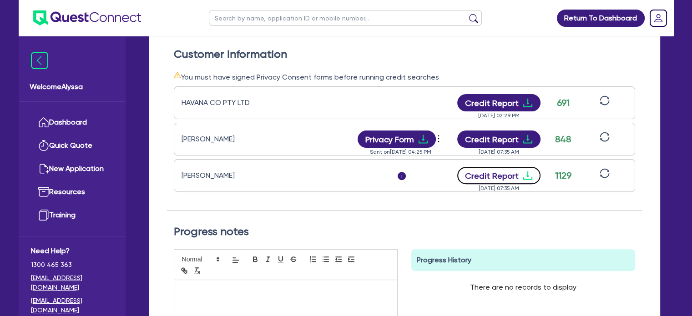
click at [511, 174] on button "Credit Report" at bounding box center [498, 175] width 83 height 17
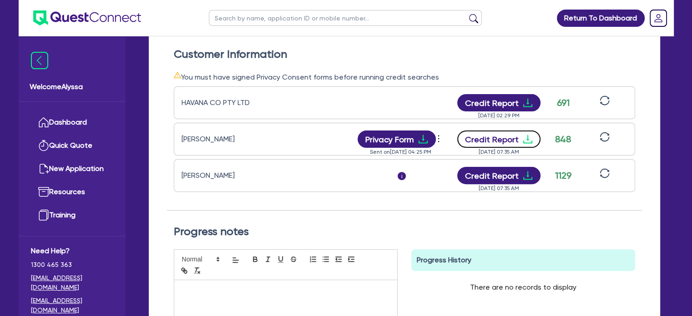
click at [506, 141] on button "Credit Report" at bounding box center [498, 139] width 83 height 17
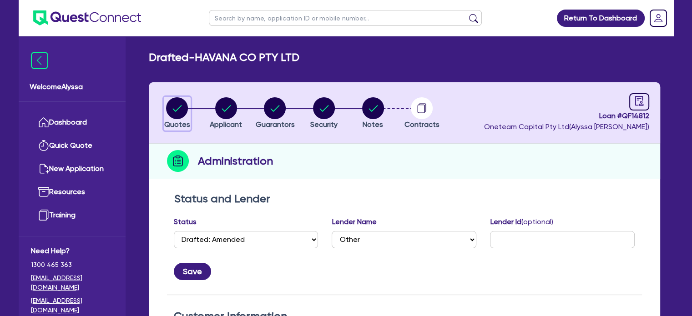
click at [174, 107] on circle "button" at bounding box center [177, 108] width 22 height 22
select select "TERTIARY_ASSETS"
select select "BEAUTY_EQUIPMENT"
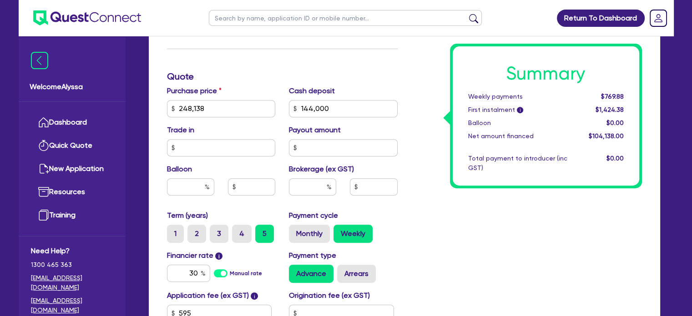
scroll to position [355, 0]
click at [321, 185] on input "text" at bounding box center [312, 187] width 47 height 17
type input "248,138"
type input "144,000"
click at [189, 275] on input "30" at bounding box center [188, 273] width 43 height 17
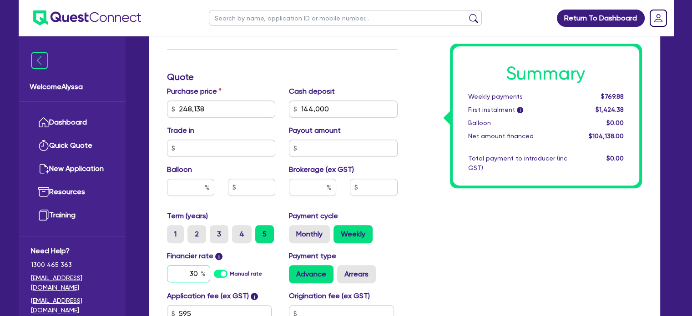
type input "248,138"
type input "144,000"
click at [189, 275] on input "30" at bounding box center [188, 273] width 43 height 17
type input "17.95"
type input "248,138"
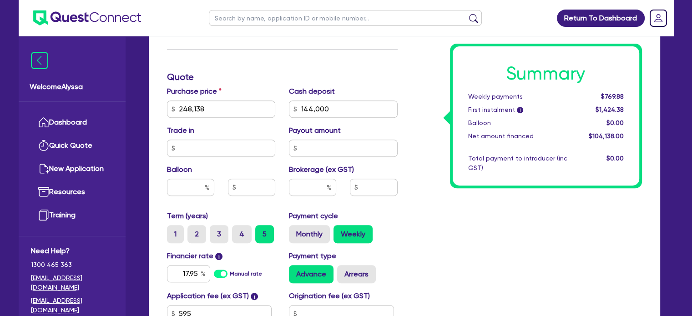
type input "144,000"
type input "248,138"
type input "144,000"
click at [401, 277] on div "Payment type Advance Arrears" at bounding box center [343, 267] width 122 height 33
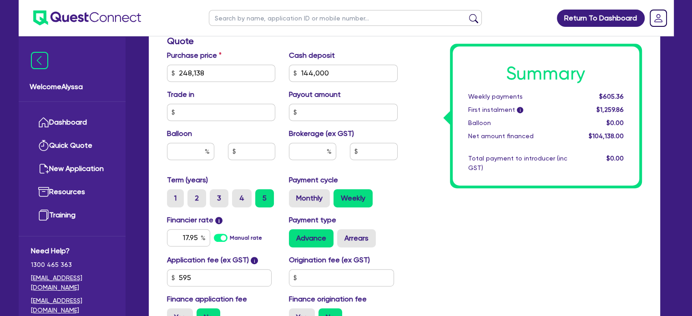
scroll to position [391, 0]
click at [308, 150] on input "text" at bounding box center [312, 150] width 47 height 17
type input "4"
type input "5"
type input "248,138"
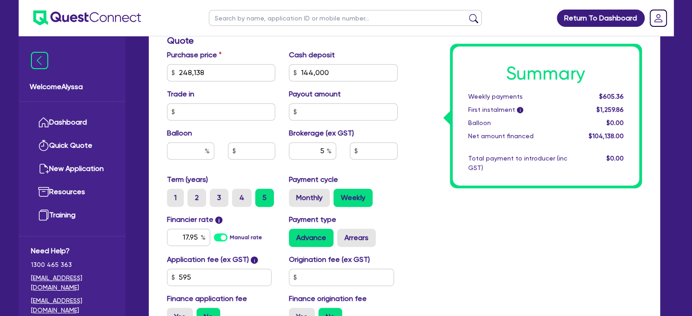
type input "144,000"
click at [388, 216] on div "Payment type Advance Arrears" at bounding box center [343, 230] width 122 height 33
type input "248,138"
type input "144,000"
type input "5,206.9"
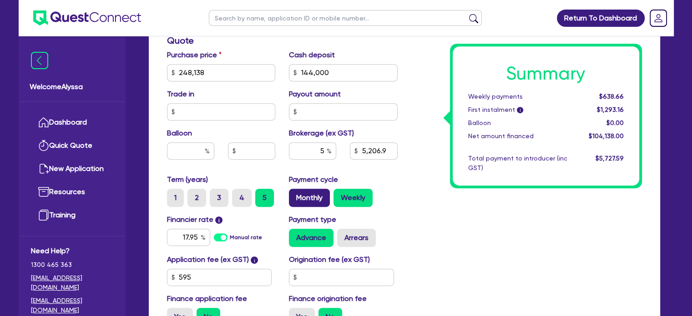
click at [307, 198] on label "Monthly" at bounding box center [309, 198] width 41 height 18
click at [295, 195] on input "Monthly" at bounding box center [292, 192] width 6 height 6
radio input "true"
type input "248,138"
type input "144,000"
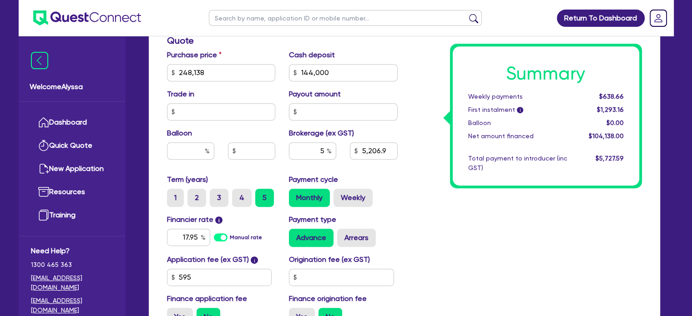
type input "5,206.9"
type input "248,138"
type input "144,000"
type input "5,206.9"
click at [322, 151] on input "5" at bounding box center [312, 150] width 47 height 17
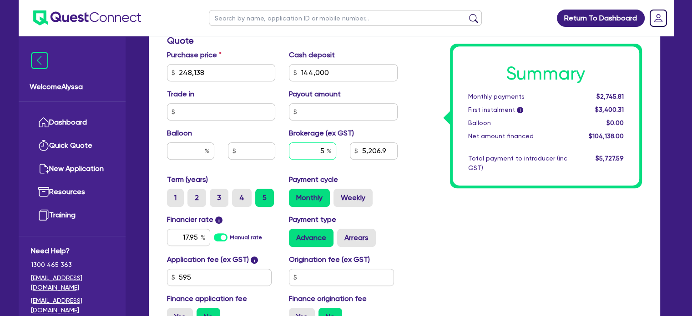
click at [322, 151] on input "5" at bounding box center [312, 150] width 47 height 17
type input "4"
type input "248,138"
type input "144,000"
type input "5,206.9"
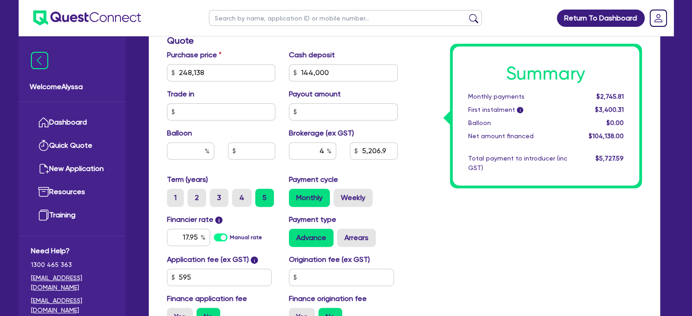
type input "248,138"
type input "144,000"
type input "4,165.52"
click at [415, 222] on div "Summary Monthly payments $2,717.18 First instalment i $3,371.68 Balloon $0.00 N…" at bounding box center [527, 68] width 244 height 532
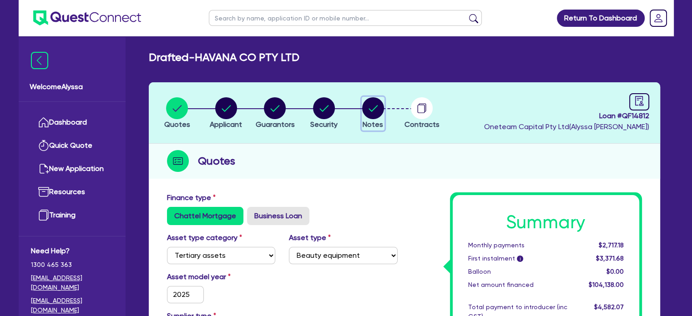
click at [370, 113] on circle "button" at bounding box center [373, 108] width 22 height 22
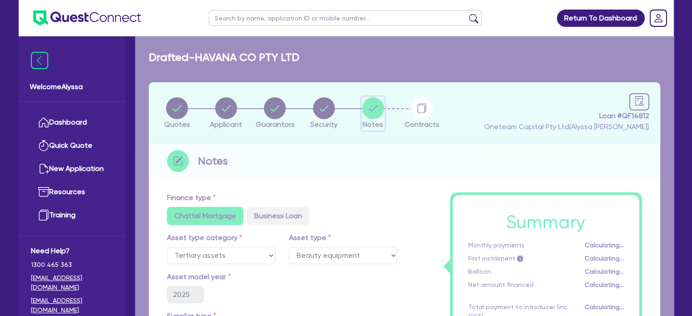
select select "Other"
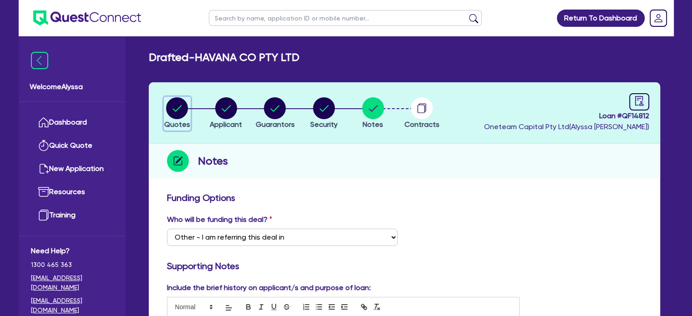
click at [176, 112] on circle "button" at bounding box center [177, 108] width 22 height 22
select select "TERTIARY_ASSETS"
select select "BEAUTY_EQUIPMENT"
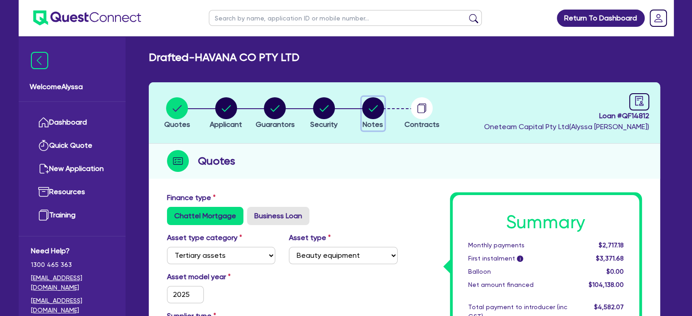
click at [375, 106] on circle "button" at bounding box center [373, 108] width 22 height 22
select select "Other"
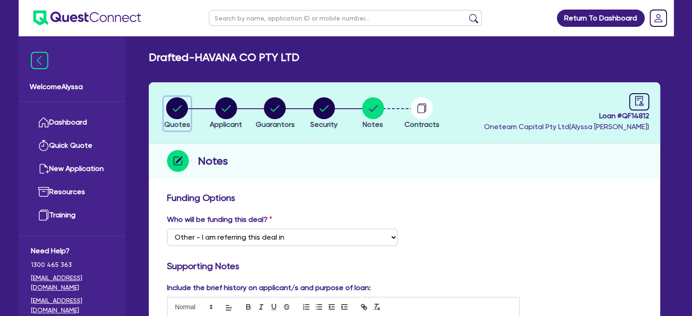
click at [176, 106] on circle "button" at bounding box center [177, 108] width 22 height 22
select select "TERTIARY_ASSETS"
select select "BEAUTY_EQUIPMENT"
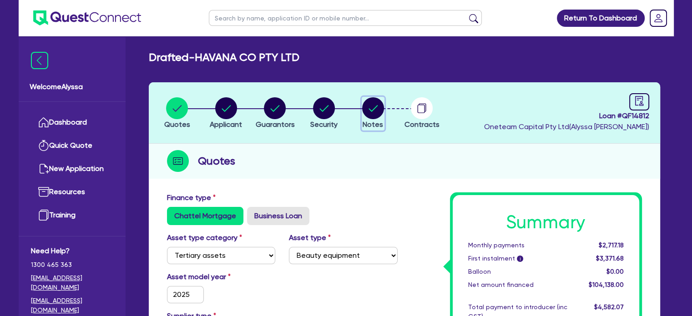
click at [373, 117] on circle "button" at bounding box center [373, 108] width 22 height 22
select select "Other"
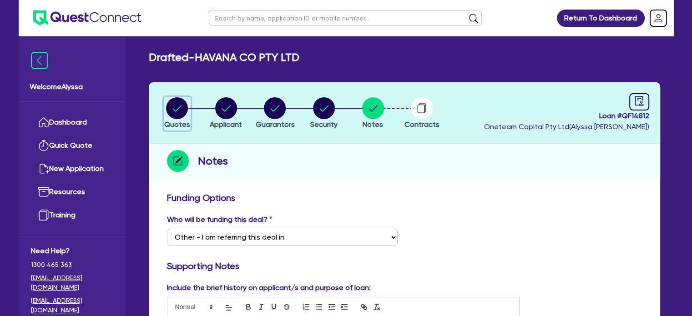
click at [176, 113] on circle "button" at bounding box center [177, 108] width 22 height 22
select select "TERTIARY_ASSETS"
select select "BEAUTY_EQUIPMENT"
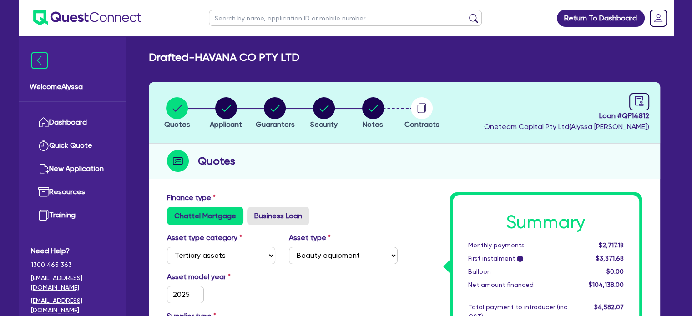
click at [274, 15] on input "text" at bounding box center [345, 18] width 273 height 16
type input "michael"
click button "submit" at bounding box center [473, 20] width 15 height 13
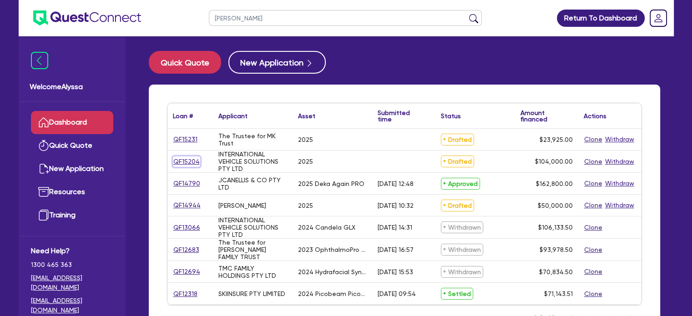
click at [184, 160] on link "QF15204" at bounding box center [186, 162] width 27 height 10
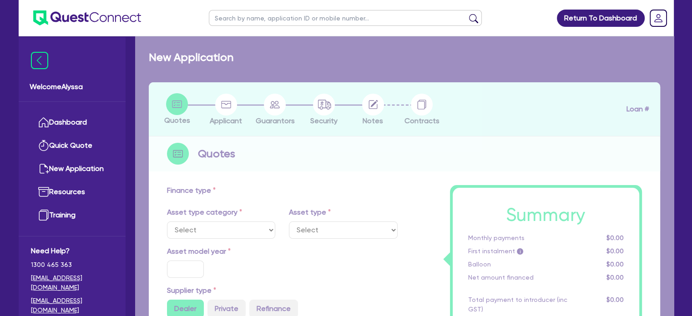
select select "TERTIARY_ASSETS"
type input "2025"
type input "104,000"
type input "4"
type input "4,160"
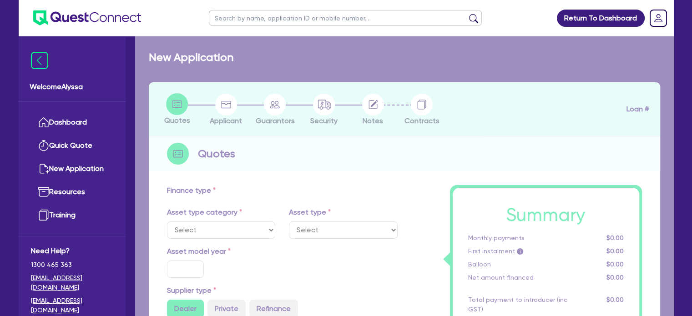
type input "17.95"
select select "BEAUTY_EQUIPMENT"
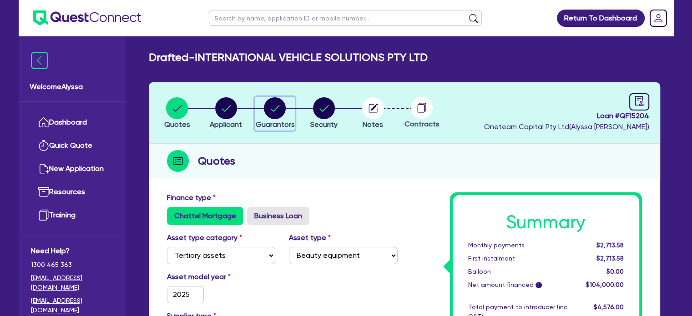
click at [267, 122] on span "Guarantors" at bounding box center [274, 124] width 39 height 9
select select "MR"
select select "SINGLE"
select select "MR"
select select "WA"
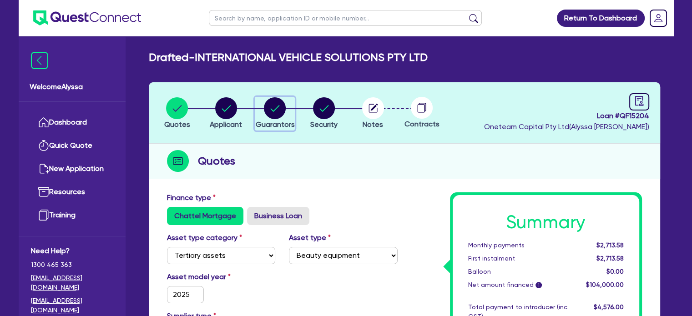
select select "SINGLE"
select select "CASH"
select select "OTHER"
select select "VEHICLE"
select select "OTHER"
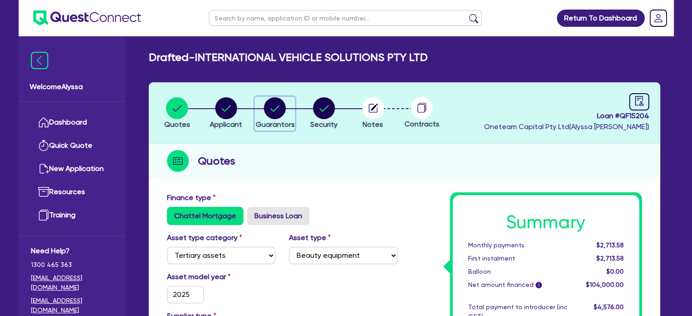
select select "OTHER"
select select "PERSONAL_LOAN"
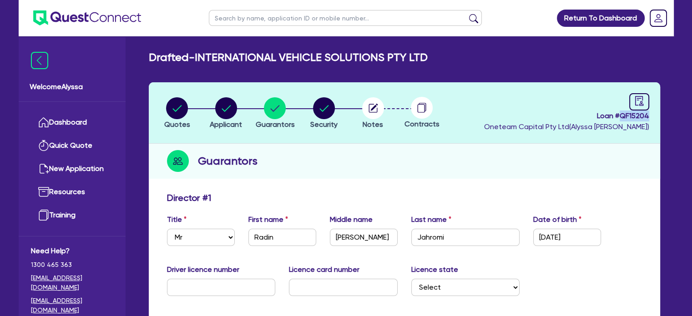
drag, startPoint x: 651, startPoint y: 115, endPoint x: 621, endPoint y: 118, distance: 30.2
click at [621, 118] on header "Quotes Applicant Guarantors Security Notes Contracts Loan # QF15204 Oneteam Cap…" at bounding box center [405, 112] width 512 height 61
copy span "QF15204"
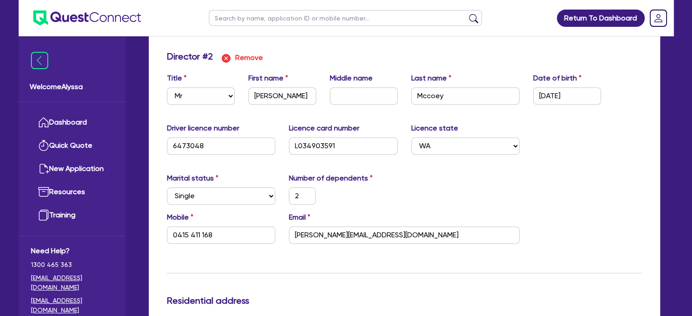
scroll to position [859, 0]
click at [417, 20] on input "text" at bounding box center [345, 18] width 273 height 16
type input "family escape"
click button "submit" at bounding box center [473, 20] width 15 height 13
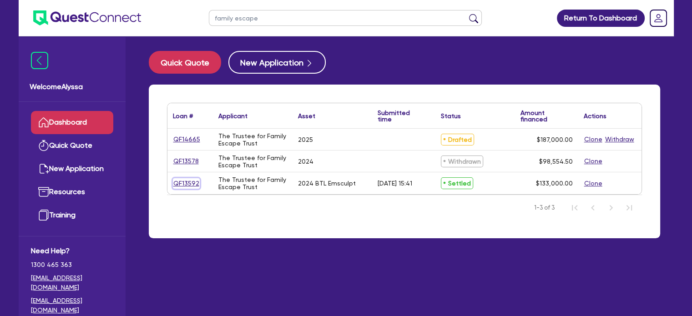
click at [188, 187] on link "QF13592" at bounding box center [186, 183] width 27 height 10
select select "TERTIARY_ASSETS"
select select "BEAUTY_EQUIPMENT"
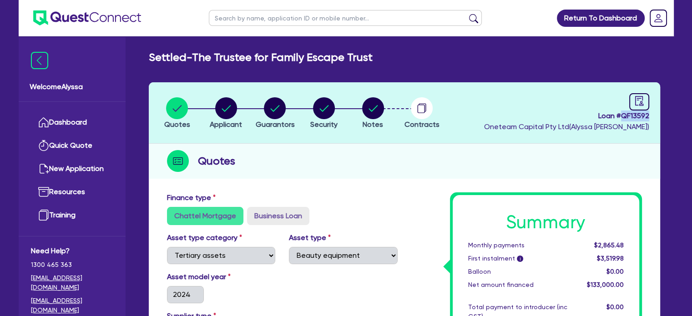
drag, startPoint x: 652, startPoint y: 114, endPoint x: 621, endPoint y: 114, distance: 30.9
click at [621, 114] on header "Quotes Applicant Guarantors Security Notes Contracts Loan # QF13592 Oneteam Cap…" at bounding box center [405, 112] width 512 height 61
copy span "QF13592"
click at [233, 14] on input "text" at bounding box center [345, 18] width 273 height 16
type input "latari"
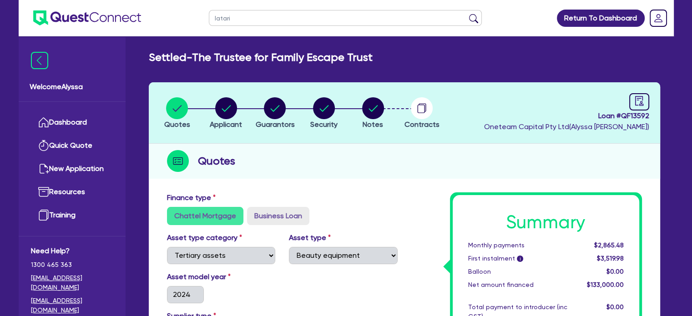
click button "submit" at bounding box center [473, 20] width 15 height 13
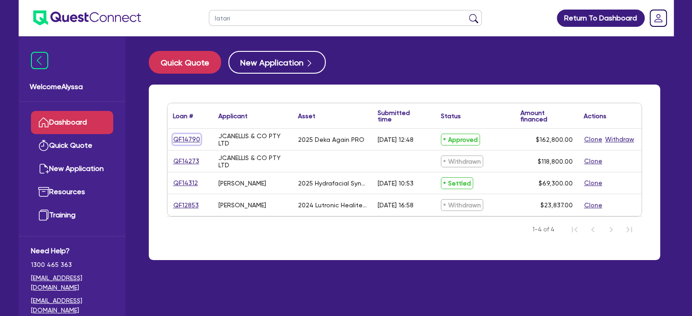
click at [184, 137] on link "QF14790" at bounding box center [187, 139] width 28 height 10
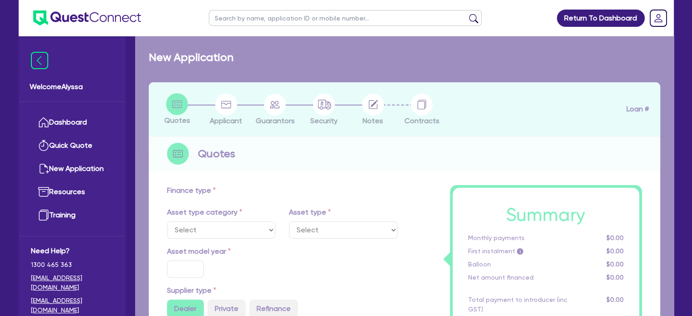
select select "TERTIARY_ASSETS"
type input "2025"
type input "203,500"
type input "40,700"
type input "8"
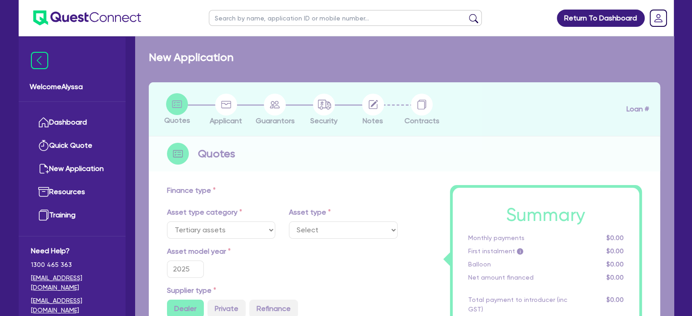
select select "BEAUTY_EQUIPMENT"
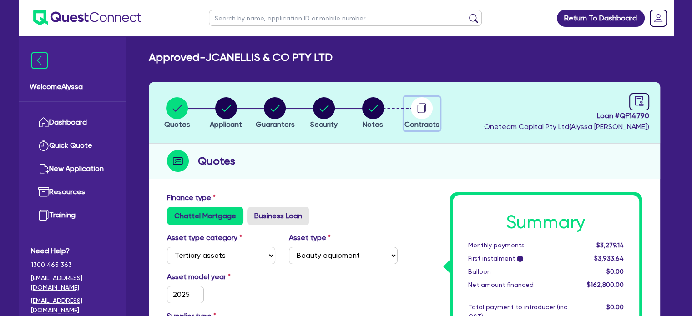
click at [419, 101] on circle "button" at bounding box center [422, 108] width 22 height 22
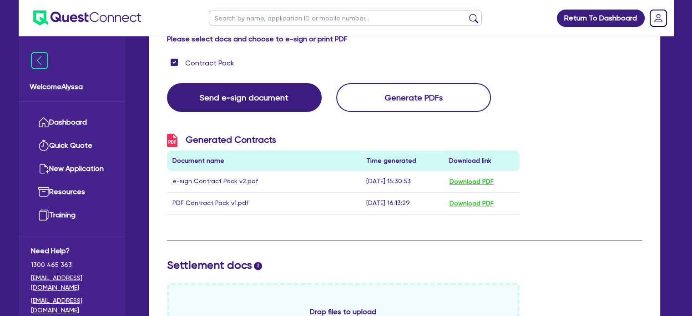
scroll to position [183, 0]
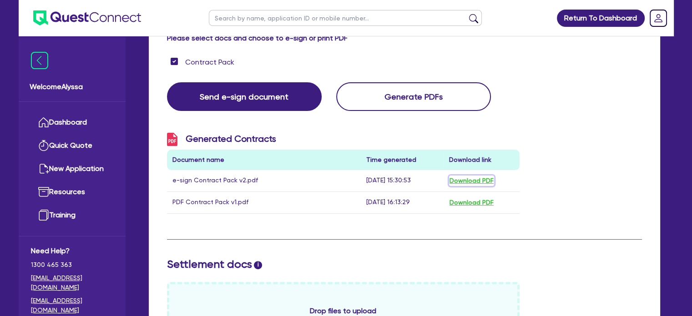
click at [463, 180] on button "Download PDF" at bounding box center [471, 181] width 45 height 10
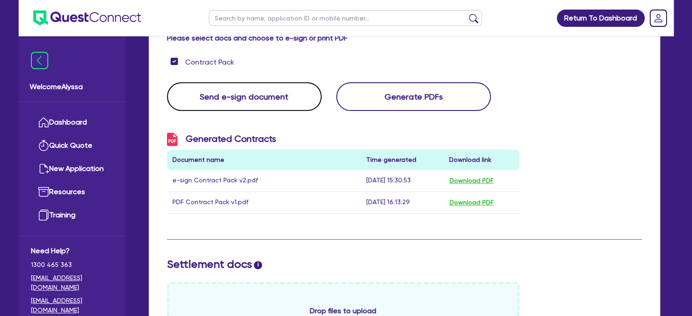
click at [261, 92] on button "Send e-sign document" at bounding box center [244, 96] width 155 height 29
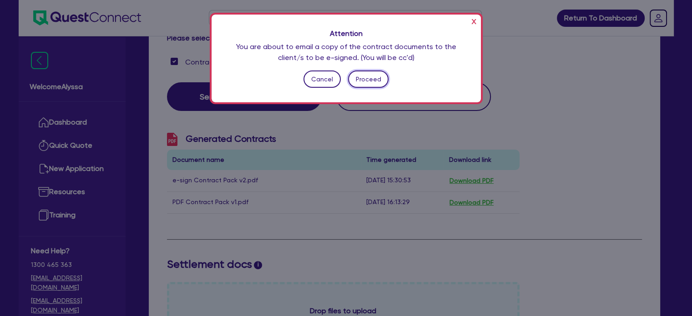
click at [364, 80] on button "Proceed" at bounding box center [368, 79] width 41 height 17
